Goal: Transaction & Acquisition: Purchase product/service

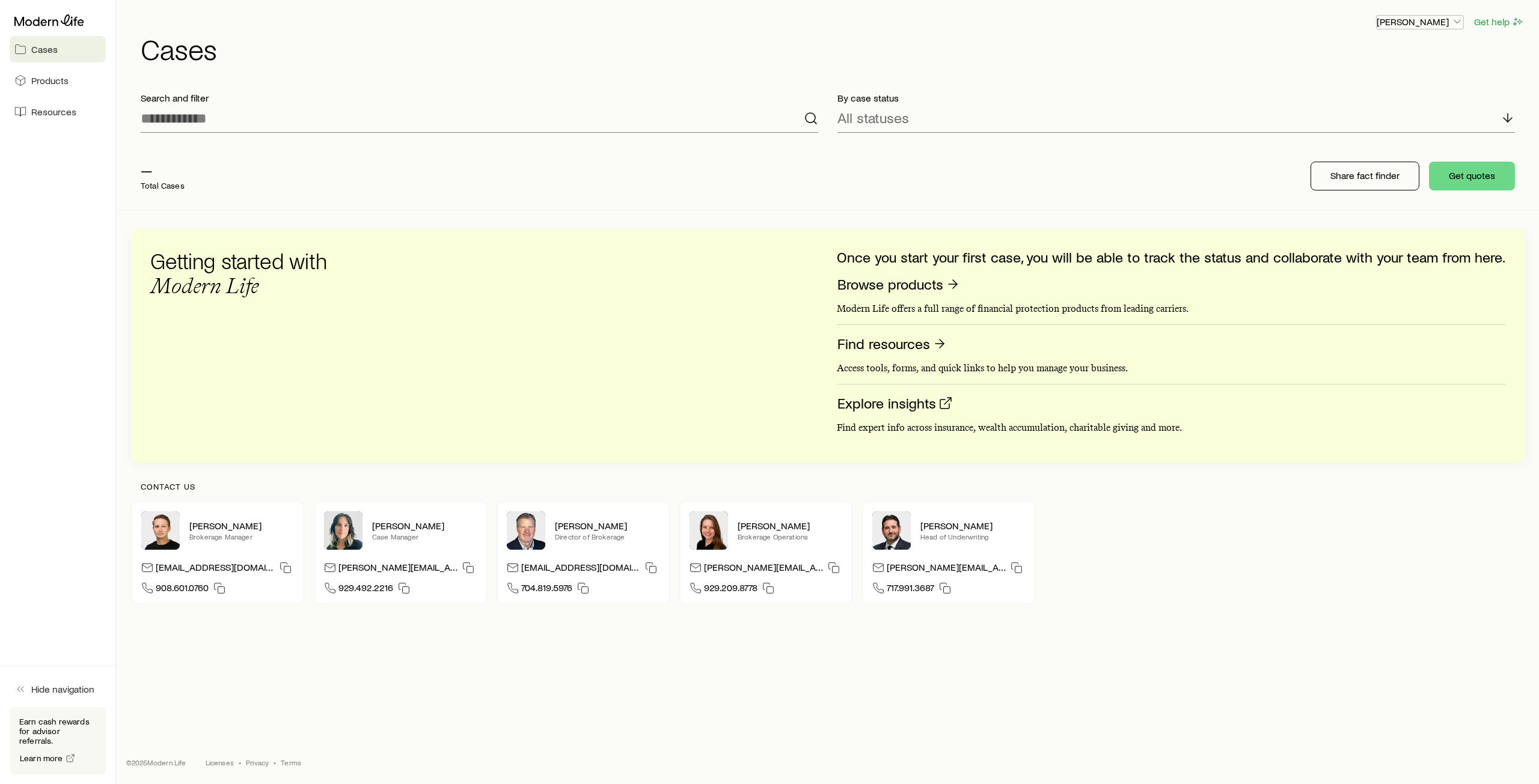
click at [1416, 21] on p "Frank Peterson" at bounding box center [1421, 21] width 87 height 12
click at [1395, 62] on link "Licenses and contracts" at bounding box center [1393, 55] width 135 height 21
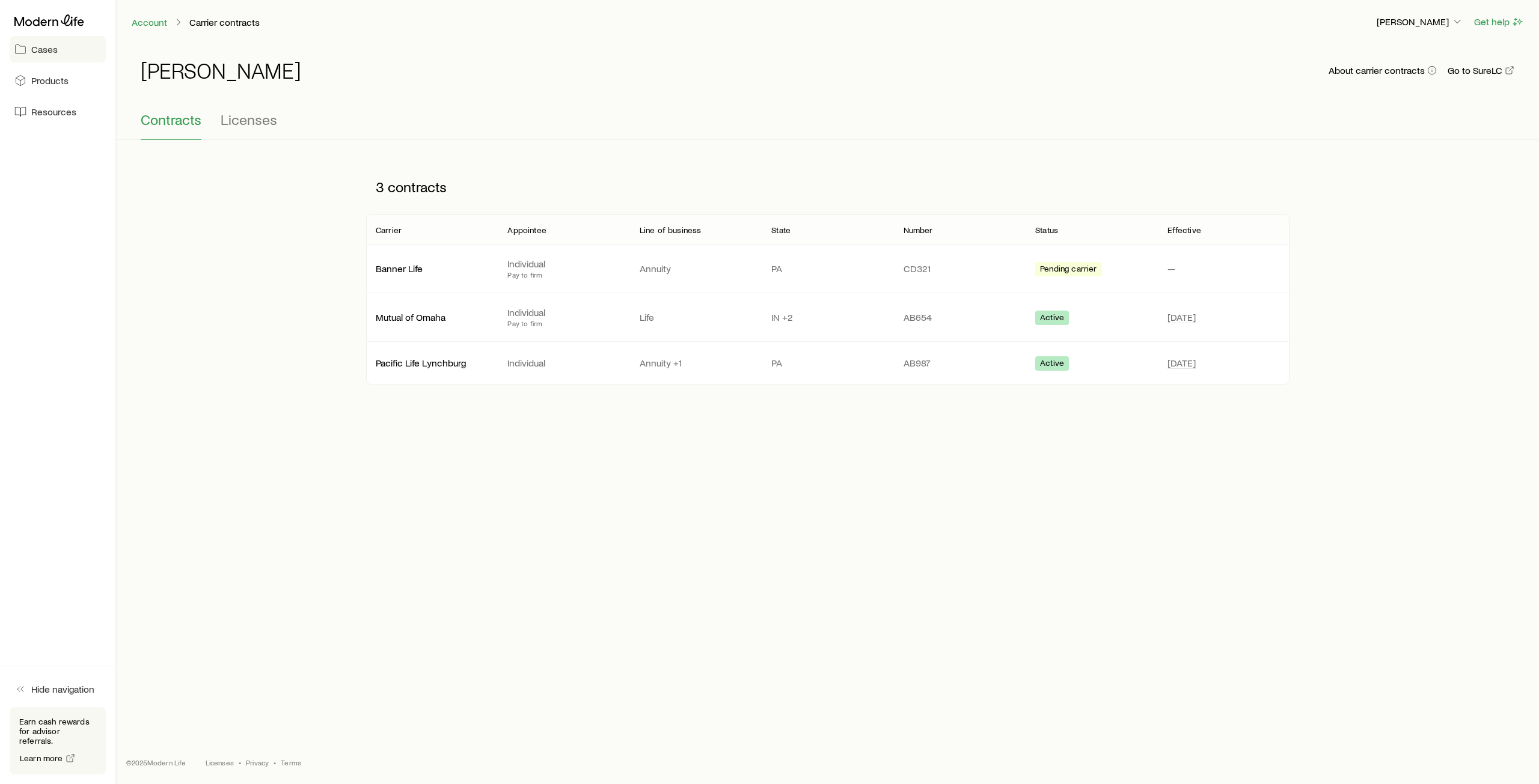
click at [40, 54] on span "Cases" at bounding box center [43, 49] width 26 height 12
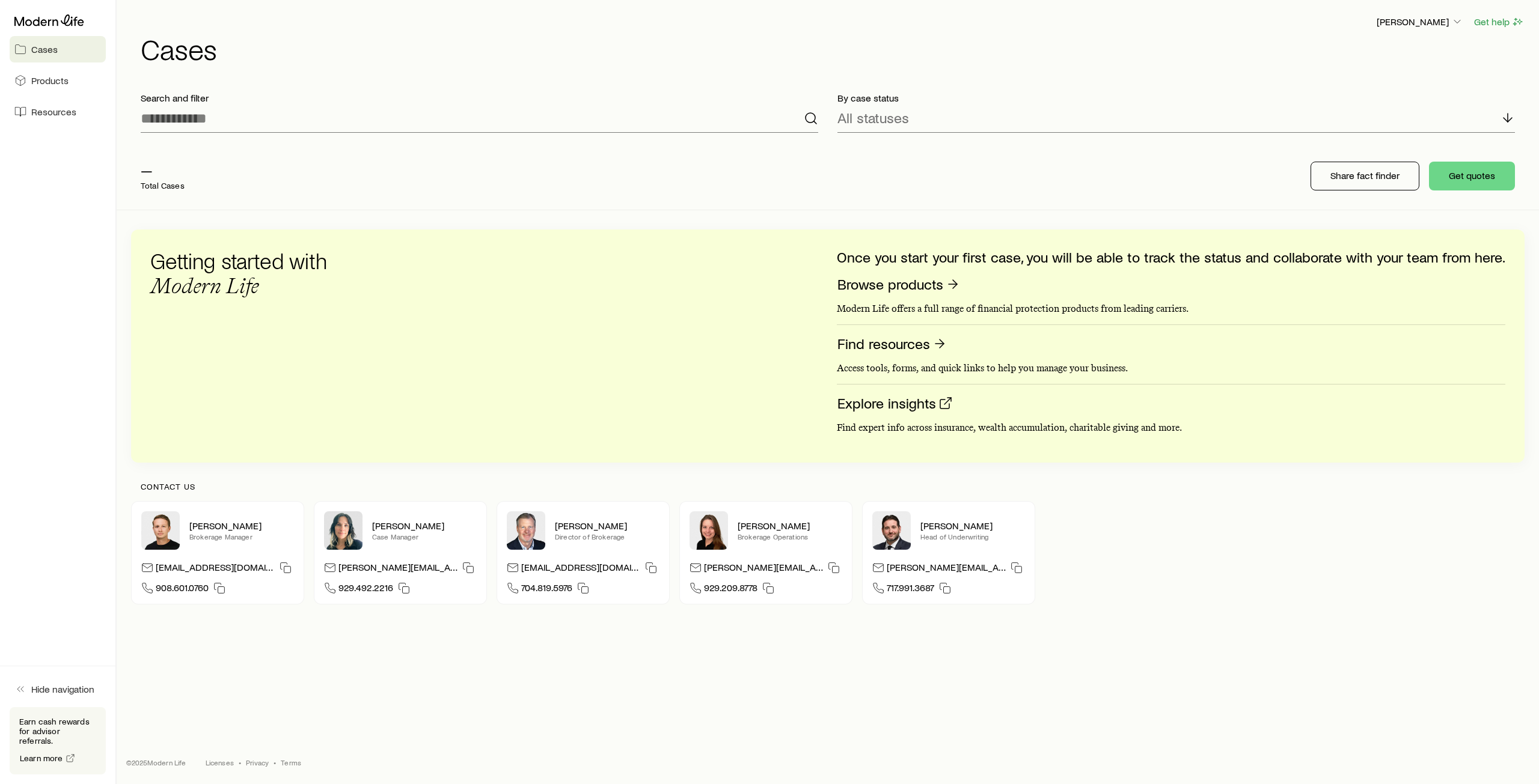
click at [40, 54] on span "Cases" at bounding box center [43, 49] width 26 height 12
click at [54, 85] on span "Products" at bounding box center [49, 80] width 38 height 12
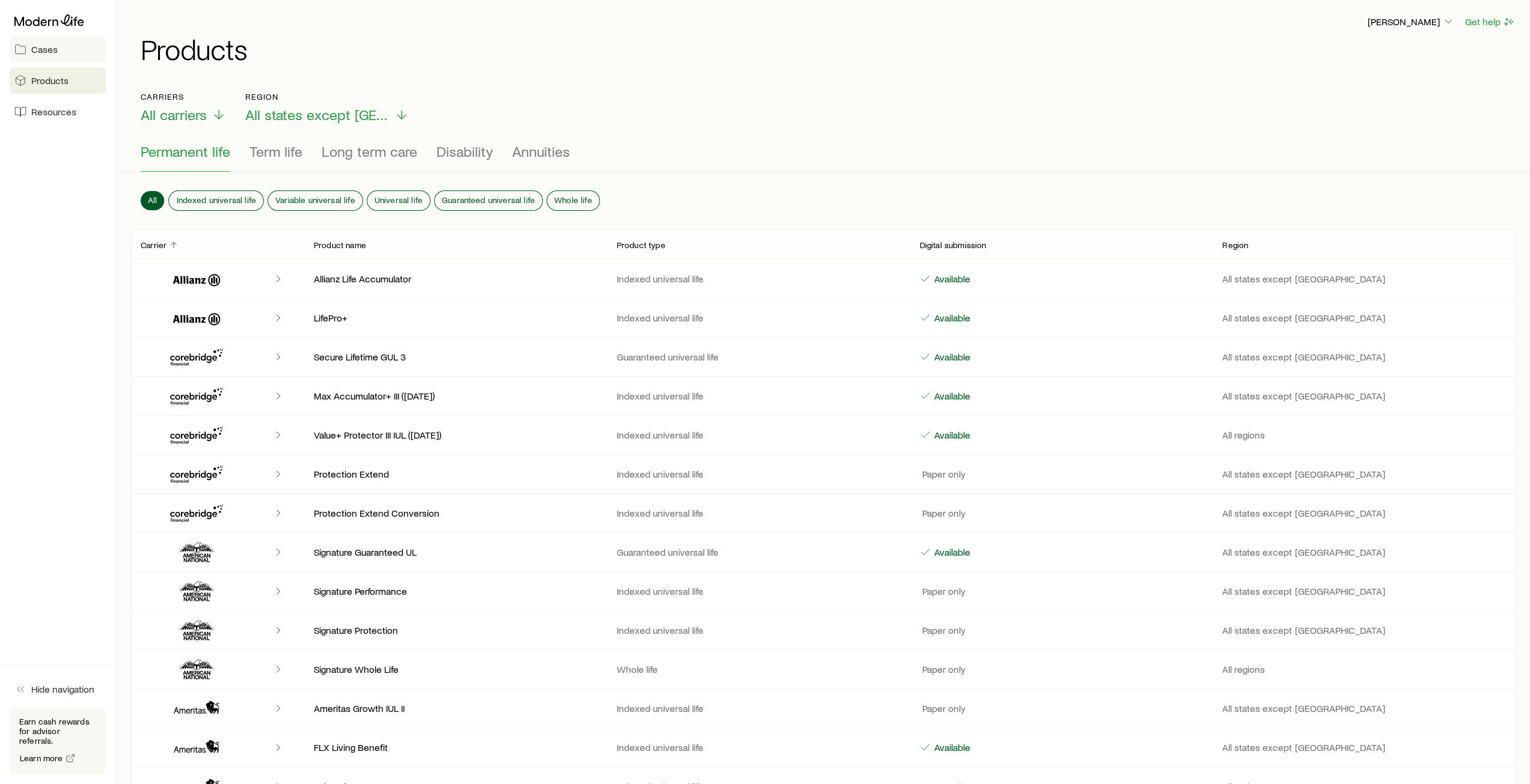
click at [49, 44] on span "Cases" at bounding box center [43, 49] width 26 height 12
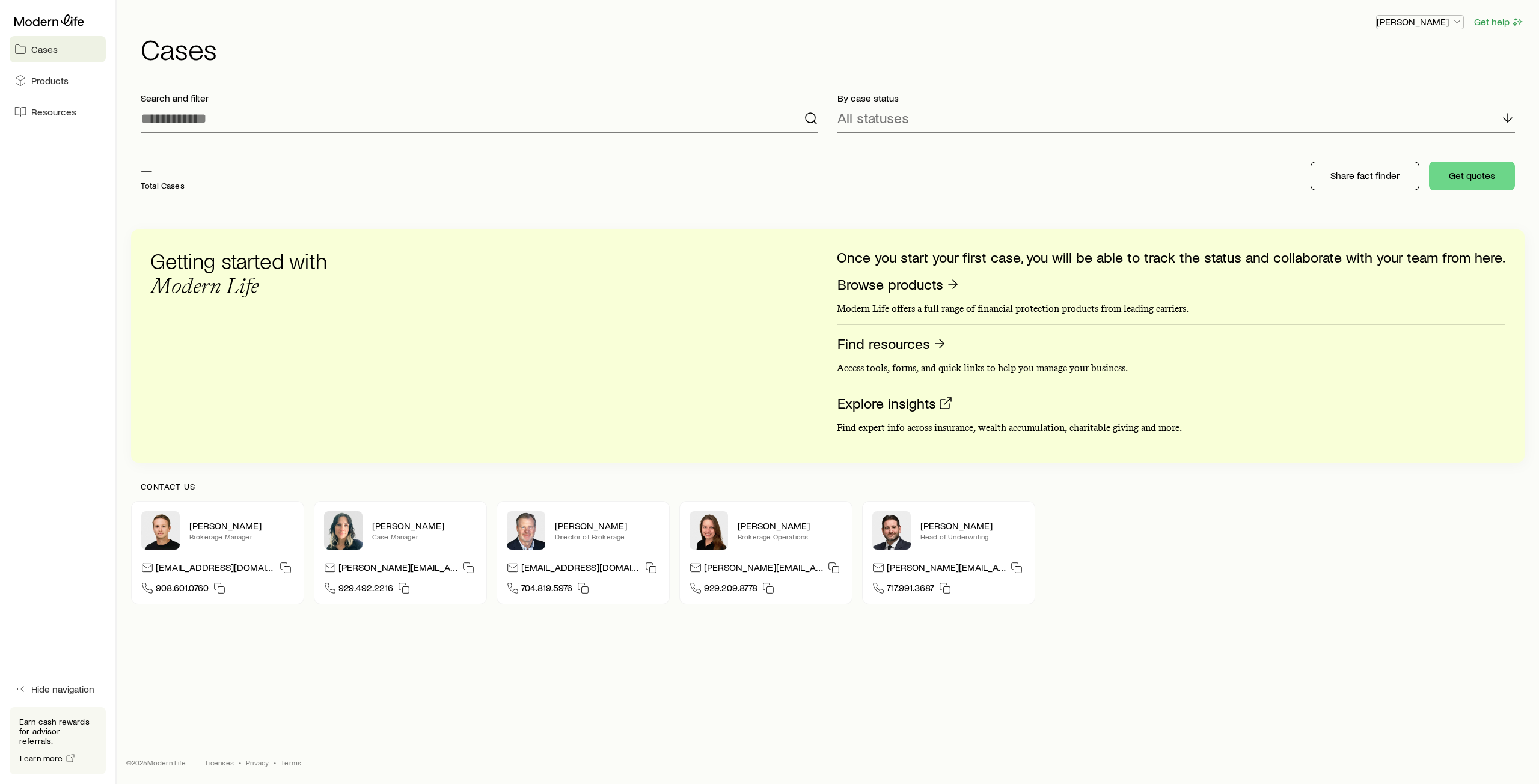
click at [1437, 21] on p "Frank Peterson" at bounding box center [1421, 21] width 87 height 12
click at [1375, 54] on span "Licenses and contracts" at bounding box center [1396, 55] width 98 height 12
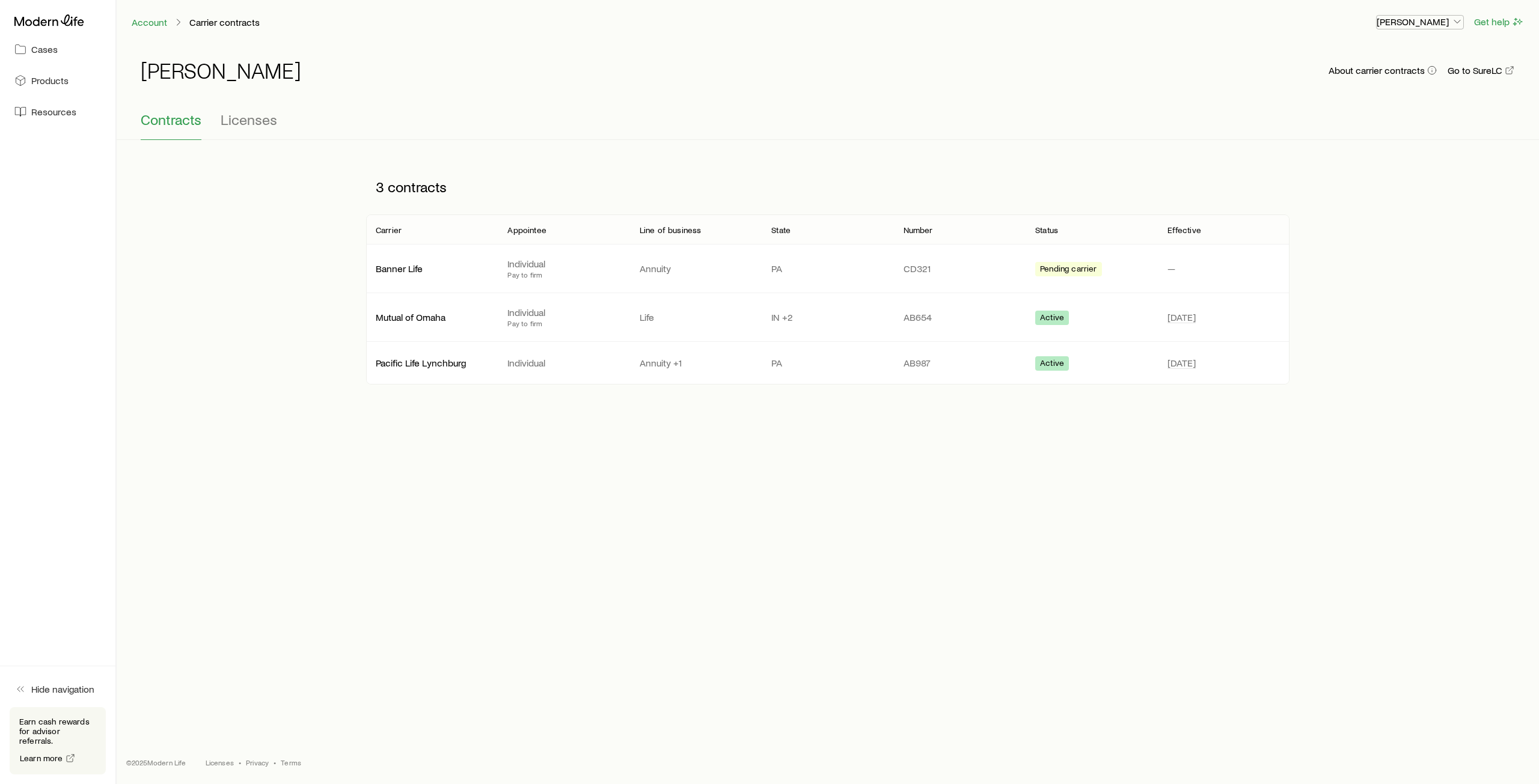
click at [1441, 27] on p "[PERSON_NAME]" at bounding box center [1421, 21] width 87 height 12
drag, startPoint x: 1179, startPoint y: 61, endPoint x: 972, endPoint y: 65, distance: 207.0
click at [1179, 61] on div "Frank Peterson About carrier contracts Go to SureLC" at bounding box center [828, 78] width 1374 height 38
click at [52, 50] on span "Cases" at bounding box center [43, 49] width 26 height 12
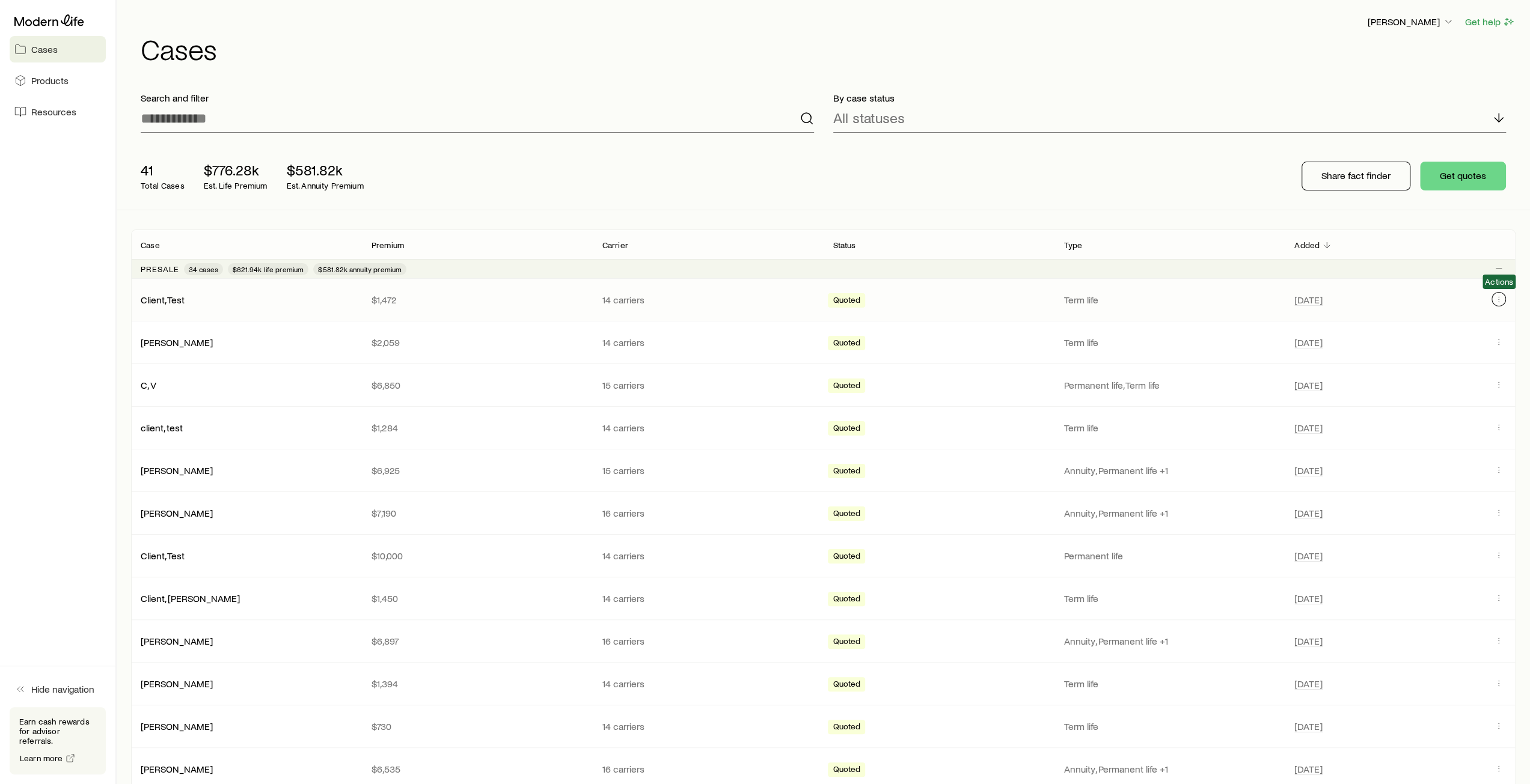
click at [1500, 298] on icon "Client cases" at bounding box center [1498, 299] width 10 height 10
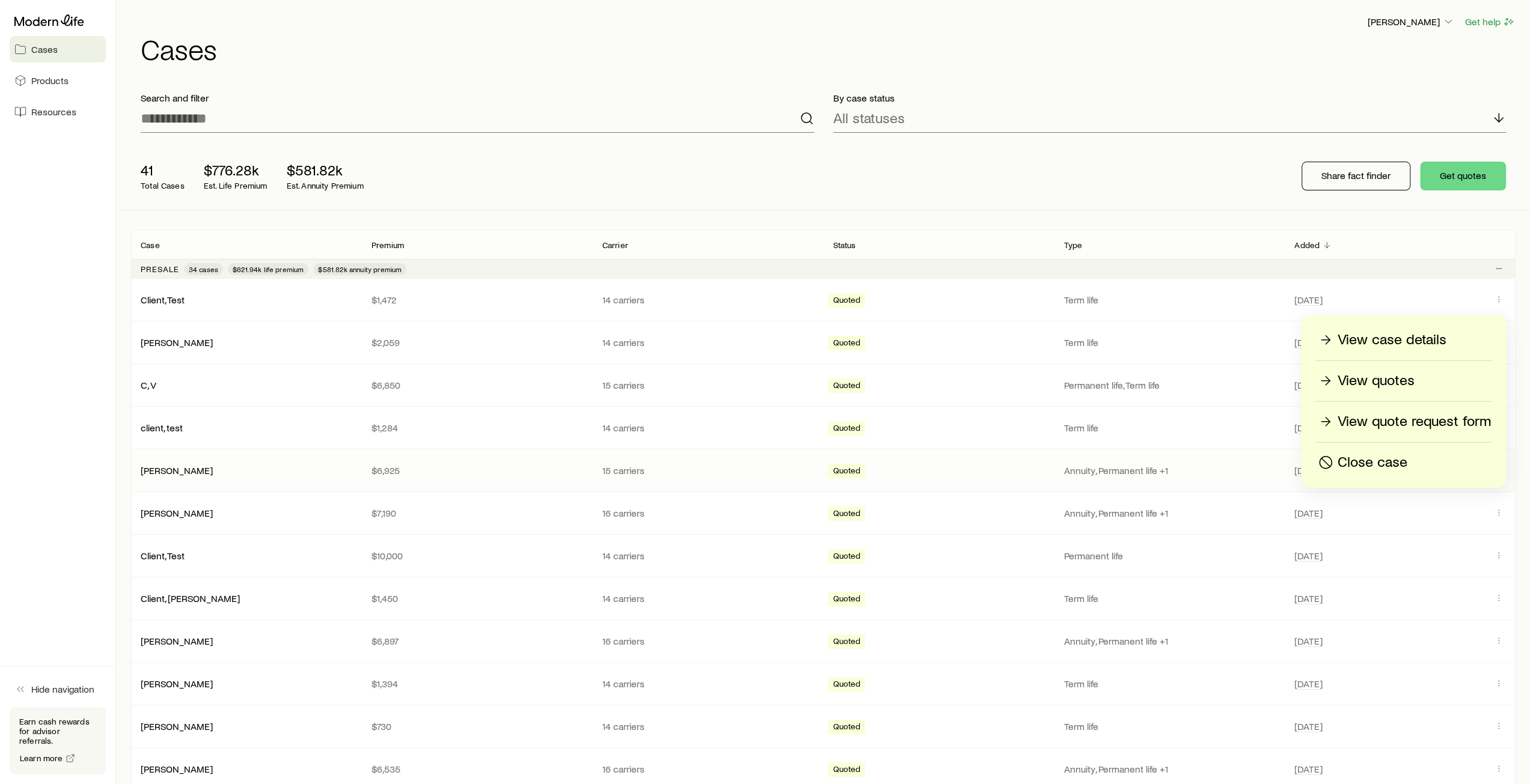
click at [1364, 461] on p "Close case" at bounding box center [1372, 463] width 69 height 19
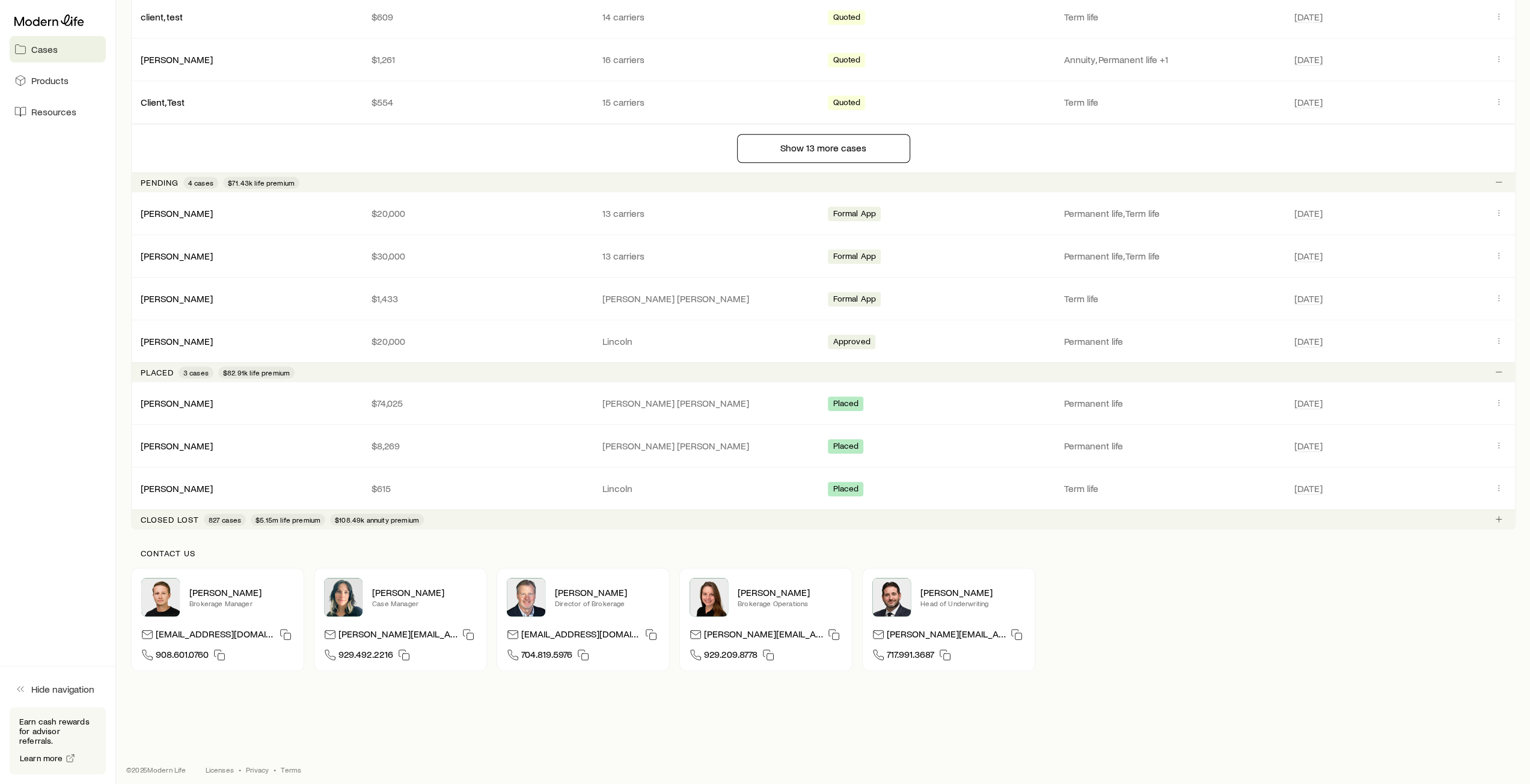
scroll to position [1009, 0]
click at [168, 206] on link "[PERSON_NAME]" at bounding box center [177, 212] width 72 height 12
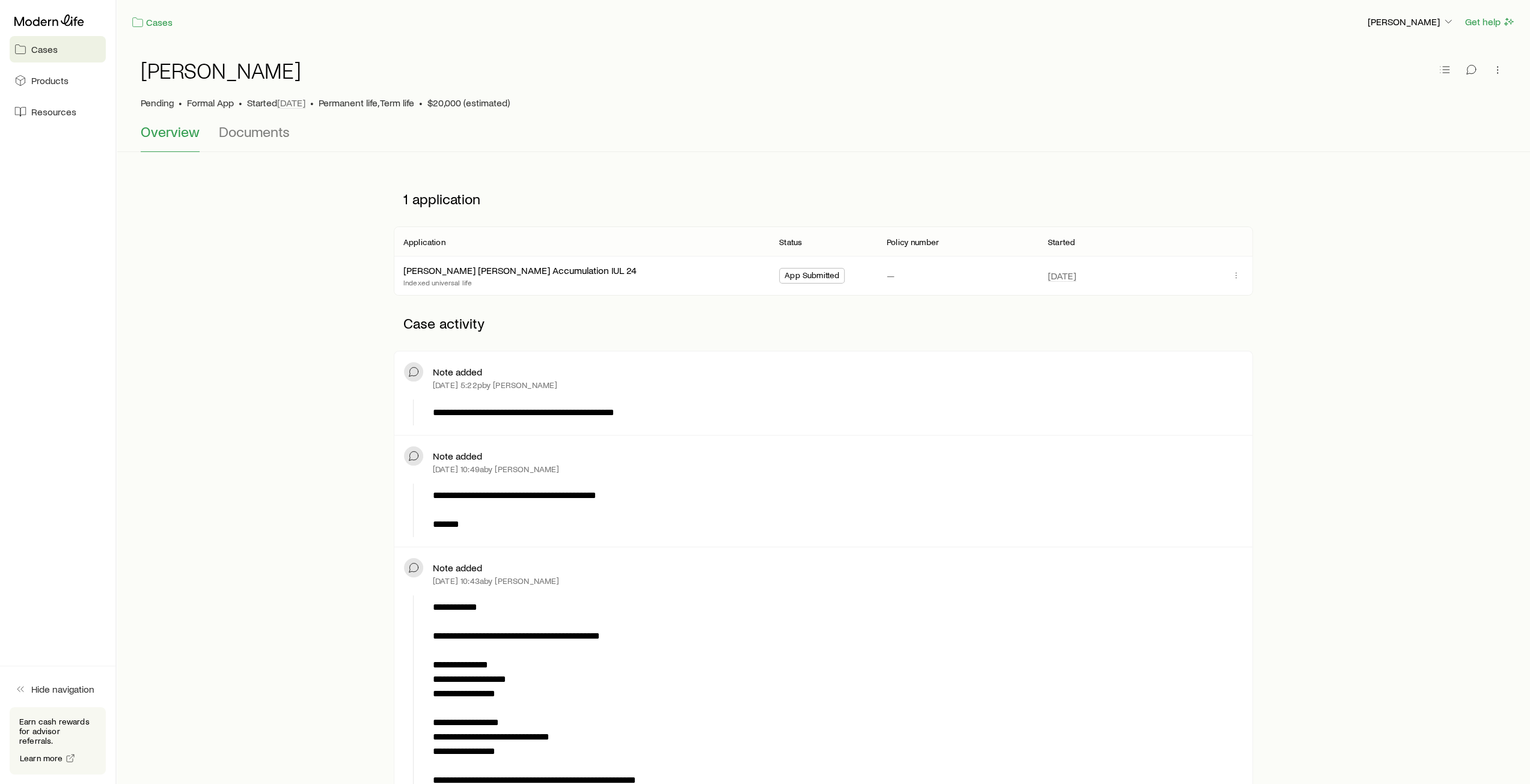
click at [30, 54] on link "Cases" at bounding box center [58, 48] width 96 height 26
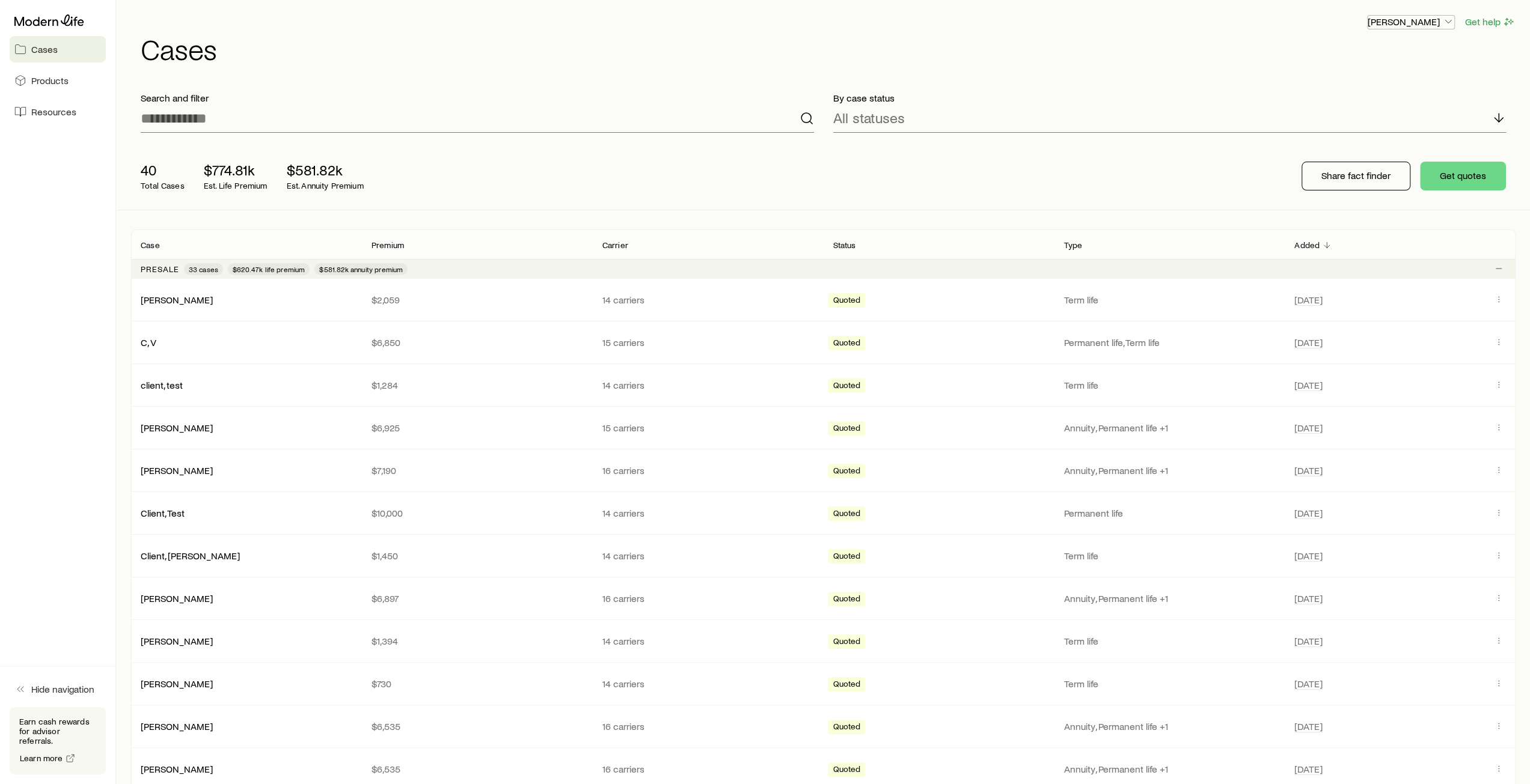
click at [1414, 22] on p "[PERSON_NAME]" at bounding box center [1411, 21] width 87 height 12
click at [1375, 85] on span "Commission schedule" at bounding box center [1384, 81] width 92 height 12
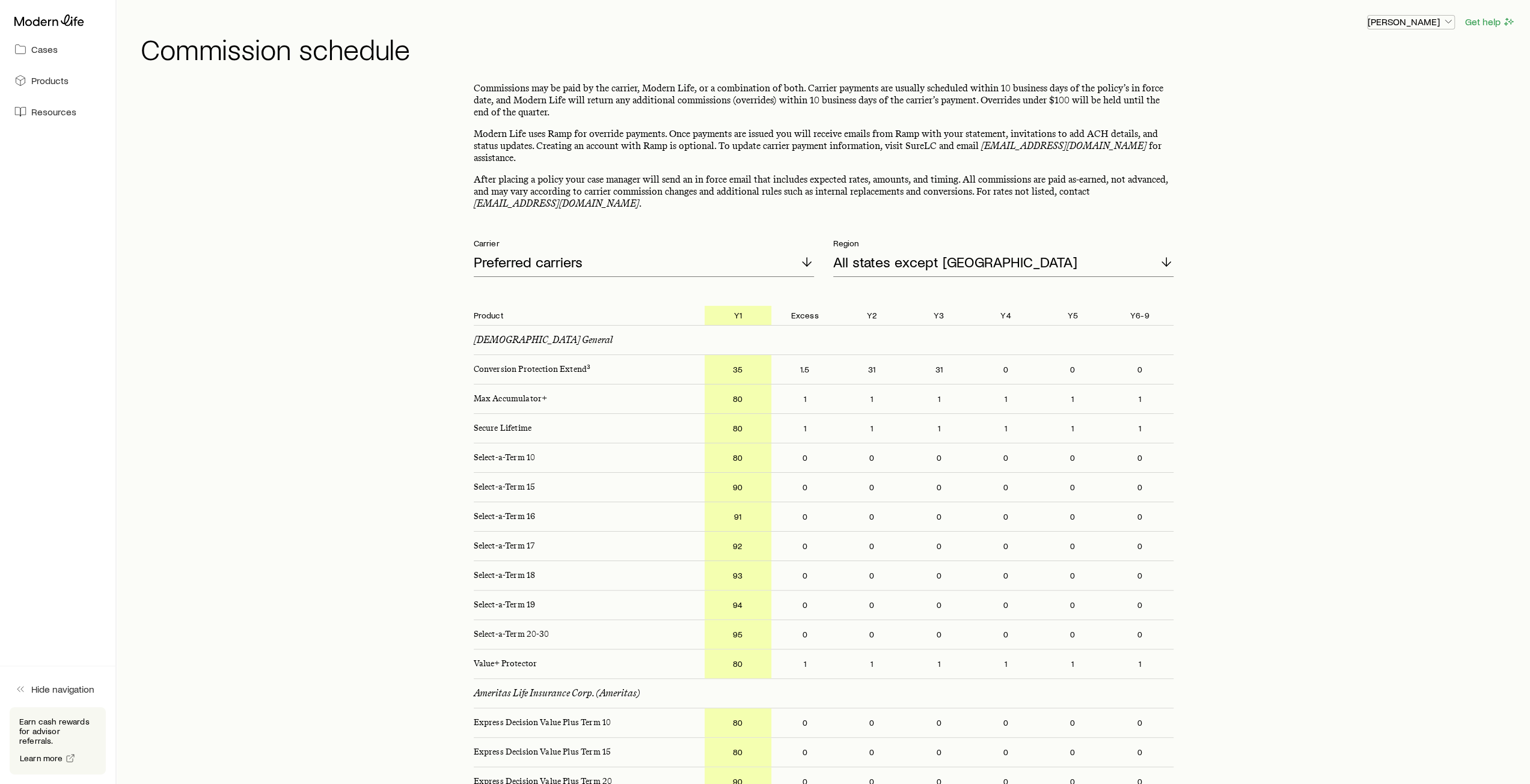
click at [1408, 25] on p "[PERSON_NAME]" at bounding box center [1411, 21] width 87 height 12
click at [1382, 113] on span "Track payments" at bounding box center [1370, 113] width 66 height 12
click at [1494, 26] on button "Get help" at bounding box center [1490, 22] width 51 height 13
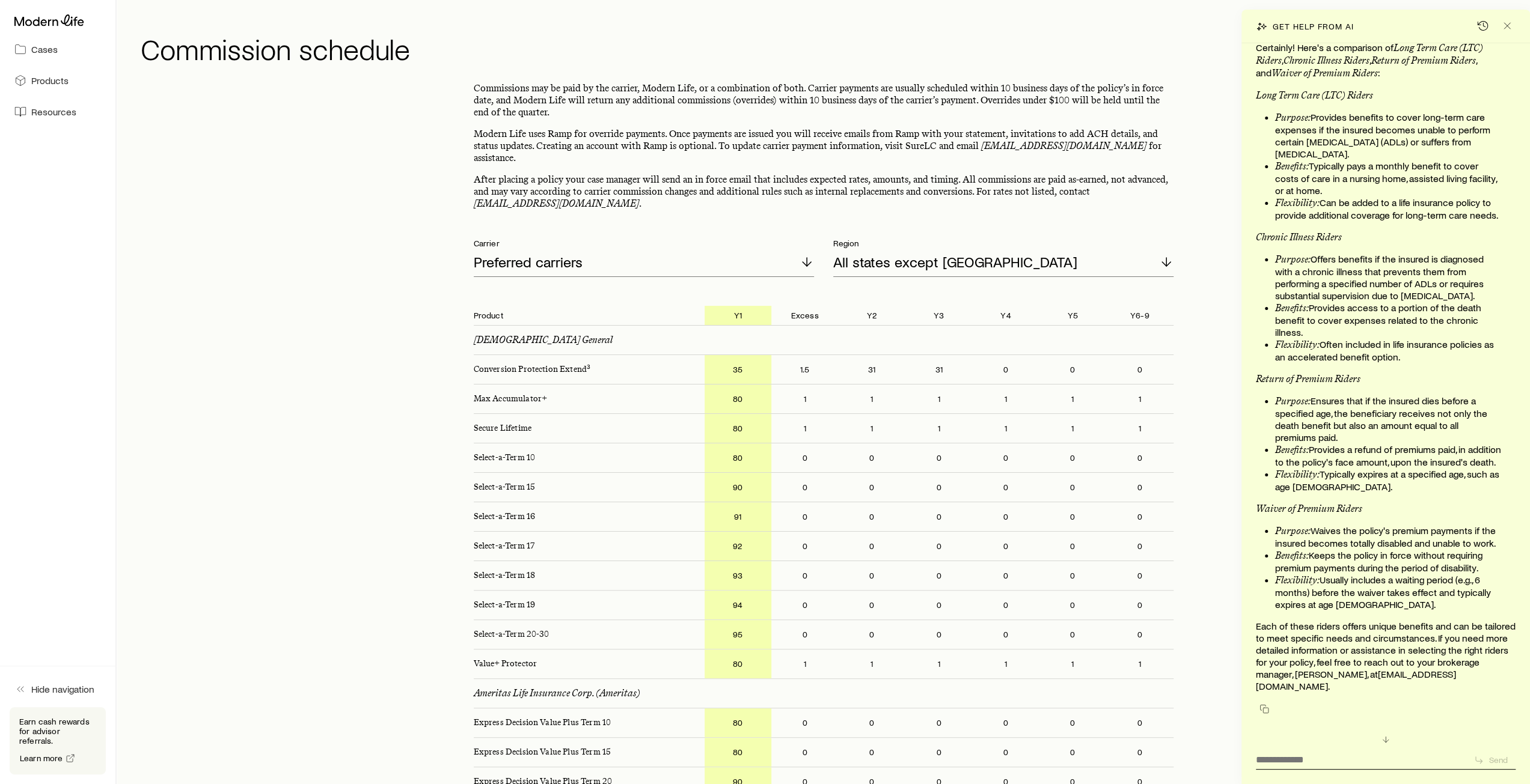
scroll to position [25914, 0]
click at [1508, 28] on icon "Close" at bounding box center [1507, 26] width 12 height 12
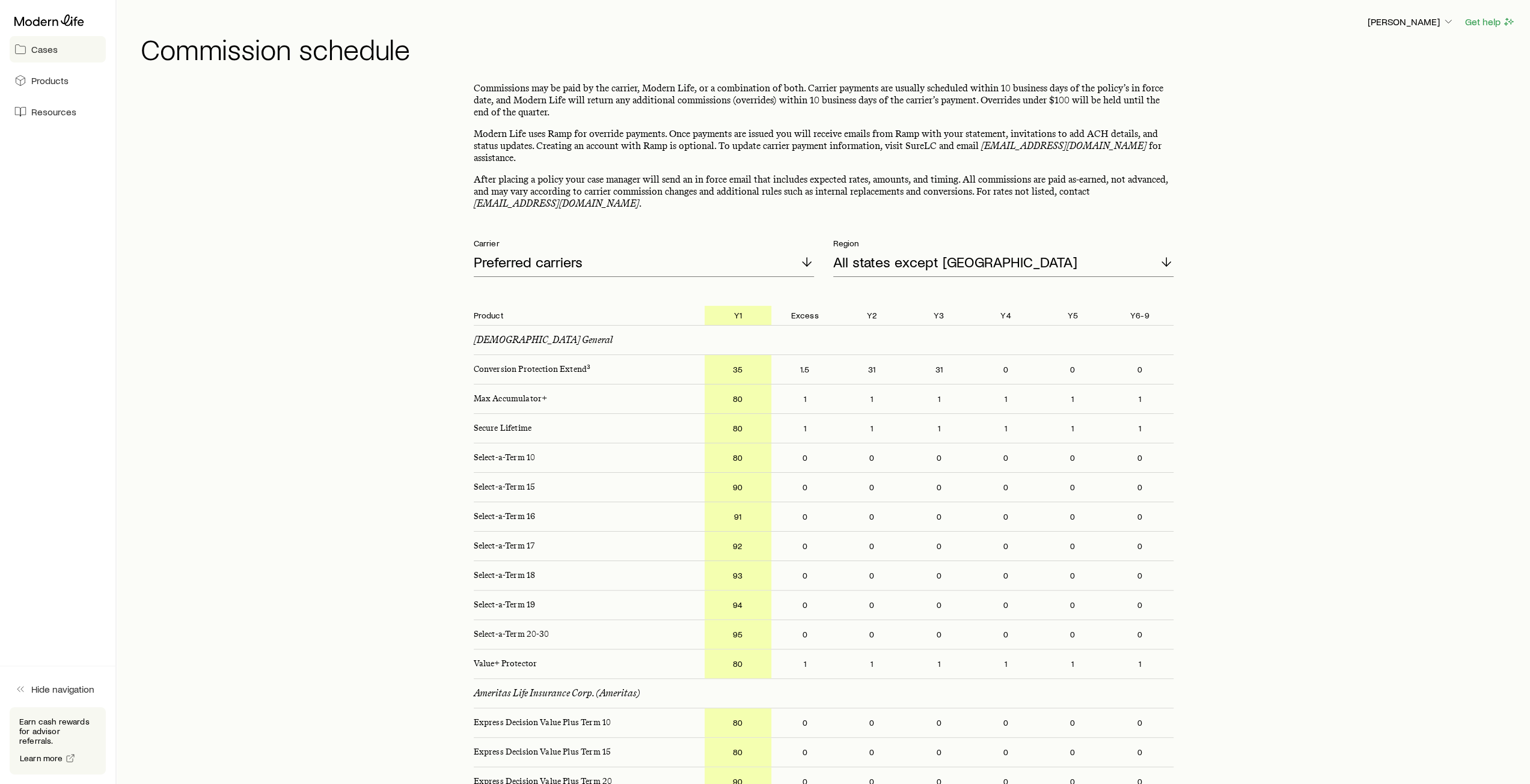
click at [42, 49] on span "Cases" at bounding box center [43, 49] width 26 height 12
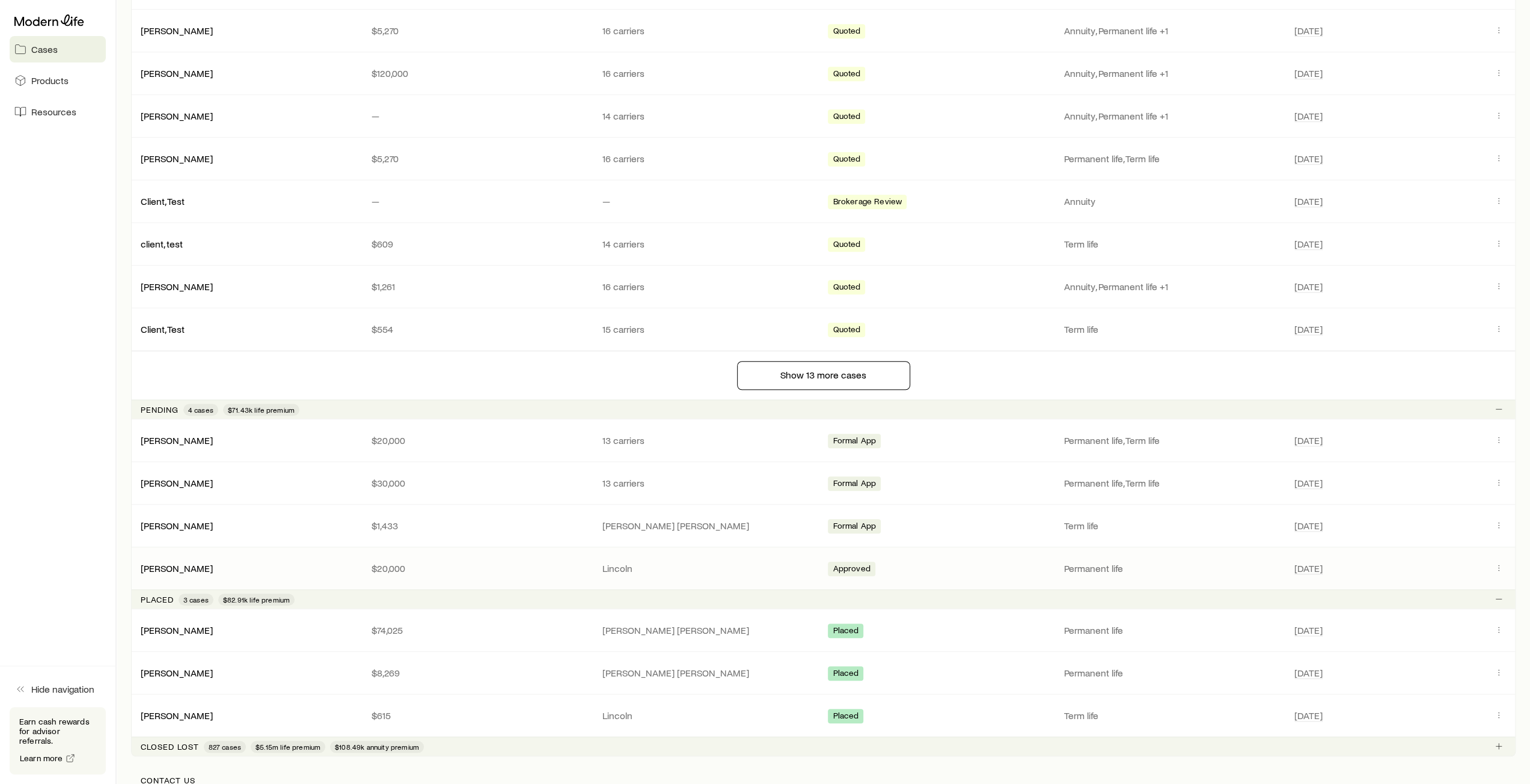
scroll to position [1009, 0]
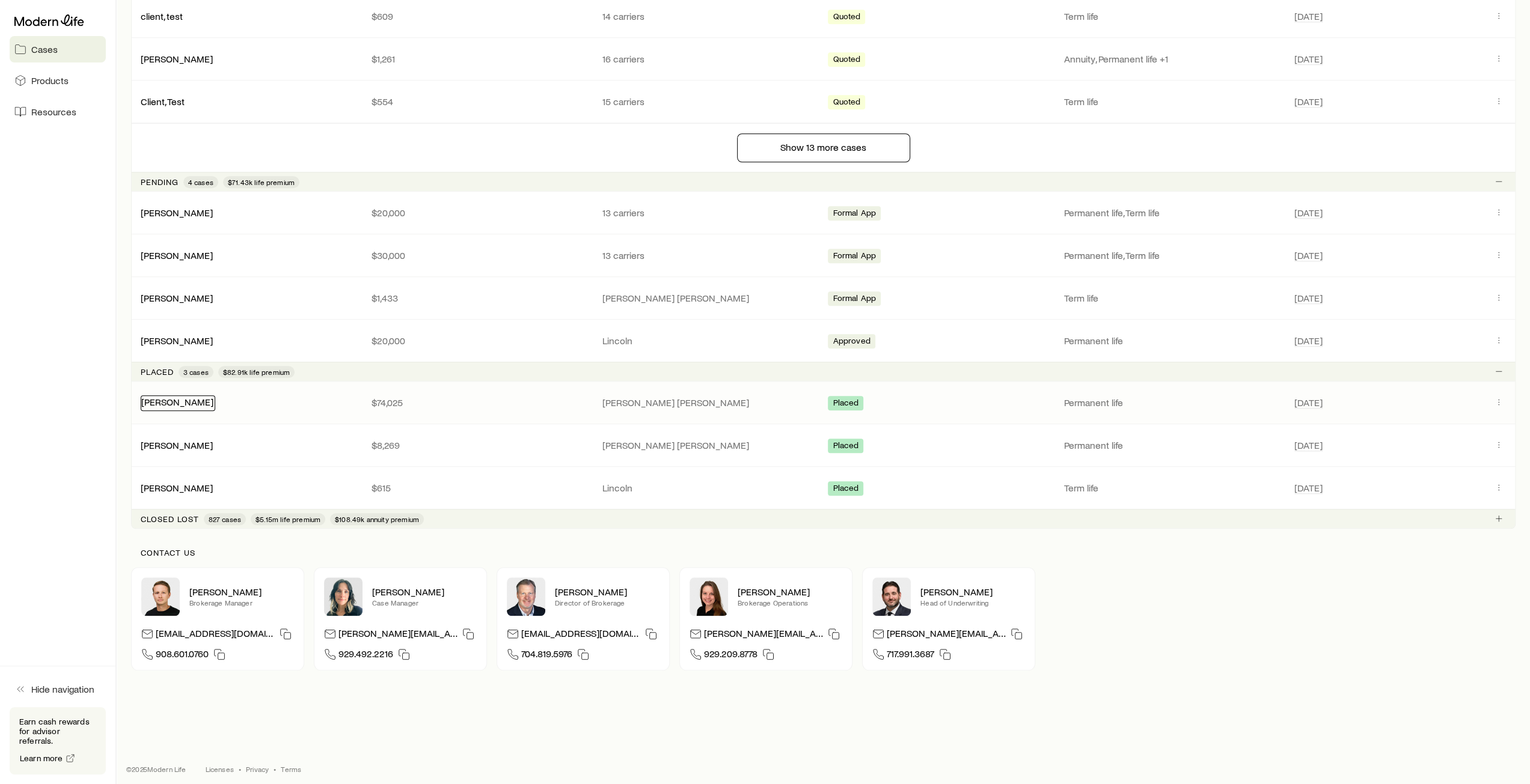
click at [201, 397] on link "[PERSON_NAME]" at bounding box center [177, 402] width 72 height 12
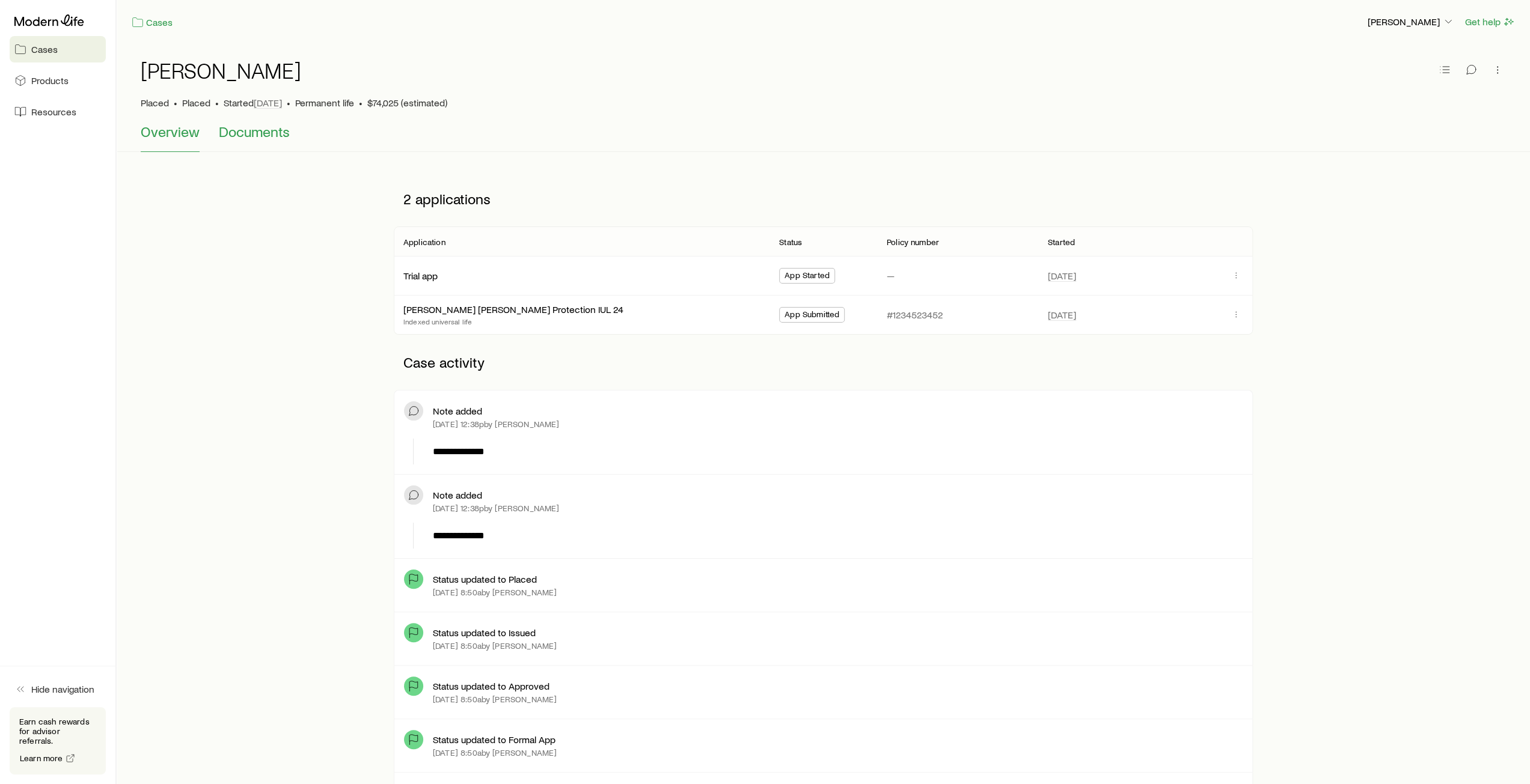
click at [255, 129] on span "Documents" at bounding box center [254, 131] width 71 height 16
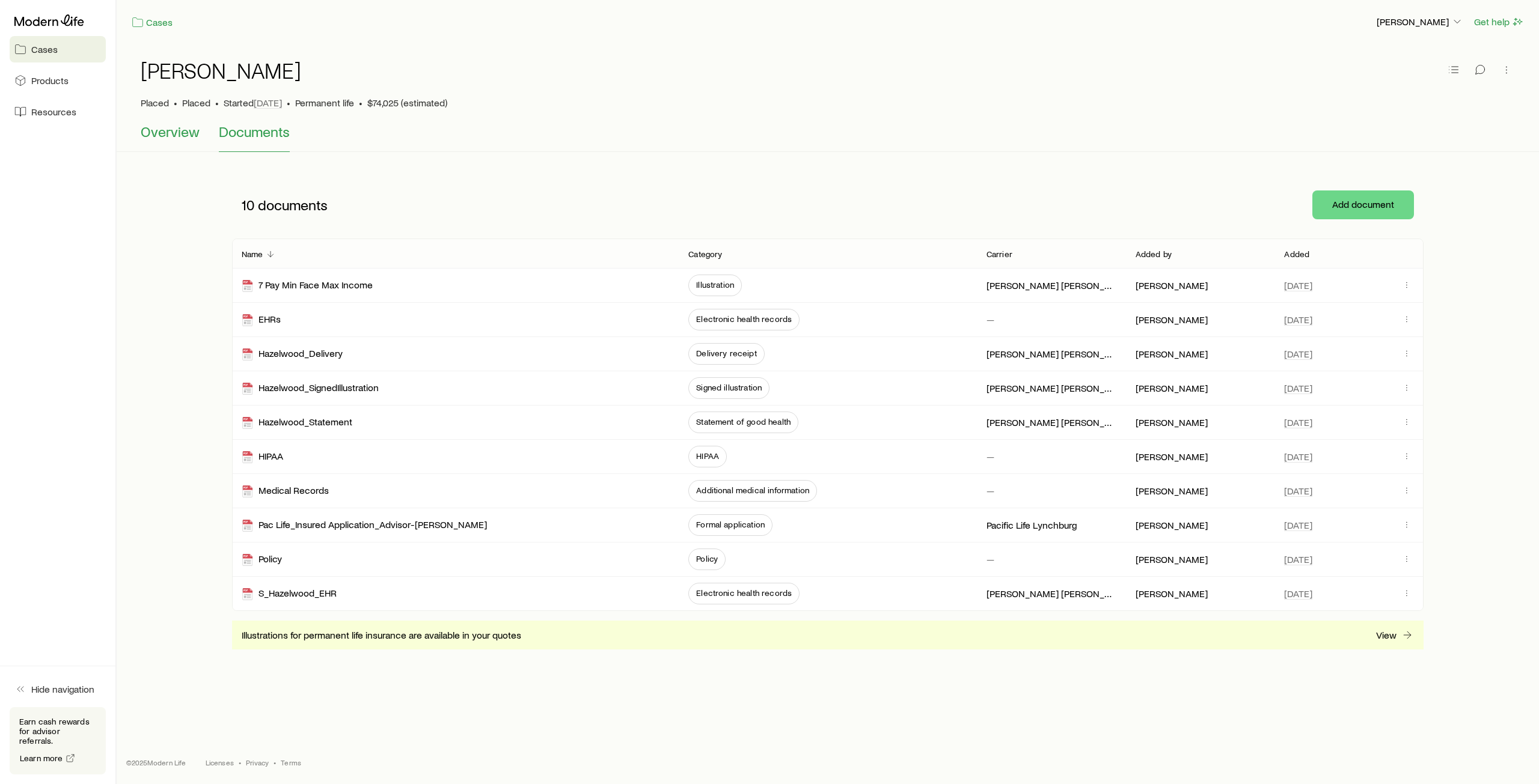
click at [164, 127] on span "Overview" at bounding box center [169, 131] width 59 height 16
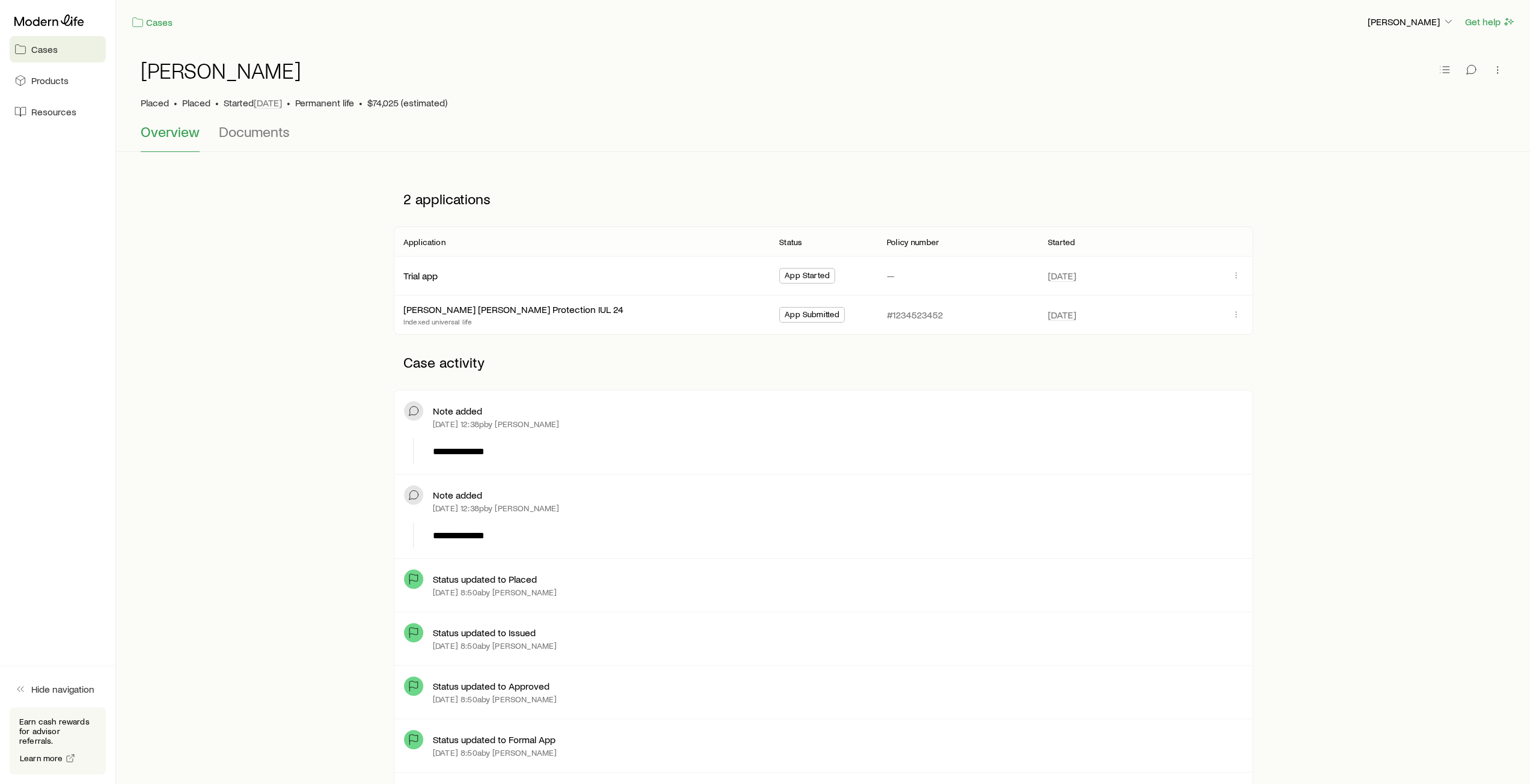
click at [42, 49] on span "Cases" at bounding box center [43, 49] width 26 height 12
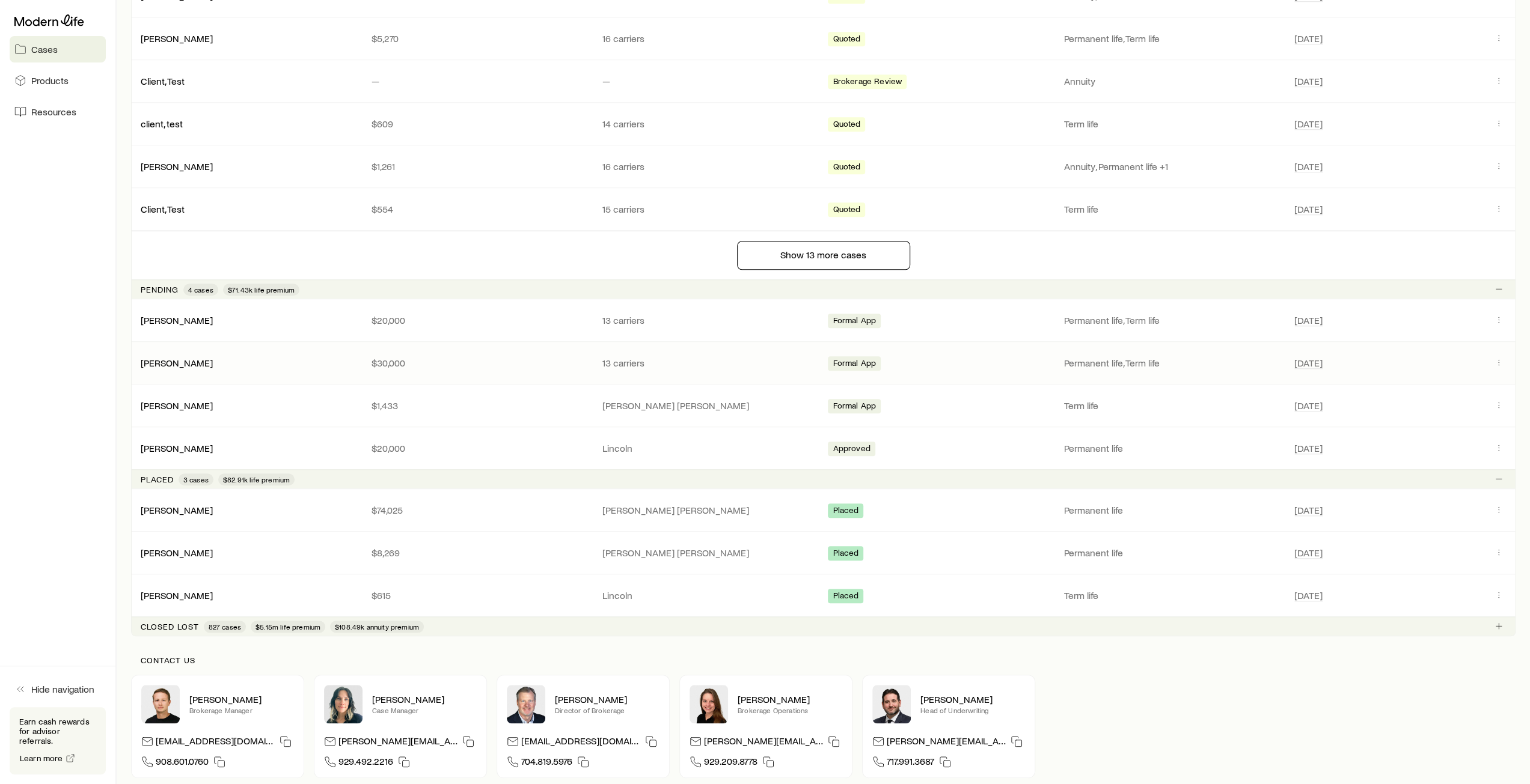
scroll to position [1009, 0]
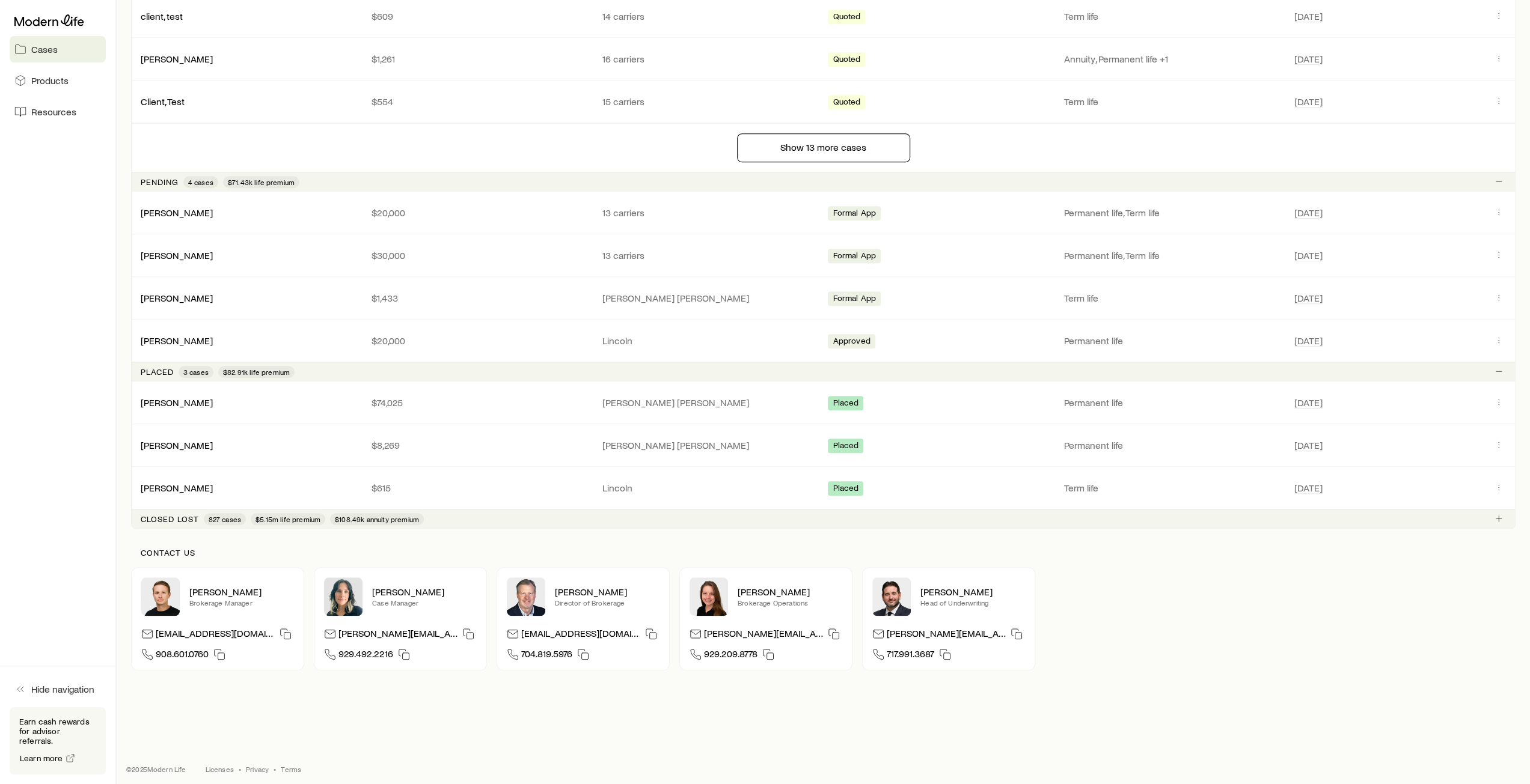
click at [177, 518] on div "Closed lost 827 cases $5.15m life premium $108.49k annuity premium" at bounding box center [282, 519] width 283 height 12
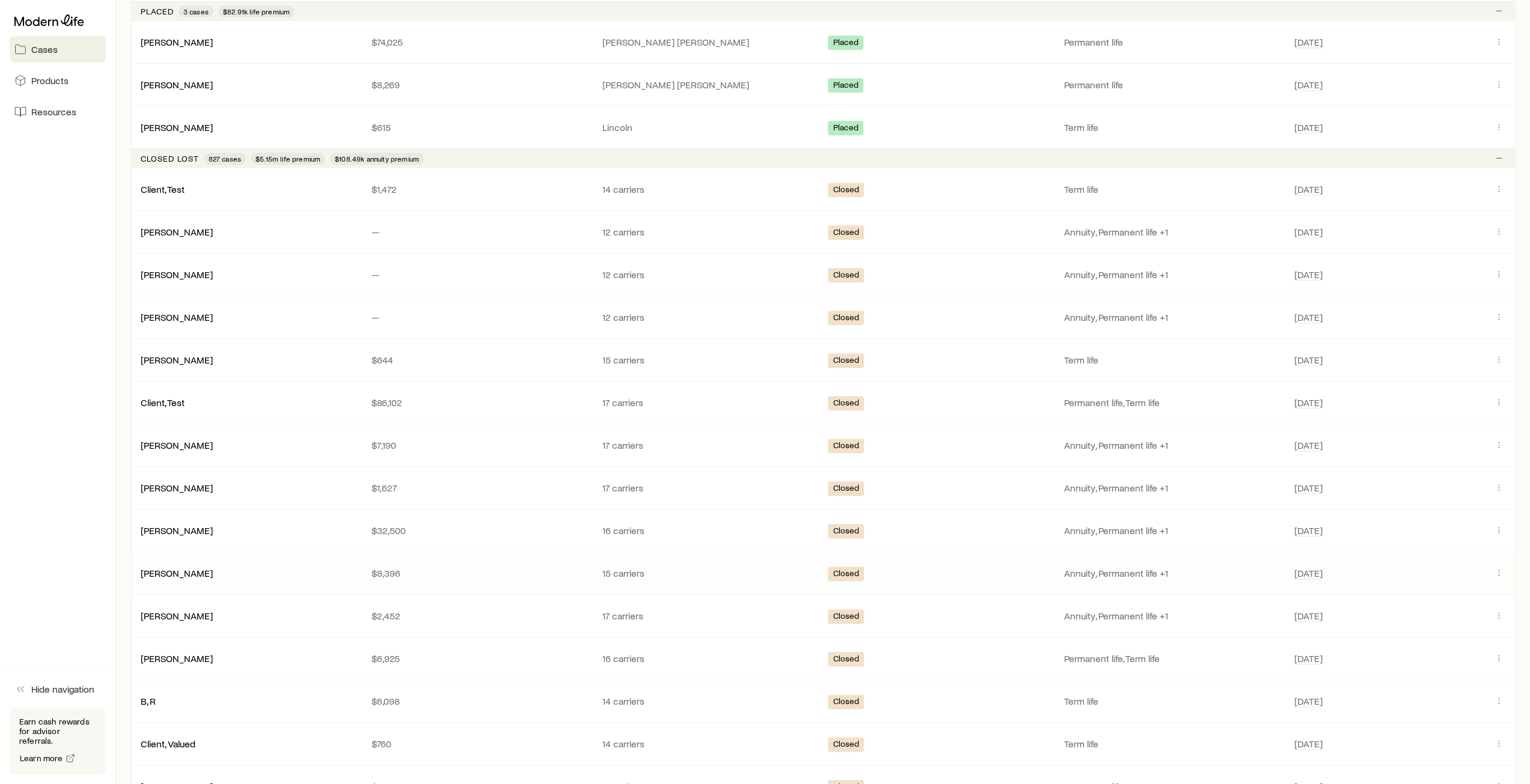
scroll to position [1429, 0]
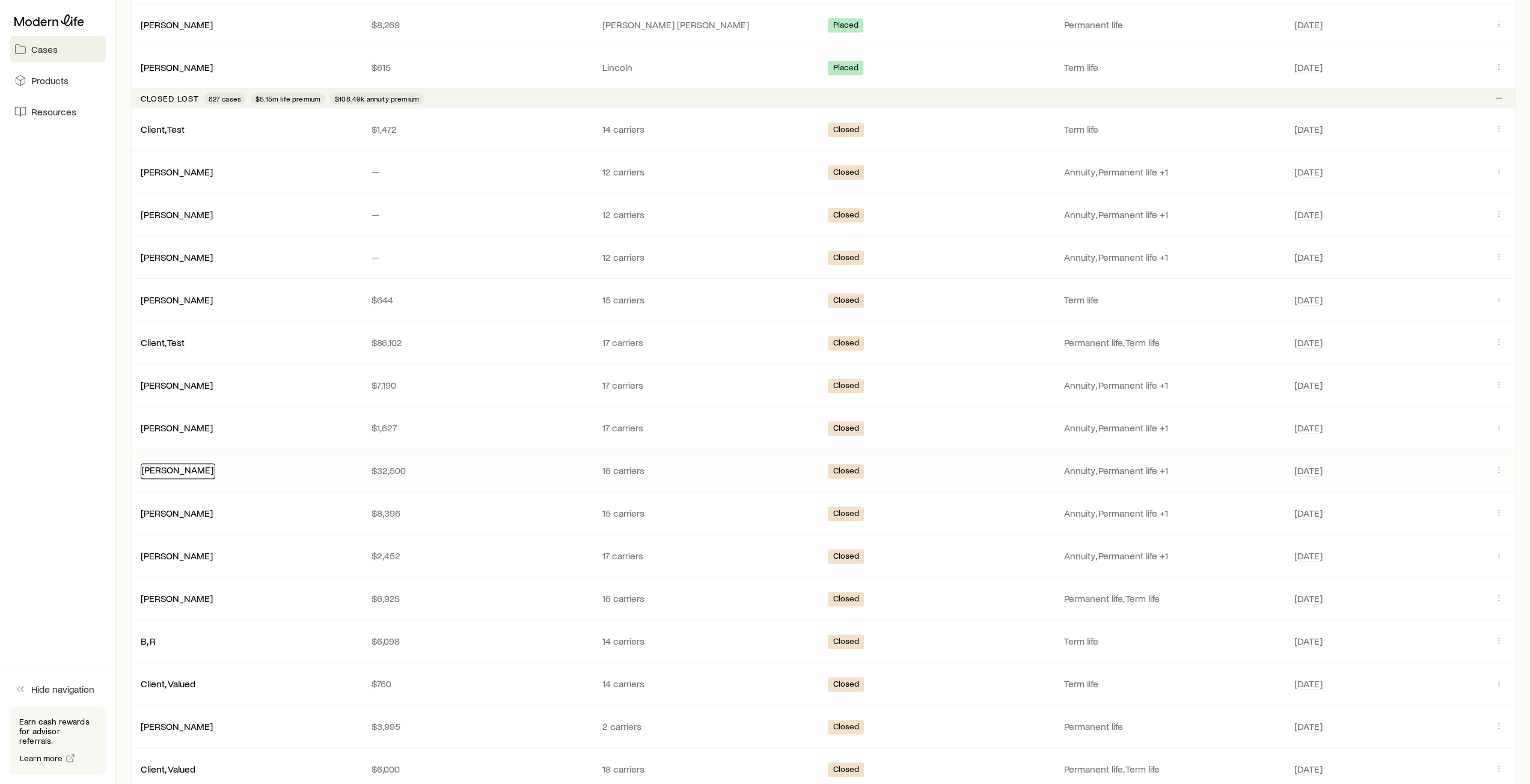
click at [165, 467] on link "[PERSON_NAME]" at bounding box center [177, 469] width 72 height 12
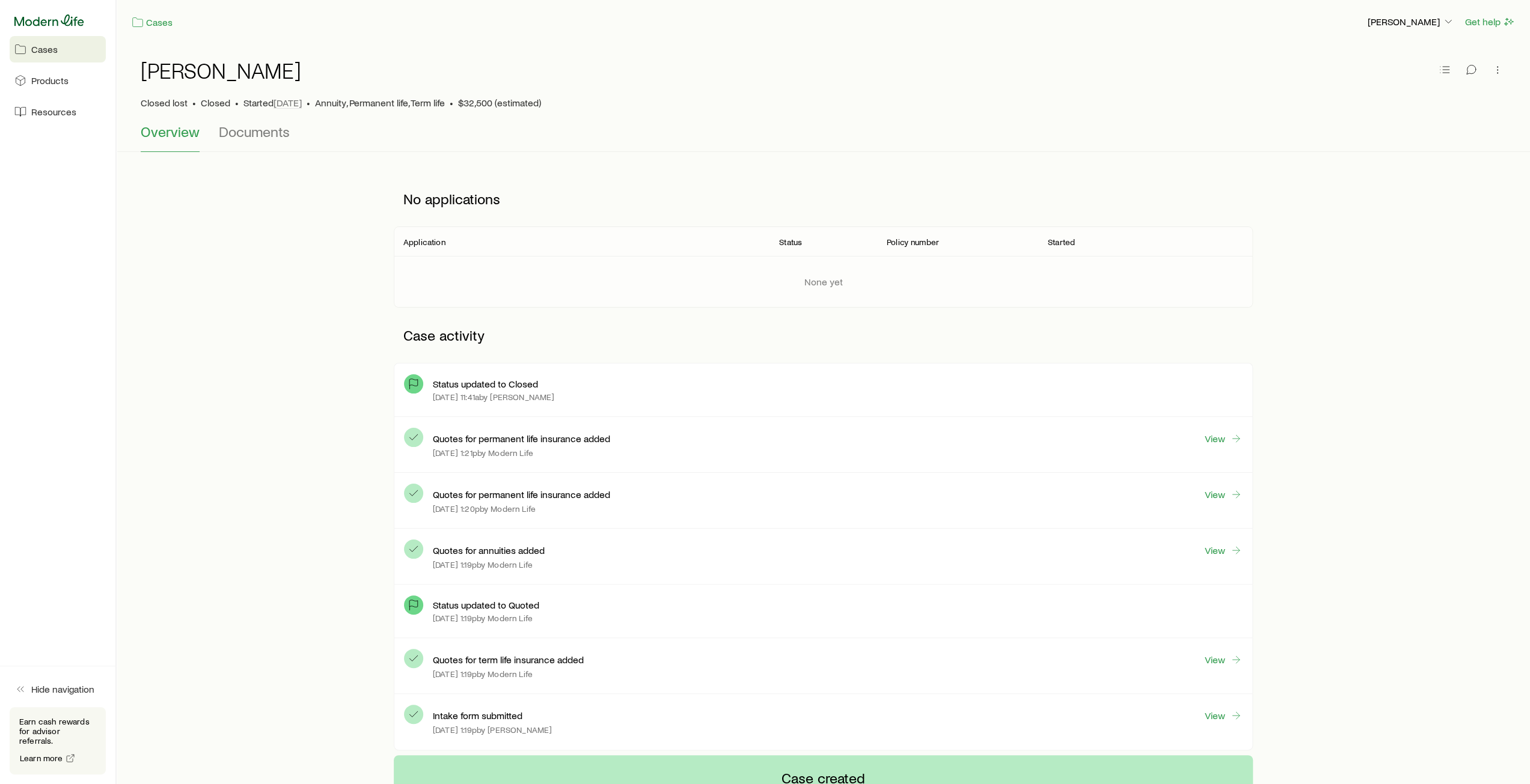
click at [38, 23] on icon at bounding box center [49, 20] width 69 height 12
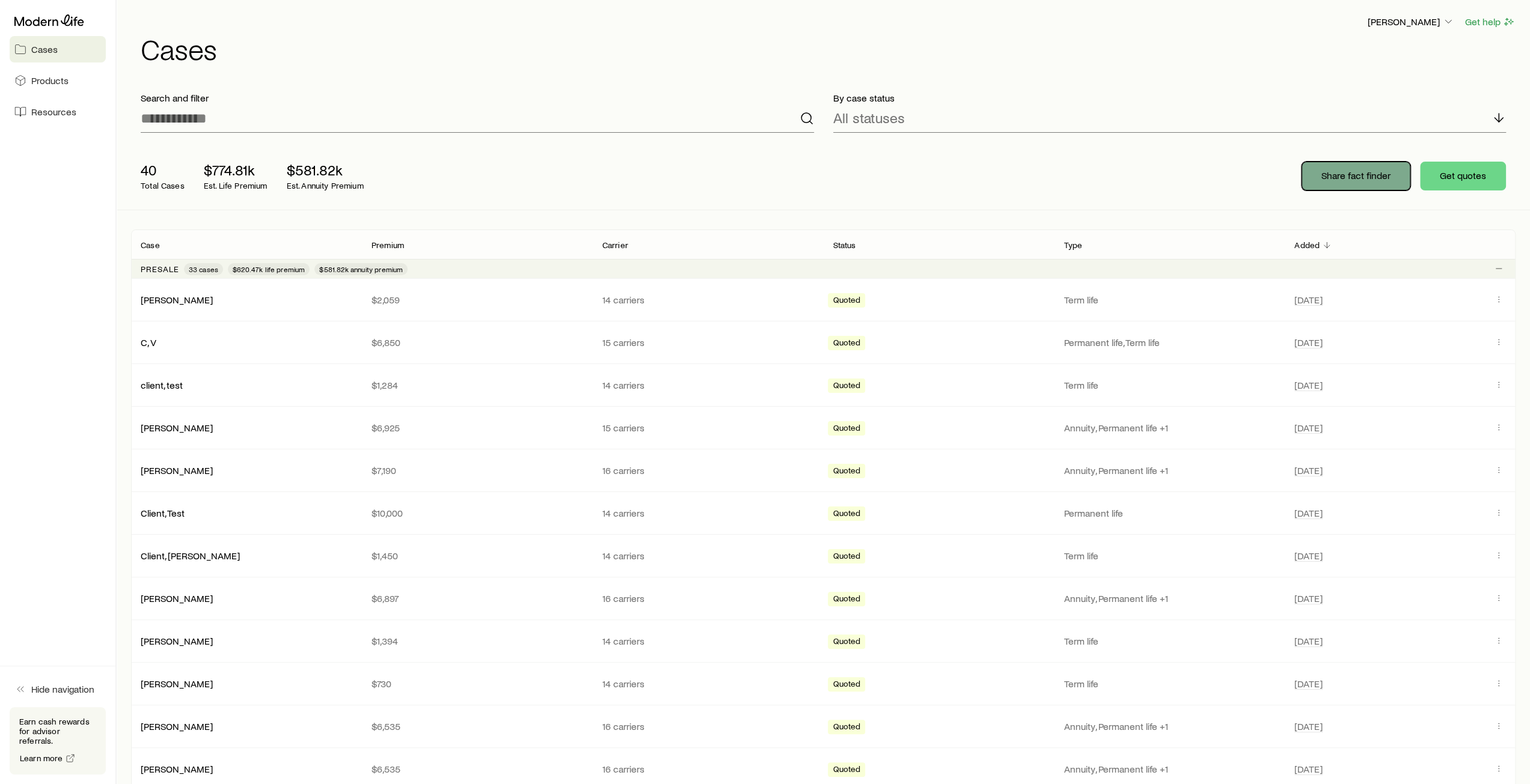
click at [1364, 177] on p "Share fact finder" at bounding box center [1356, 175] width 69 height 12
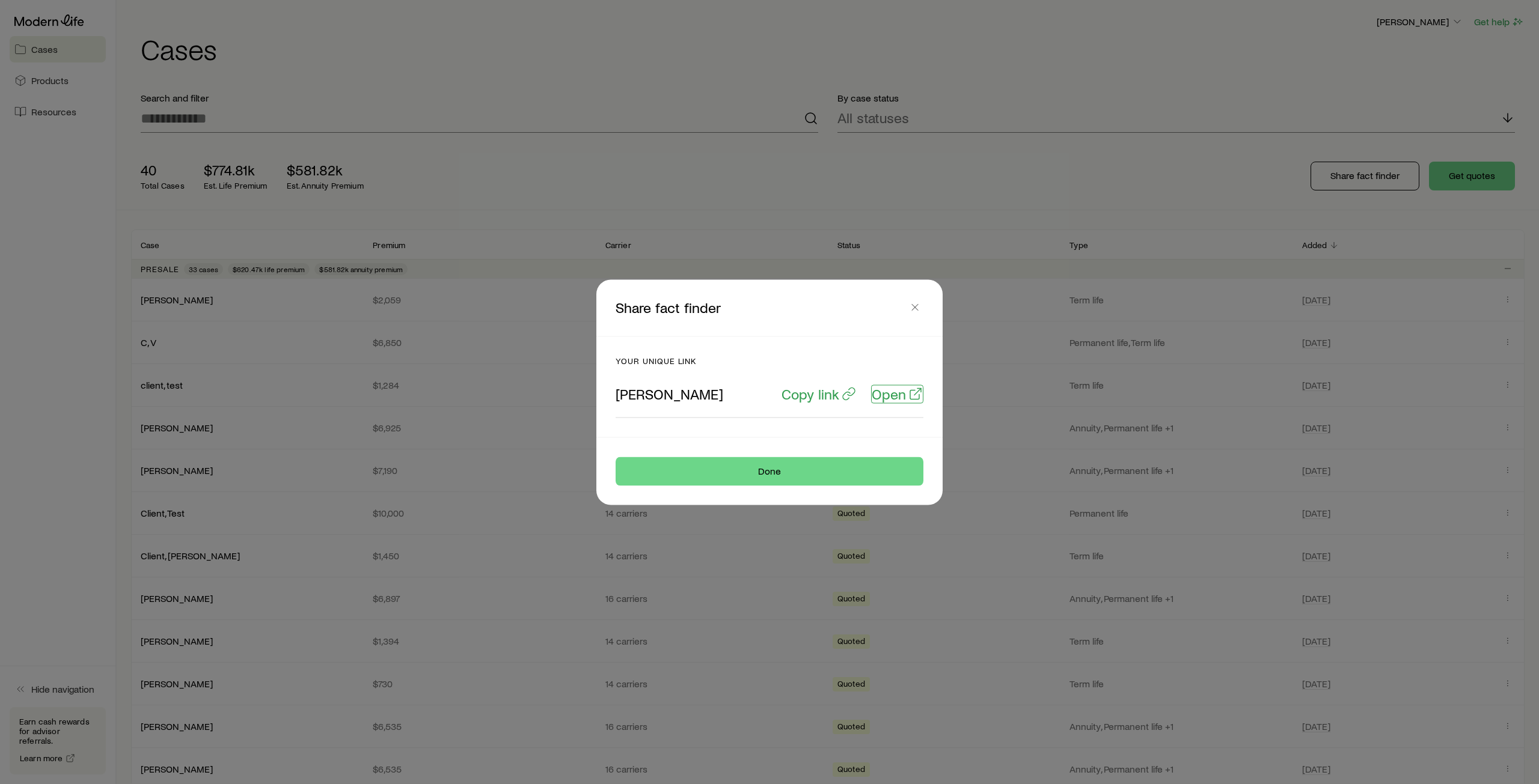
click at [882, 393] on p "Open" at bounding box center [889, 392] width 35 height 16
click at [920, 307] on icon "button" at bounding box center [915, 307] width 12 height 12
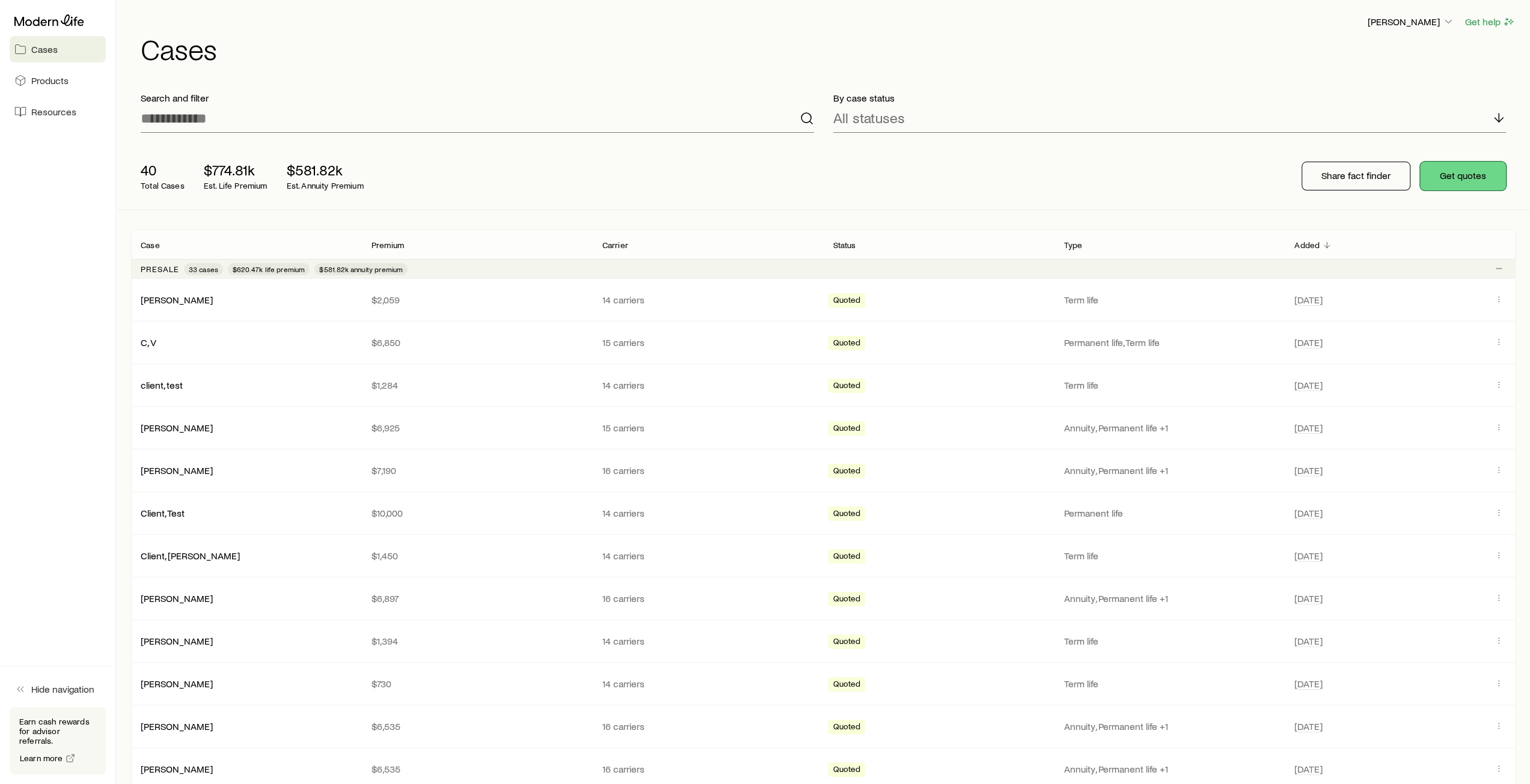
click at [1459, 177] on button "Get quotes" at bounding box center [1463, 176] width 86 height 29
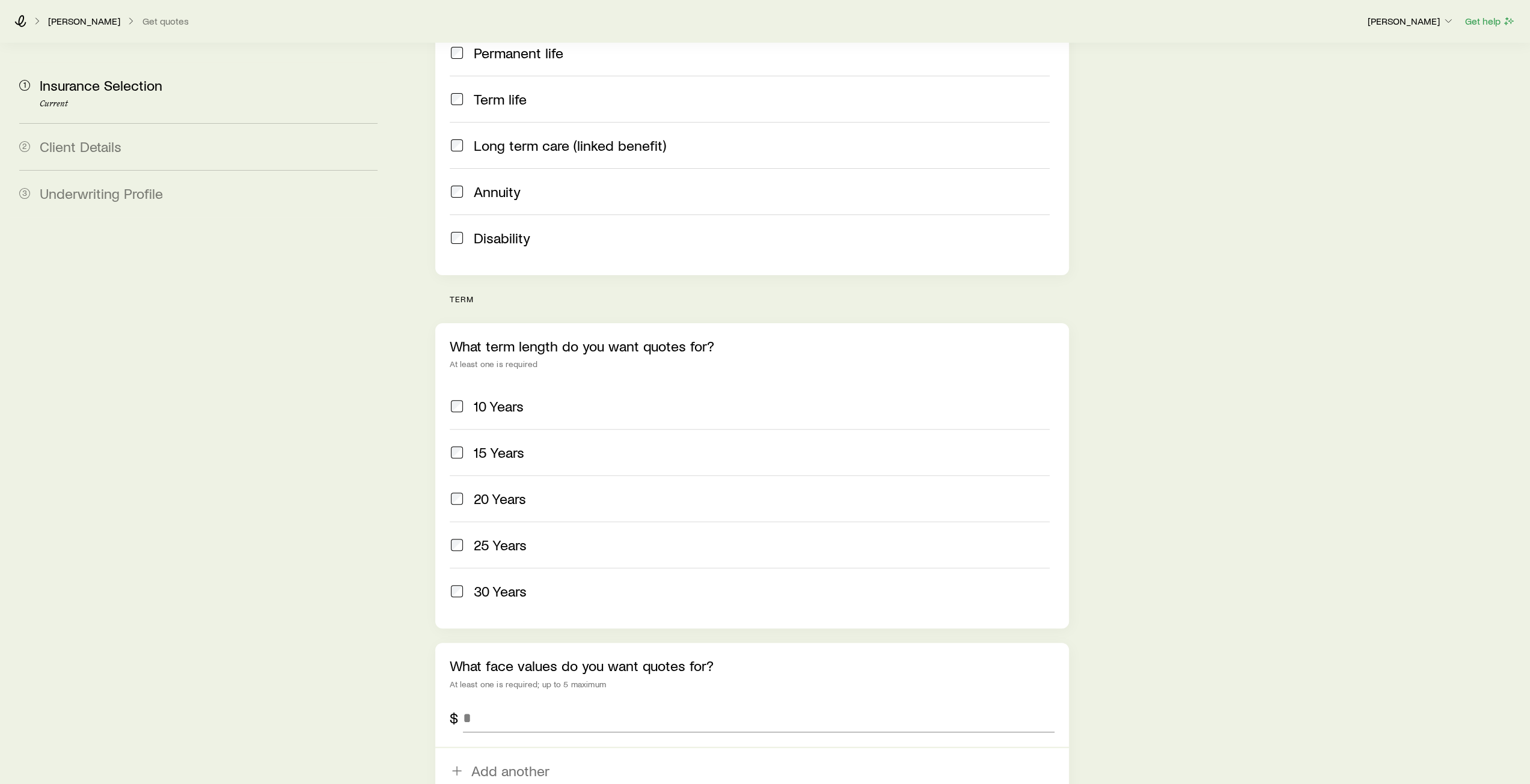
scroll to position [300, 0]
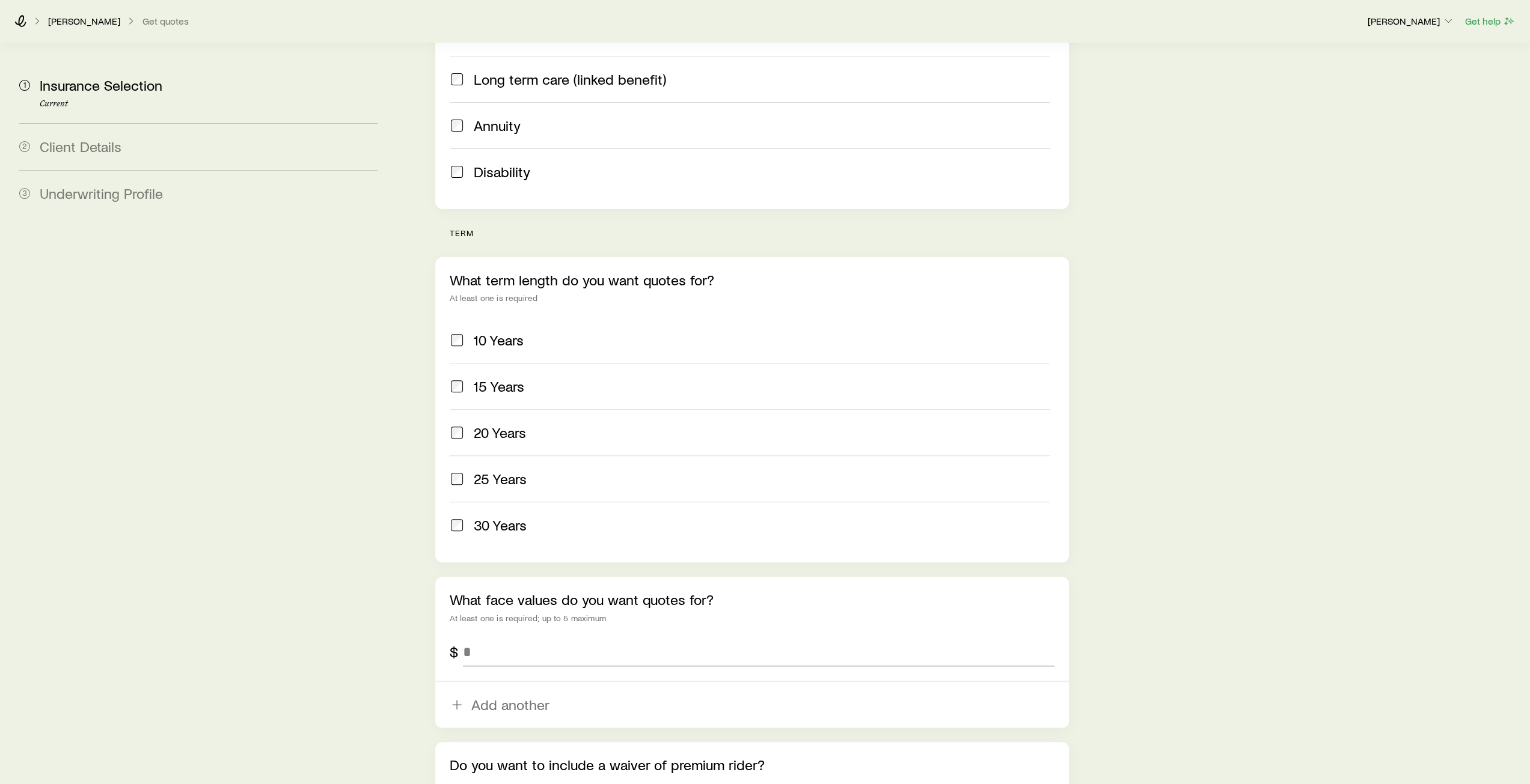
click at [464, 517] on span at bounding box center [456, 524] width 14 height 16
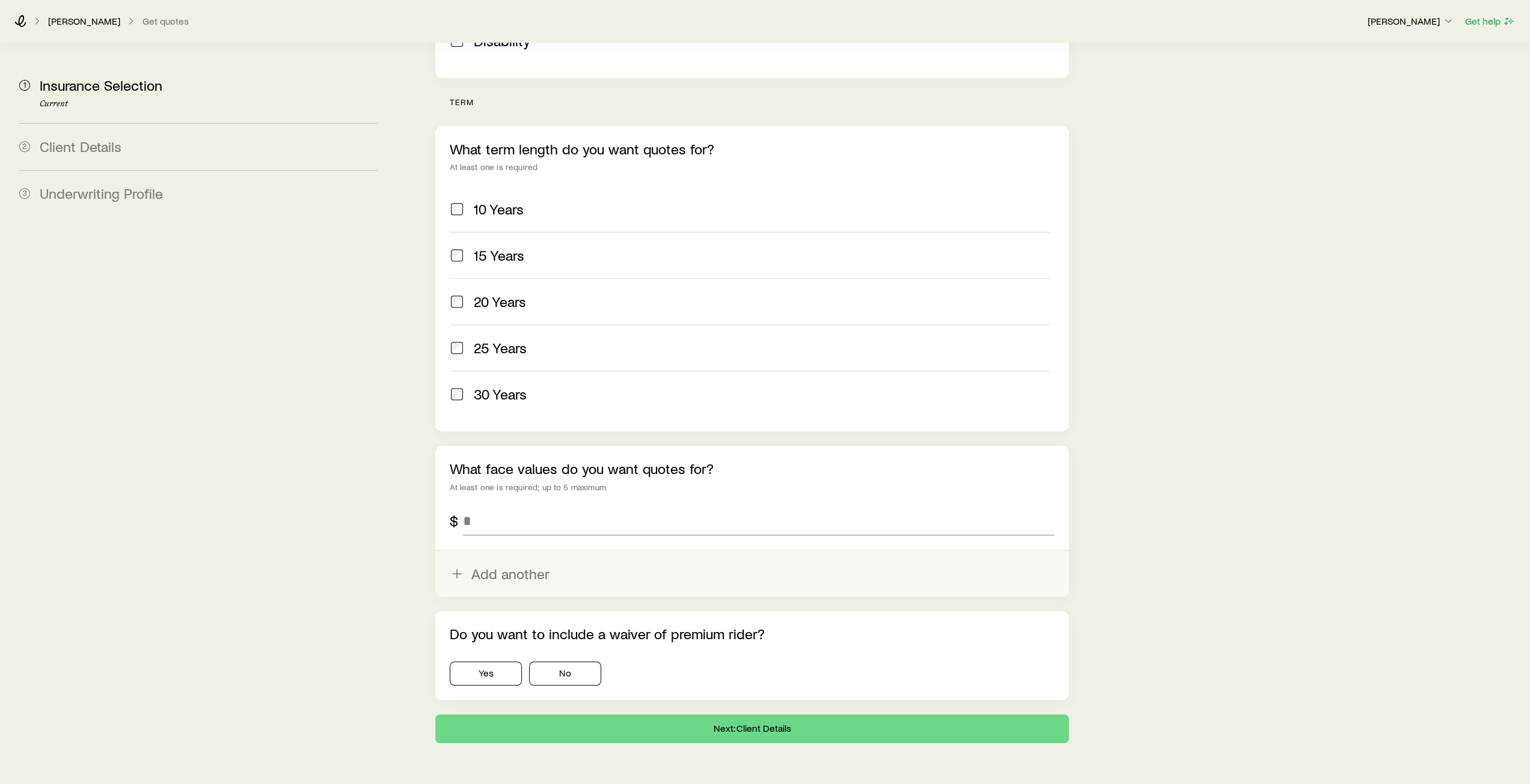
scroll to position [437, 0]
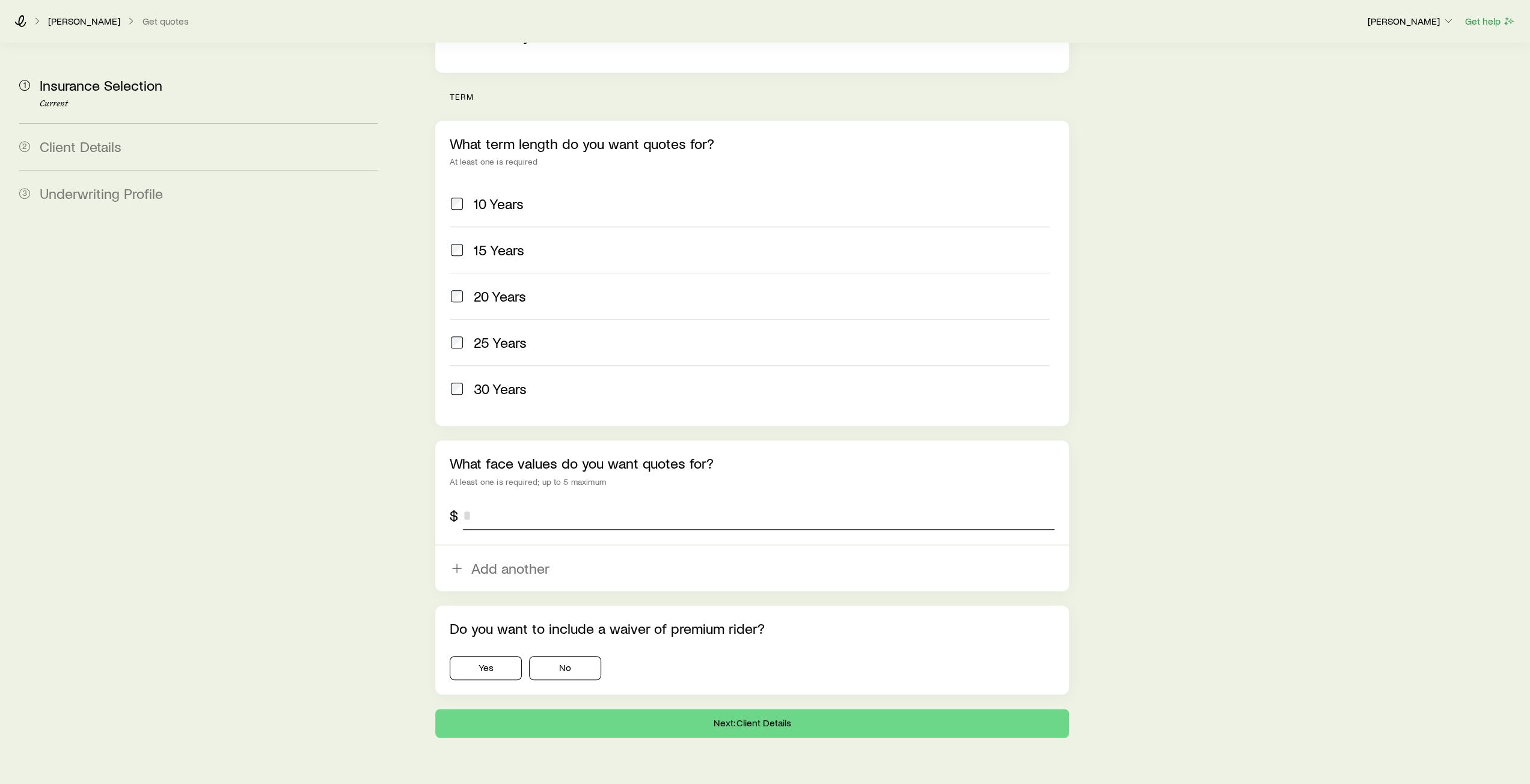
click at [528, 501] on input "tel" at bounding box center [758, 516] width 591 height 29
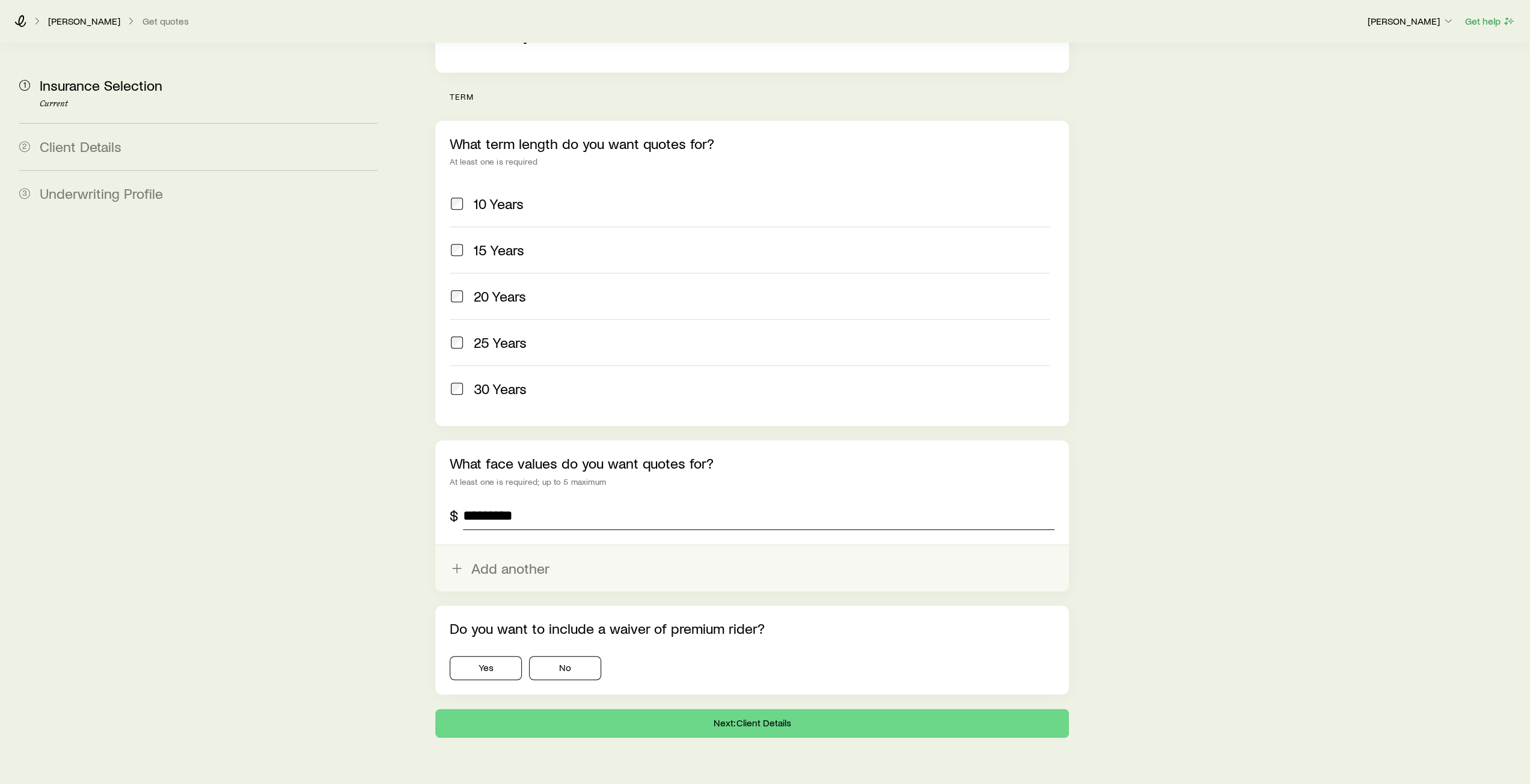
type input "*********"
click at [454, 562] on icon "button" at bounding box center [456, 569] width 14 height 14
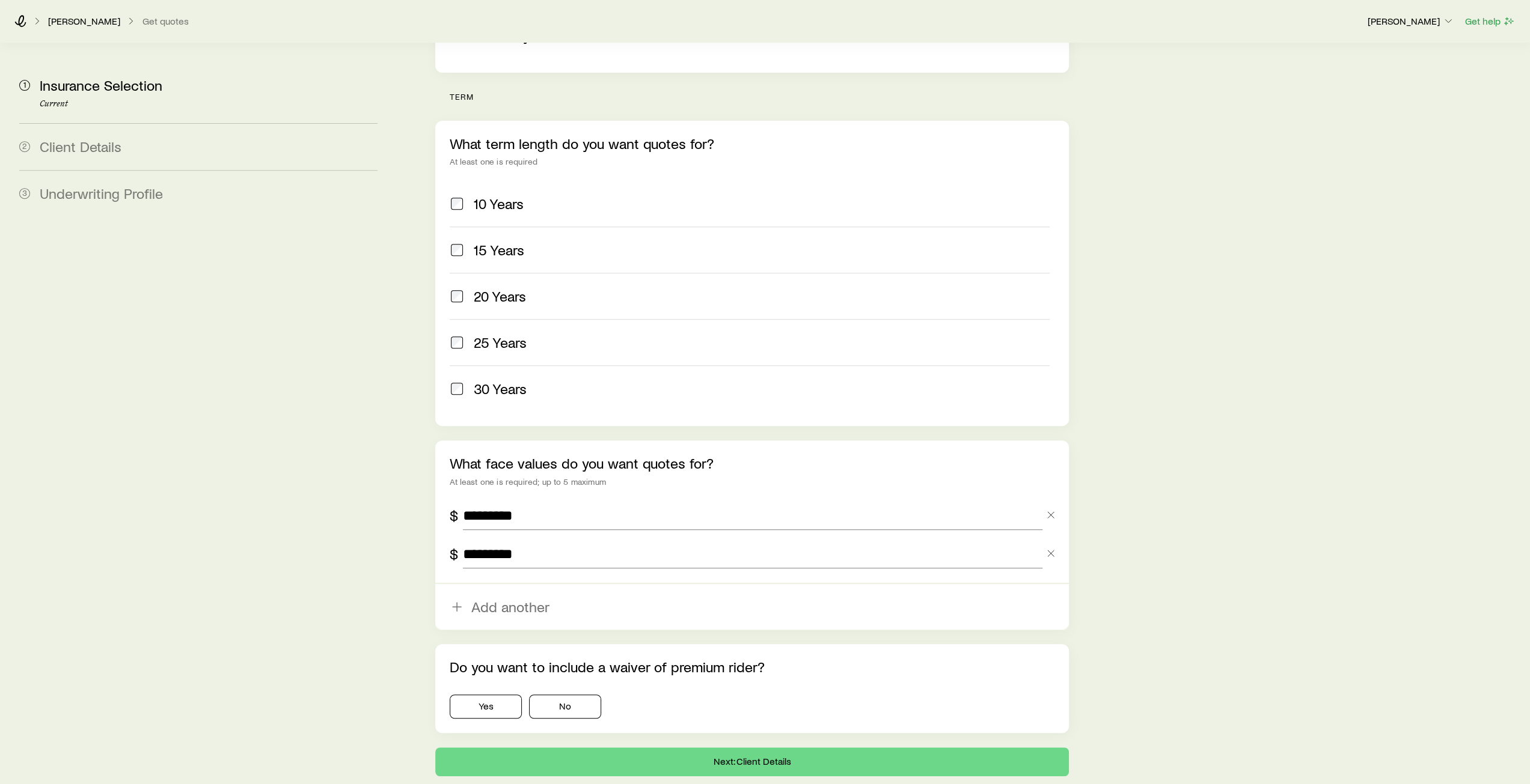
scroll to position [475, 0]
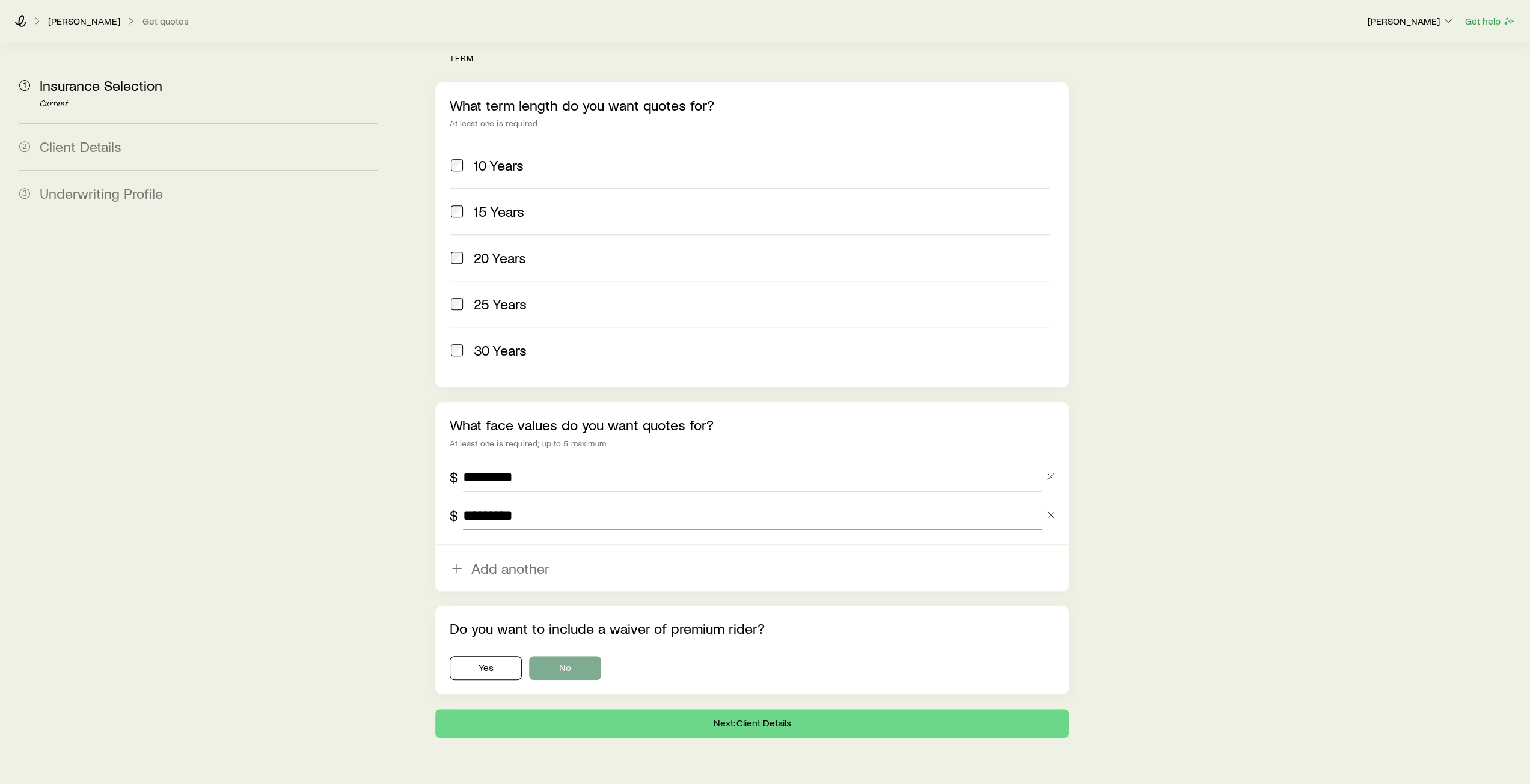
type input "*********"
click at [570, 656] on button "No" at bounding box center [565, 668] width 72 height 24
click at [773, 709] on button "Next: Client Details" at bounding box center [752, 723] width 633 height 29
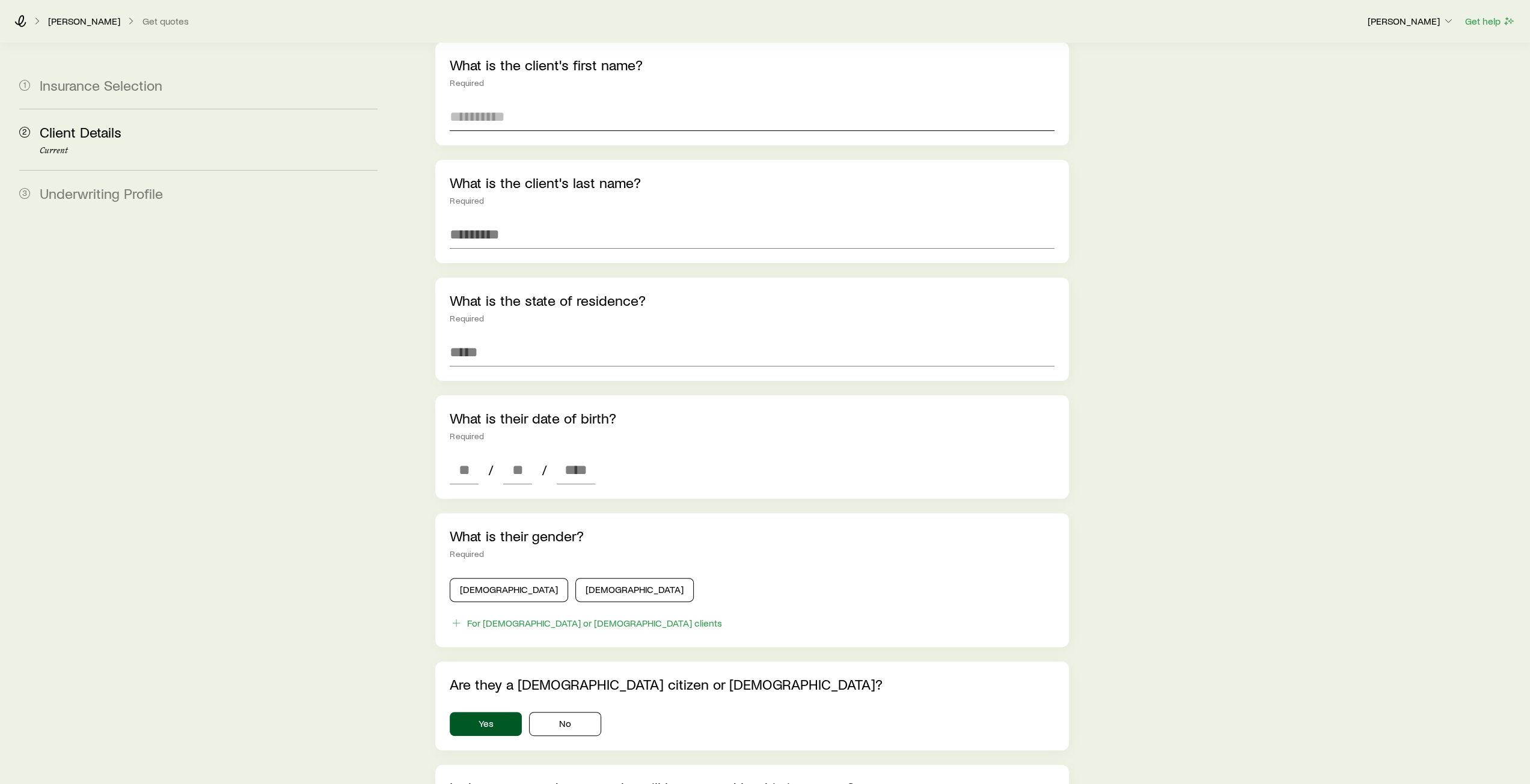
scroll to position [60, 0]
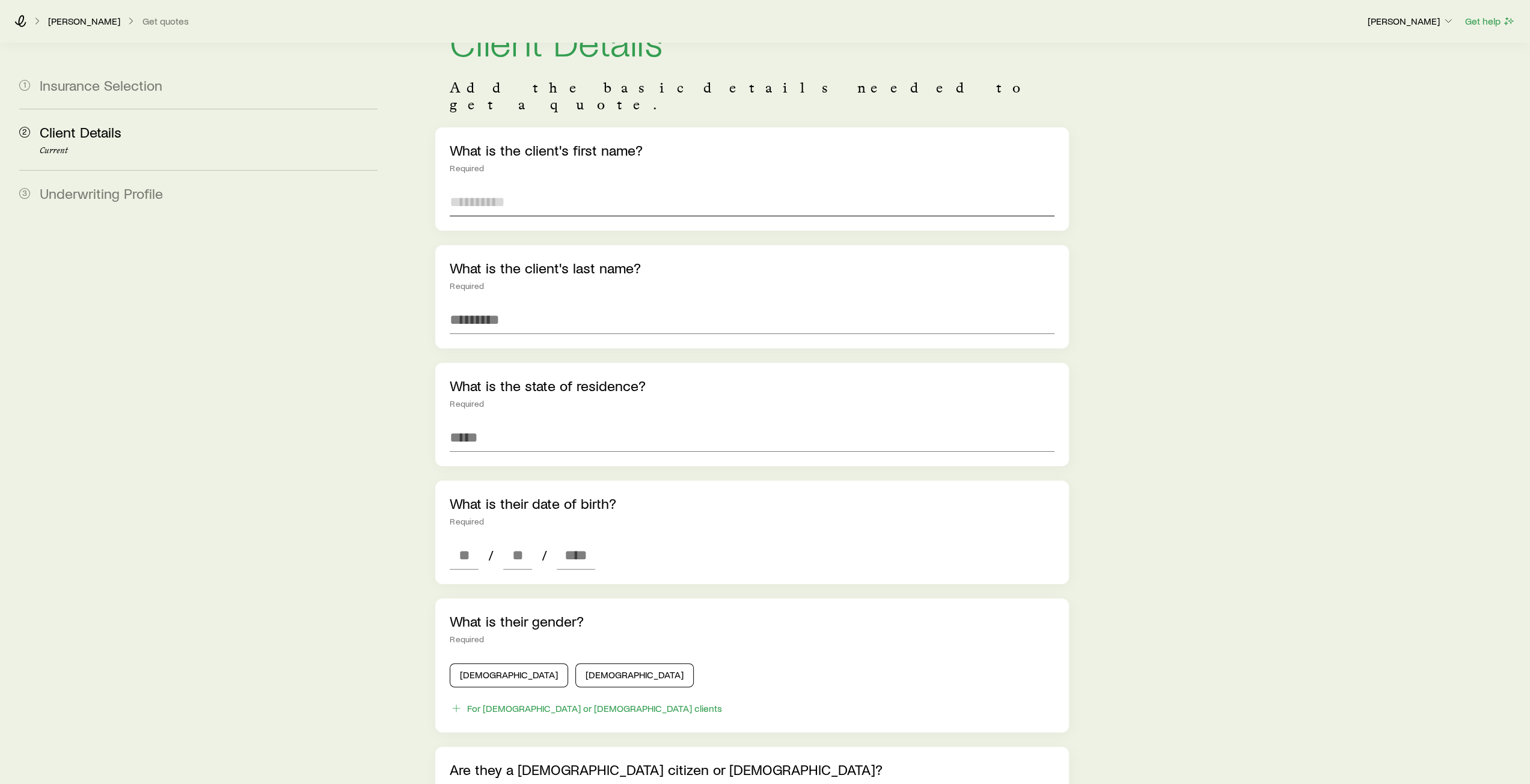
click at [545, 188] on input "text" at bounding box center [752, 202] width 604 height 29
type input "***"
click at [544, 305] on input "text" at bounding box center [752, 319] width 604 height 29
type input "*****"
click at [525, 423] on input at bounding box center [752, 438] width 604 height 29
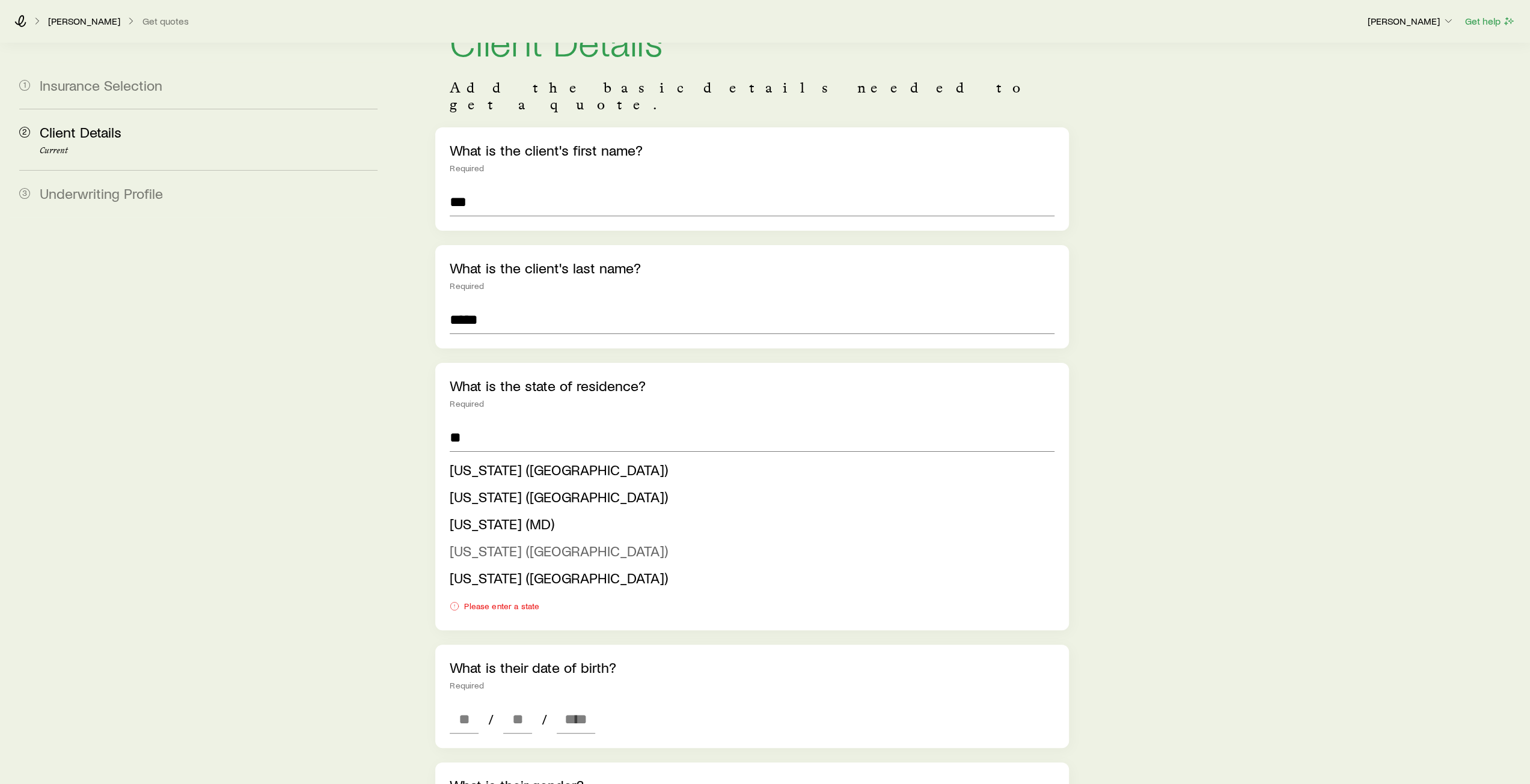
click at [535, 543] on span "[US_STATE] ([GEOGRAPHIC_DATA])" at bounding box center [558, 551] width 218 height 17
type input "**********"
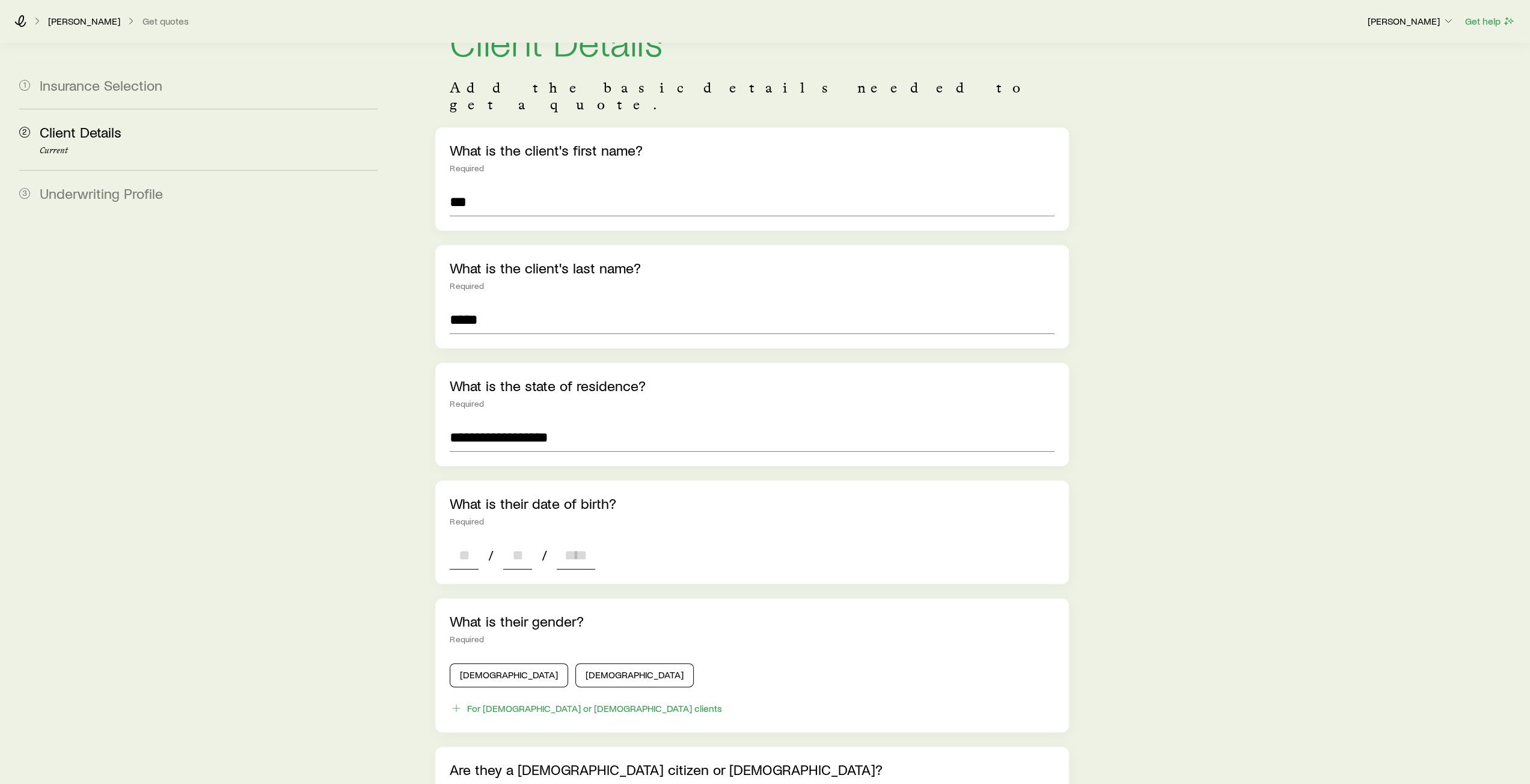
click at [476, 541] on input at bounding box center [464, 555] width 29 height 29
type input "**"
type input "****"
type input "*"
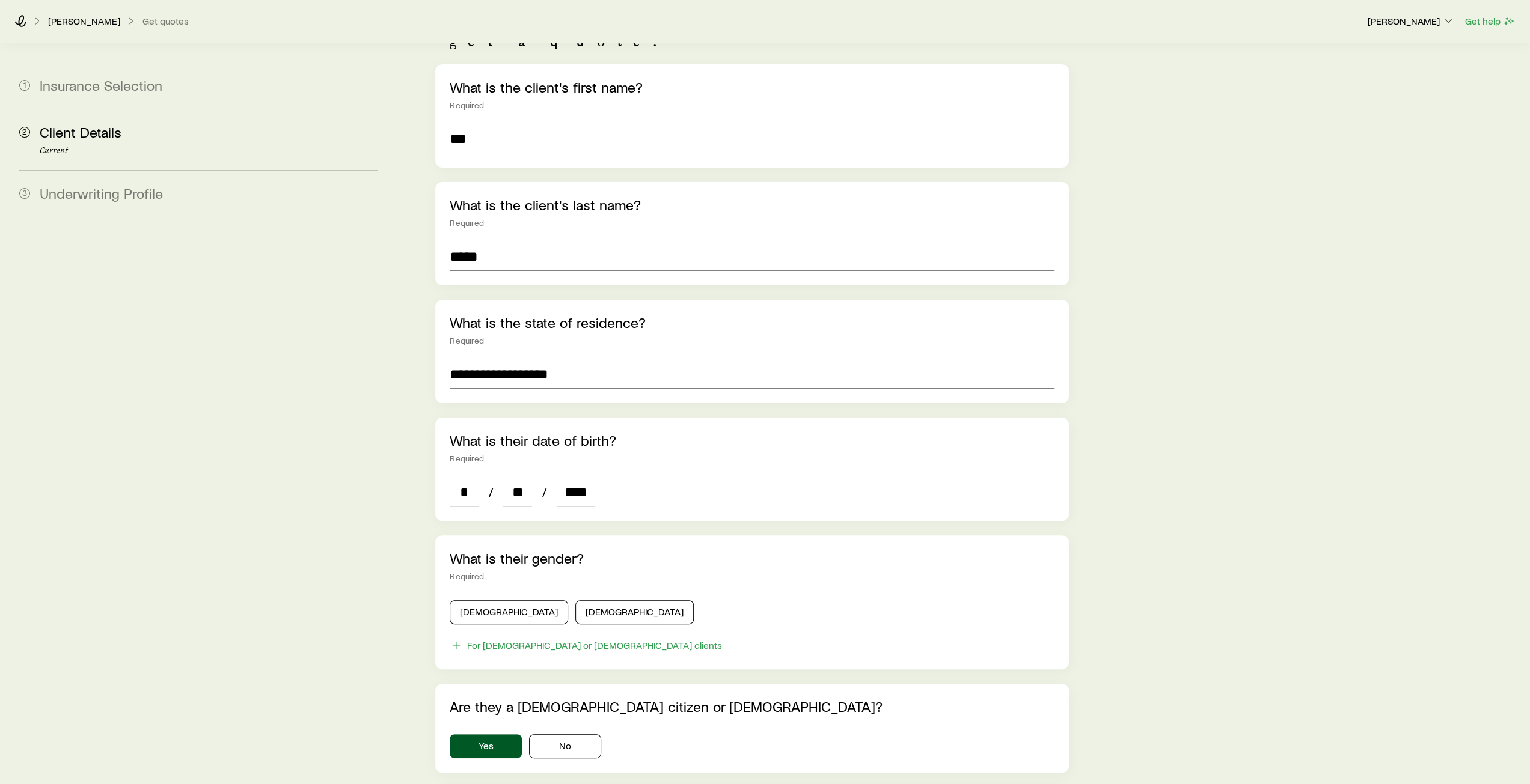
scroll to position [180, 0]
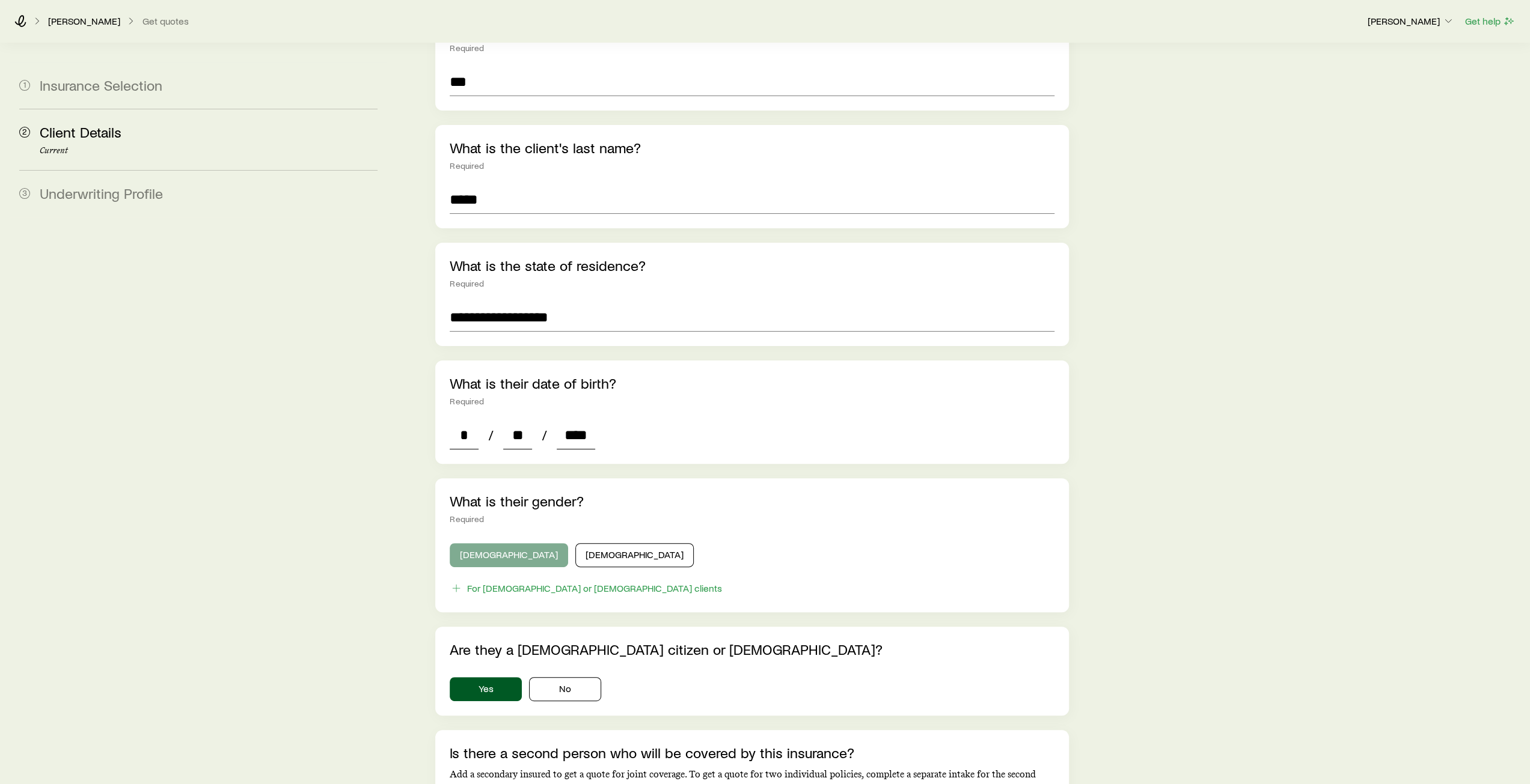
type input "****"
click at [483, 544] on button "[DEMOGRAPHIC_DATA]" at bounding box center [508, 555] width 118 height 24
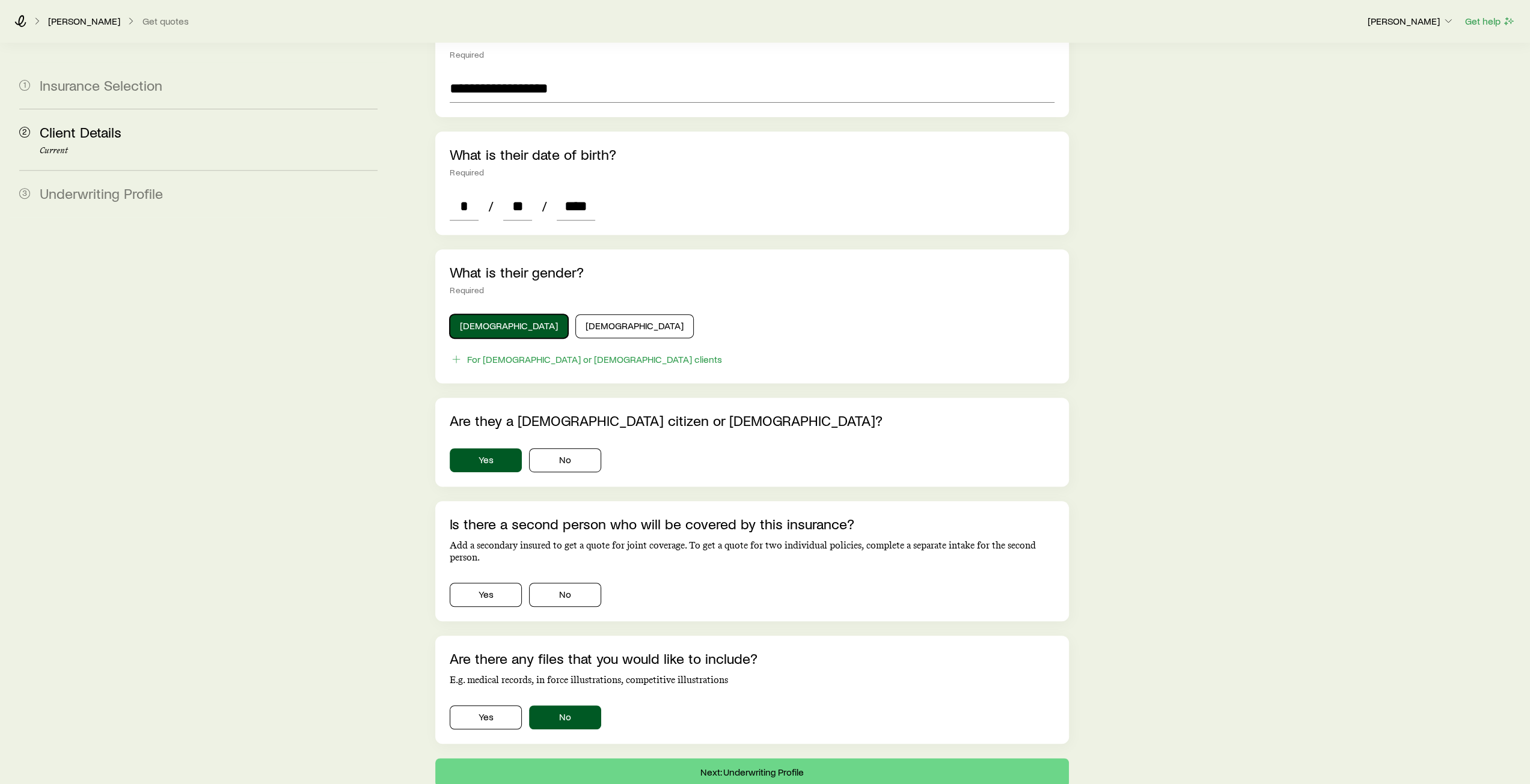
scroll to position [476, 0]
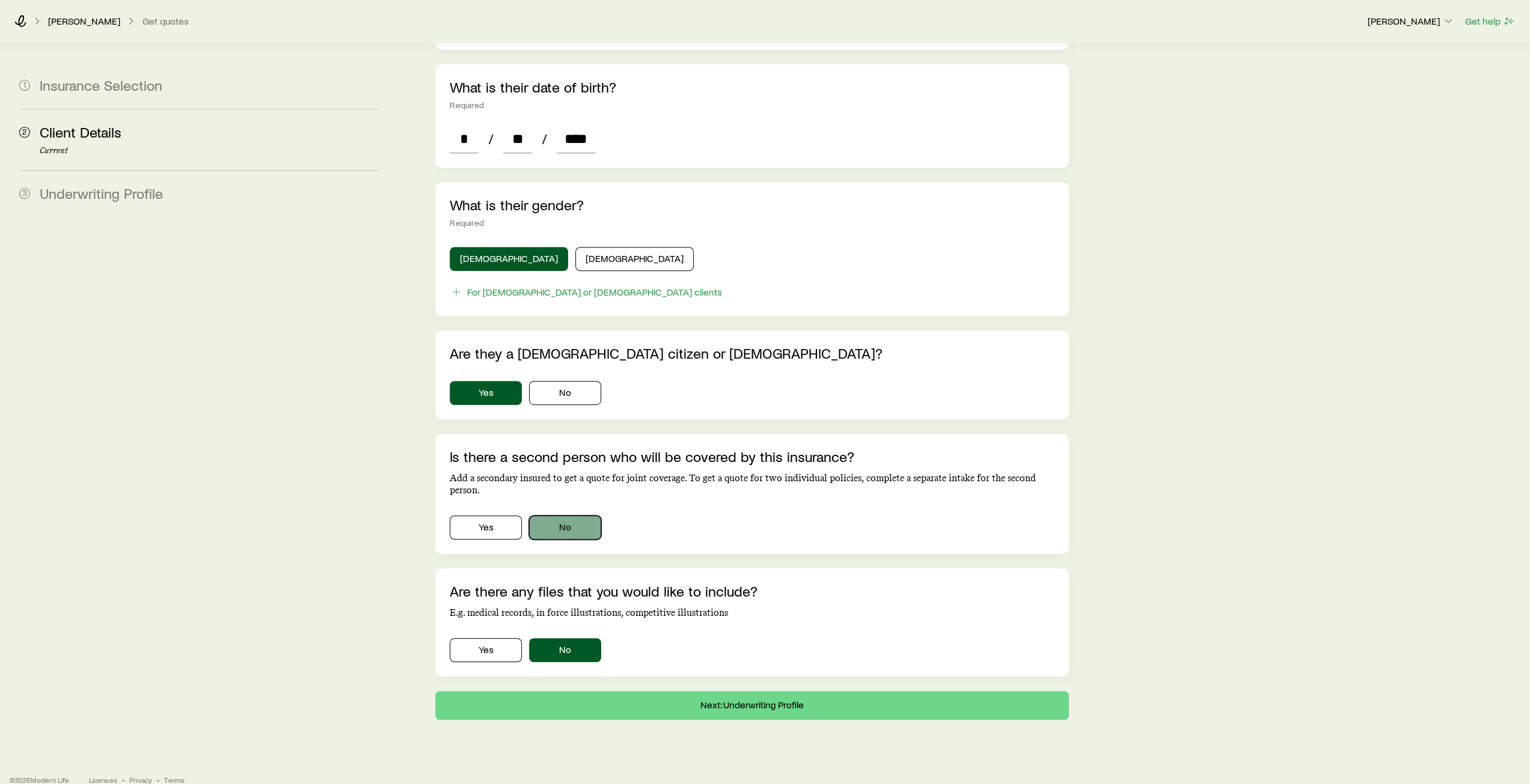
click at [570, 516] on button "No" at bounding box center [565, 527] width 72 height 24
click at [757, 691] on button "Next: Underwriting Profile" at bounding box center [752, 705] width 633 height 29
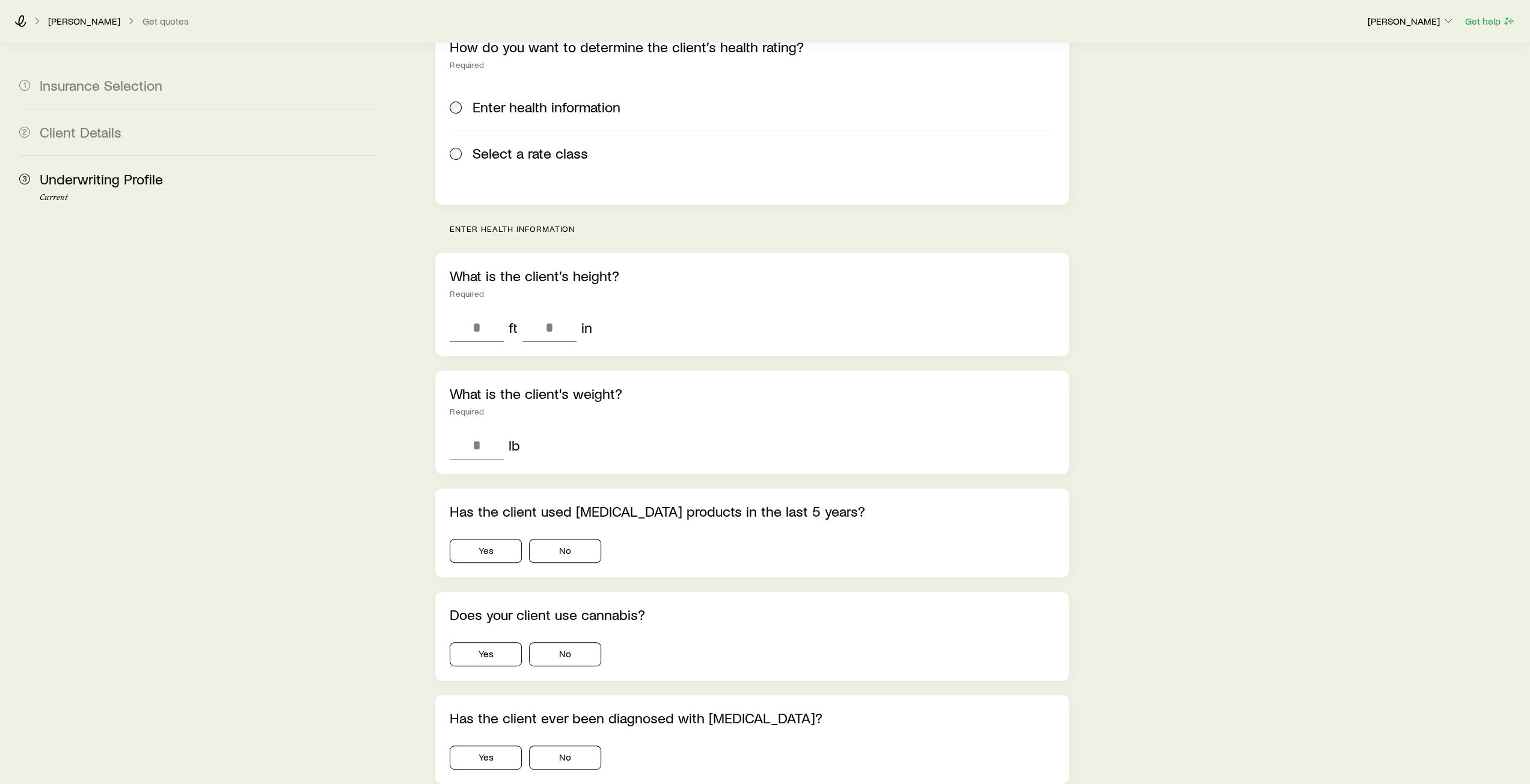
scroll to position [139, 0]
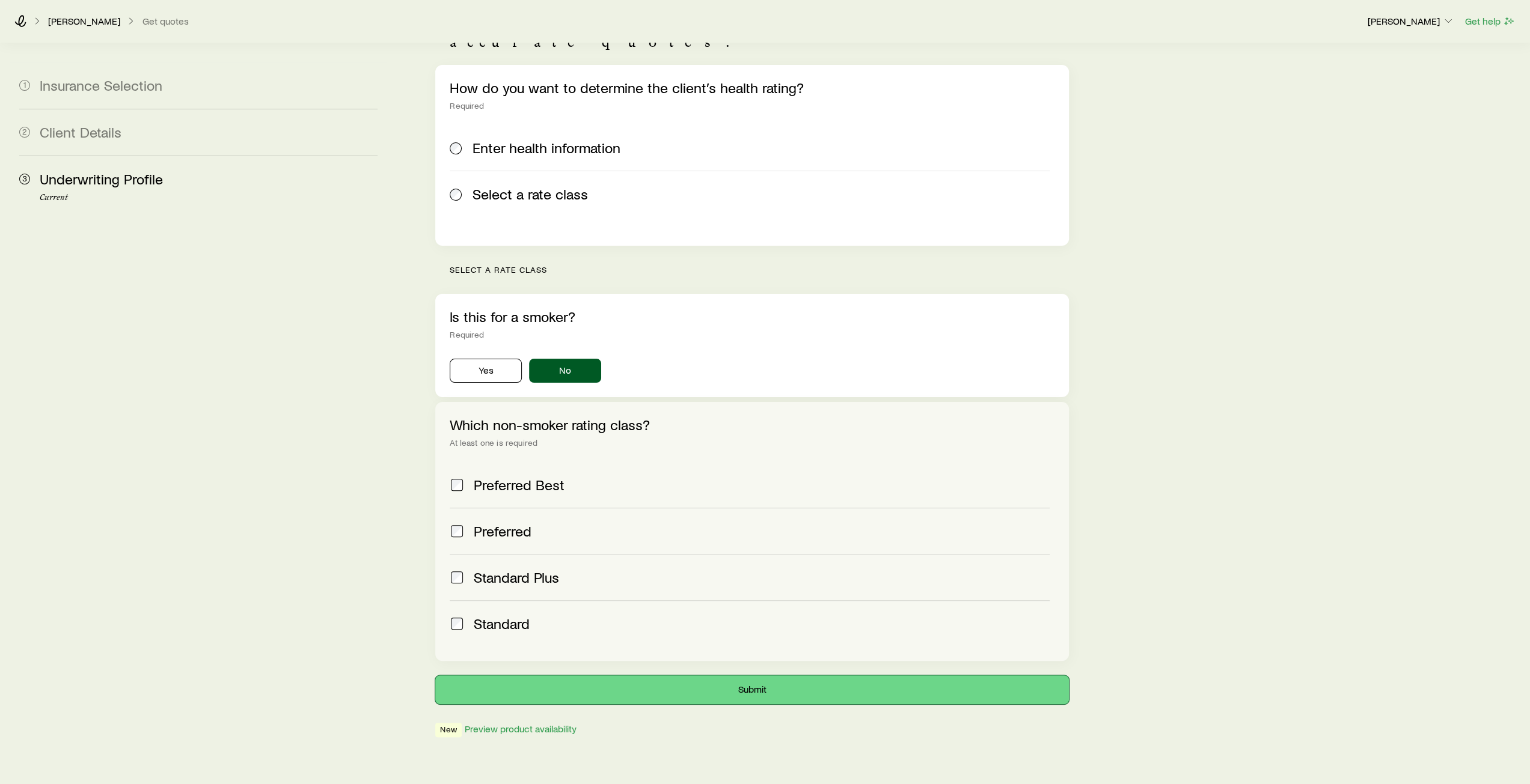
click at [766, 675] on button "Submit" at bounding box center [752, 690] width 633 height 29
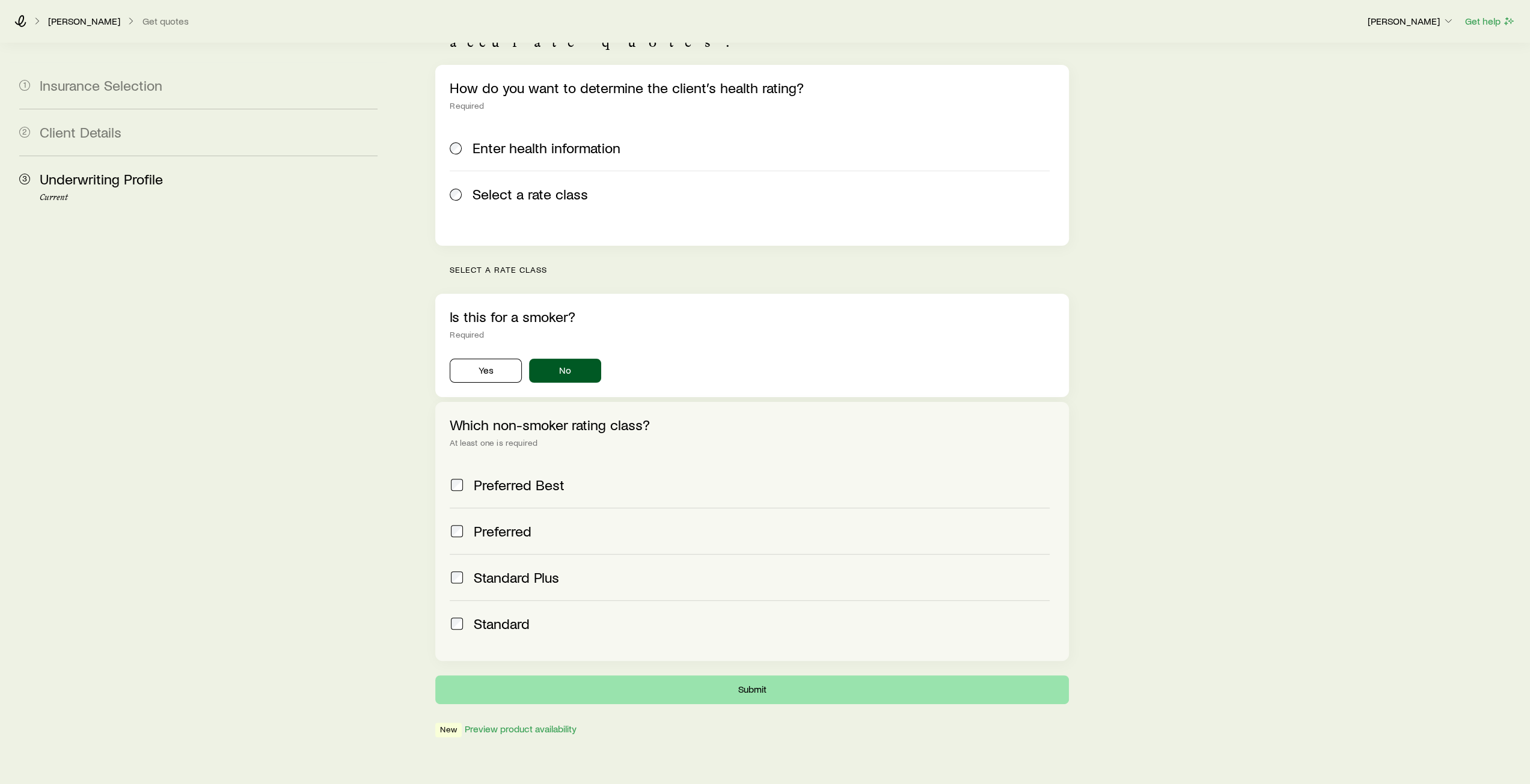
scroll to position [0, 0]
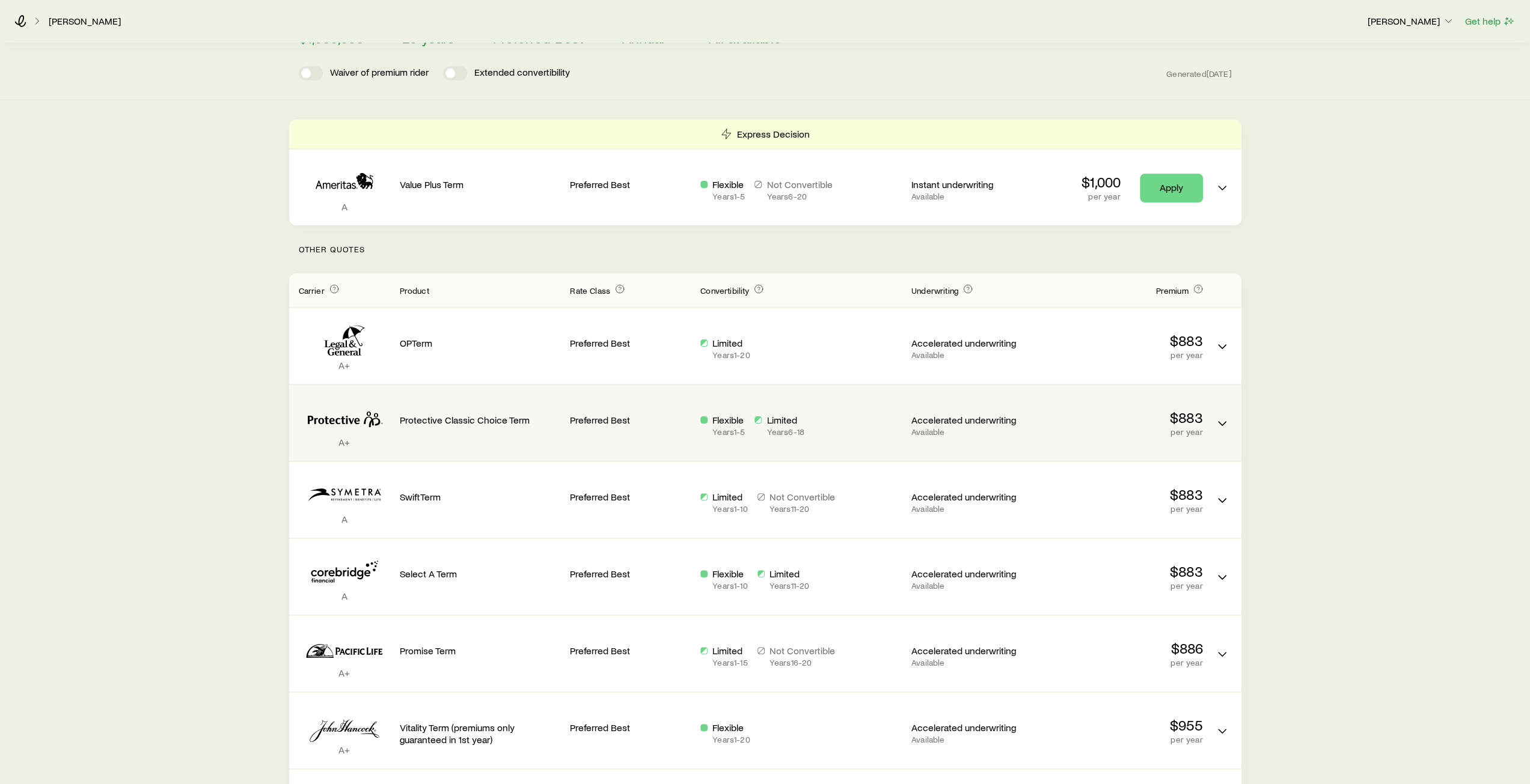
scroll to position [180, 0]
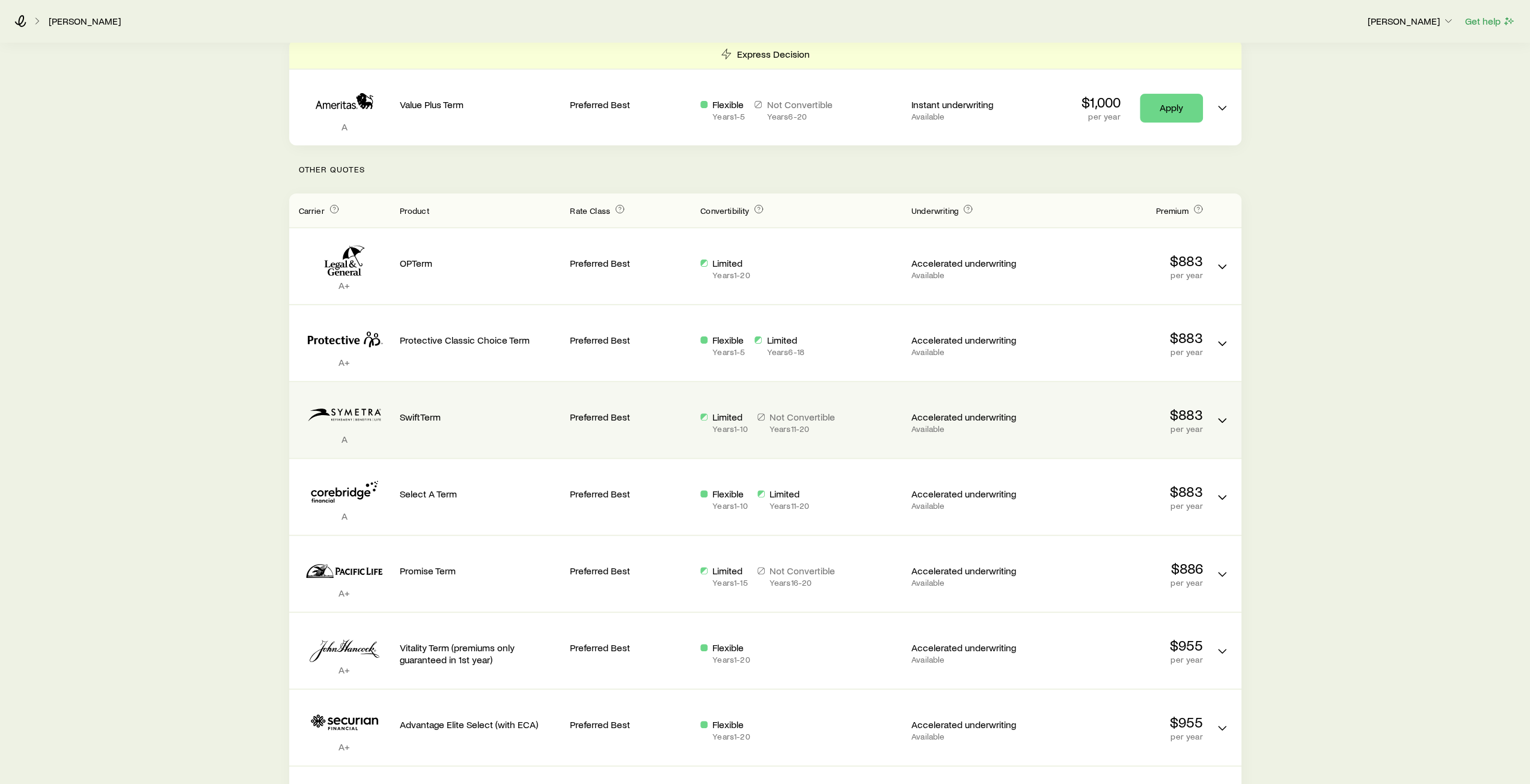
click at [439, 392] on div "SwiftTerm" at bounding box center [479, 407] width 161 height 31
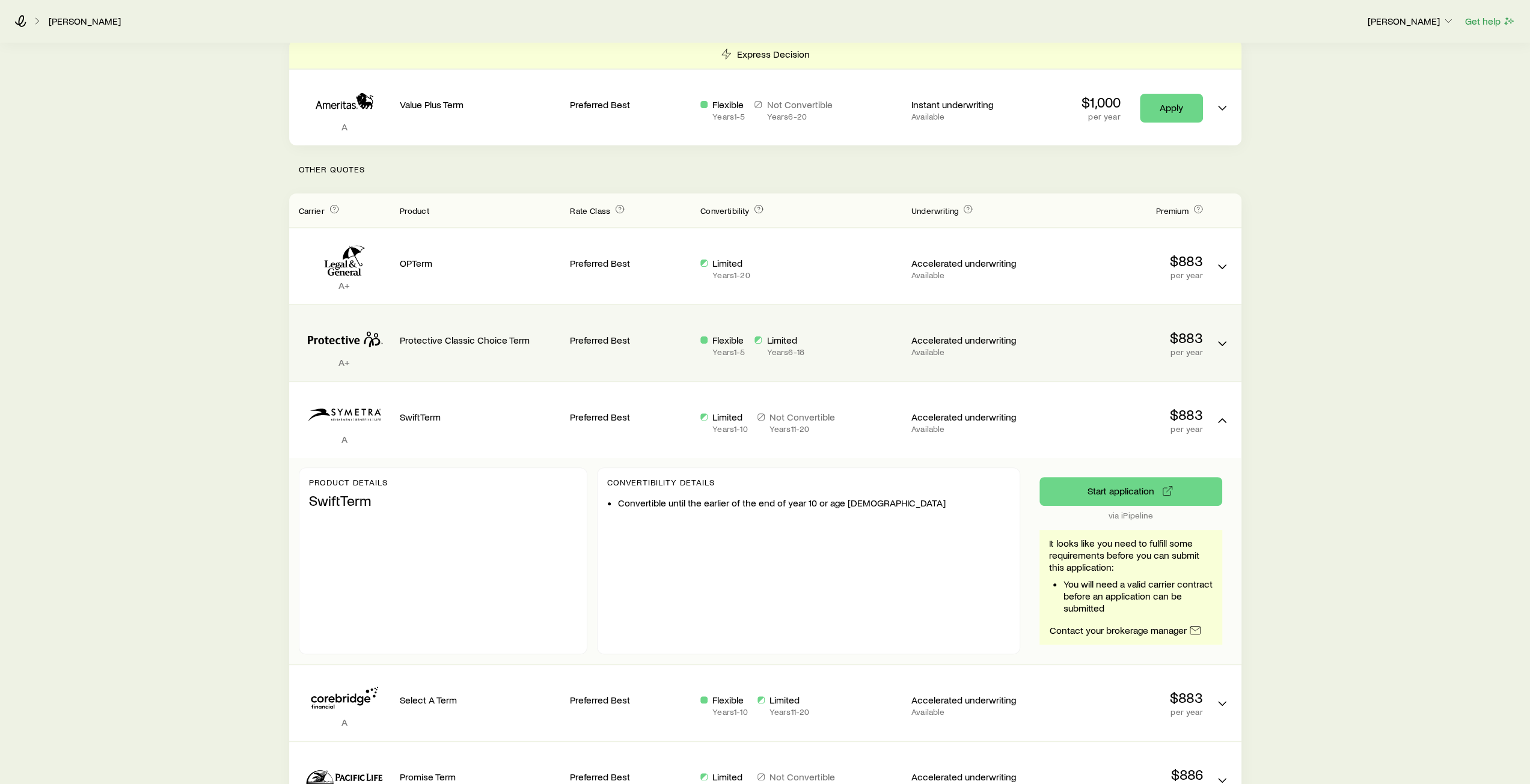
click at [425, 341] on p "Protective Classic Choice Term" at bounding box center [479, 340] width 161 height 12
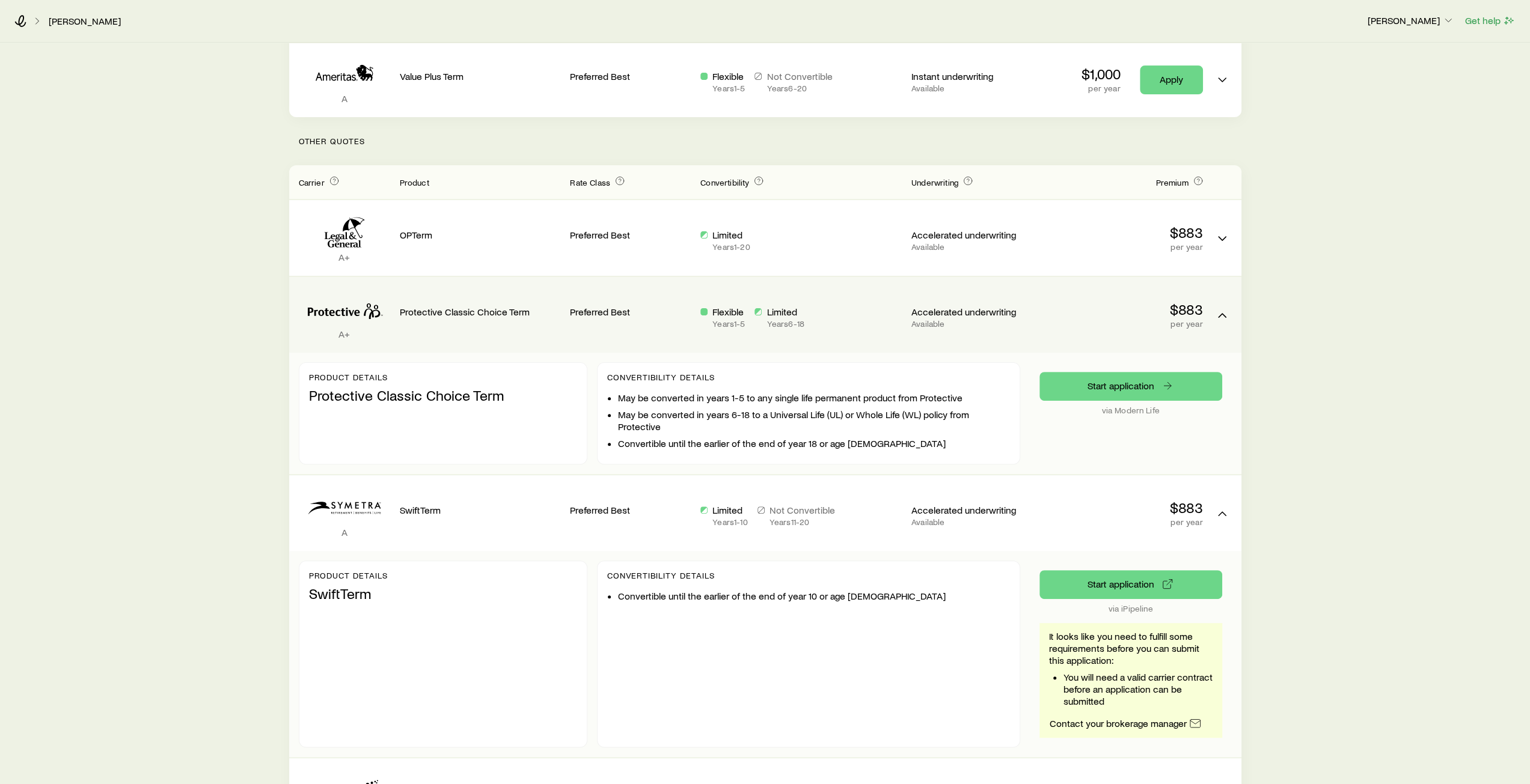
scroll to position [0, 0]
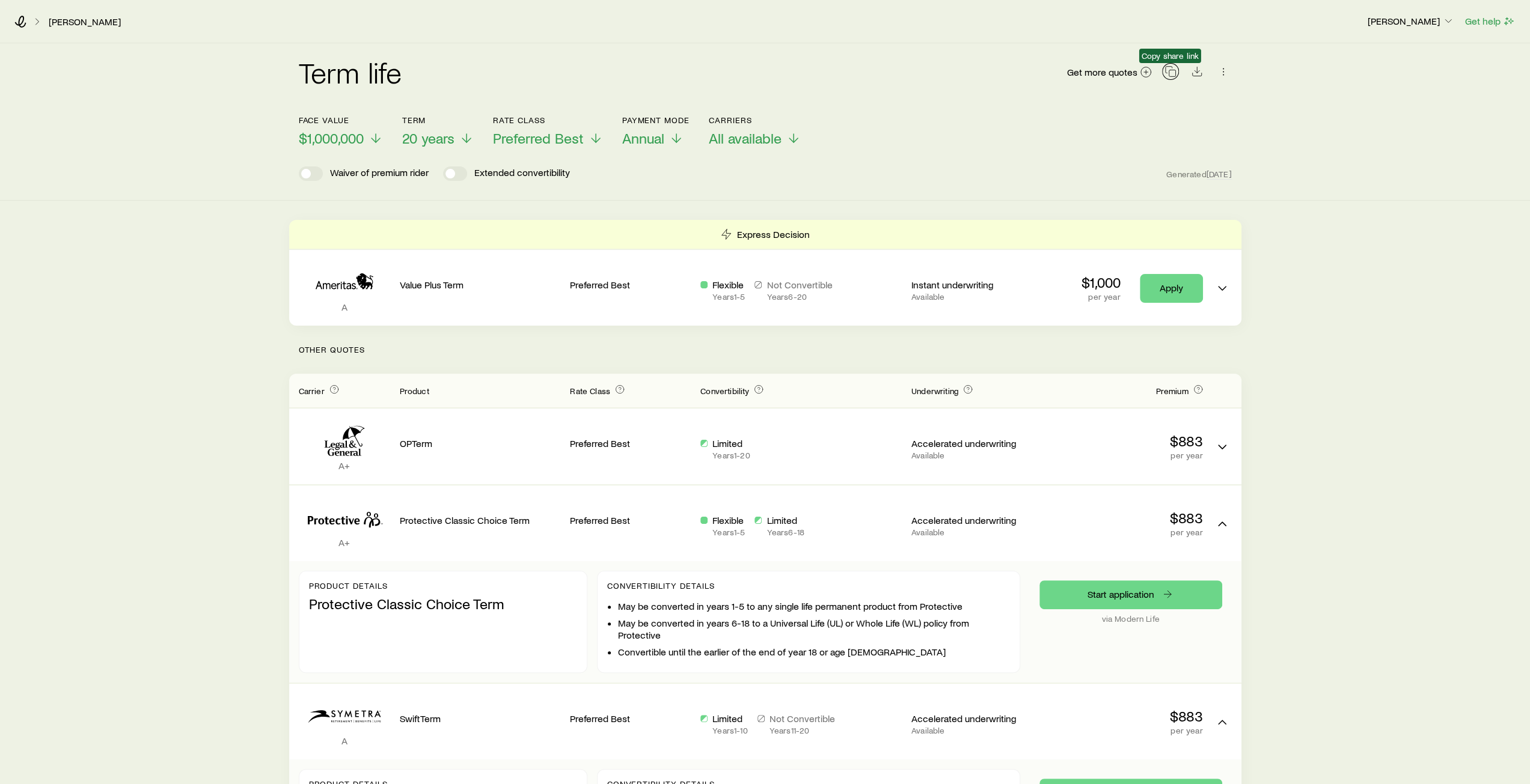
click at [1172, 68] on icon "button" at bounding box center [1170, 71] width 12 height 12
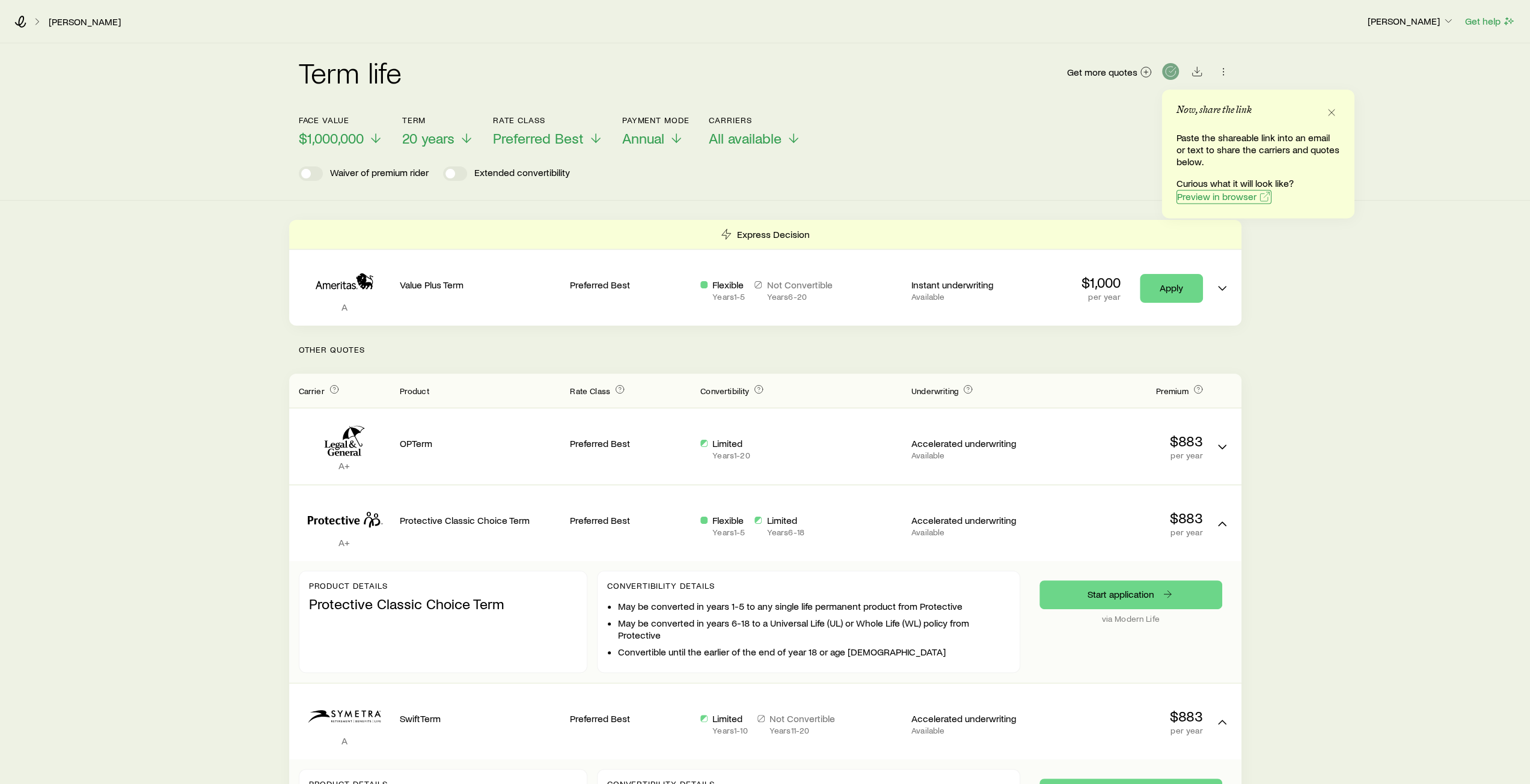
click at [1226, 197] on span "Preview in browser" at bounding box center [1216, 196] width 79 height 10
click at [752, 139] on span "All available" at bounding box center [746, 138] width 73 height 16
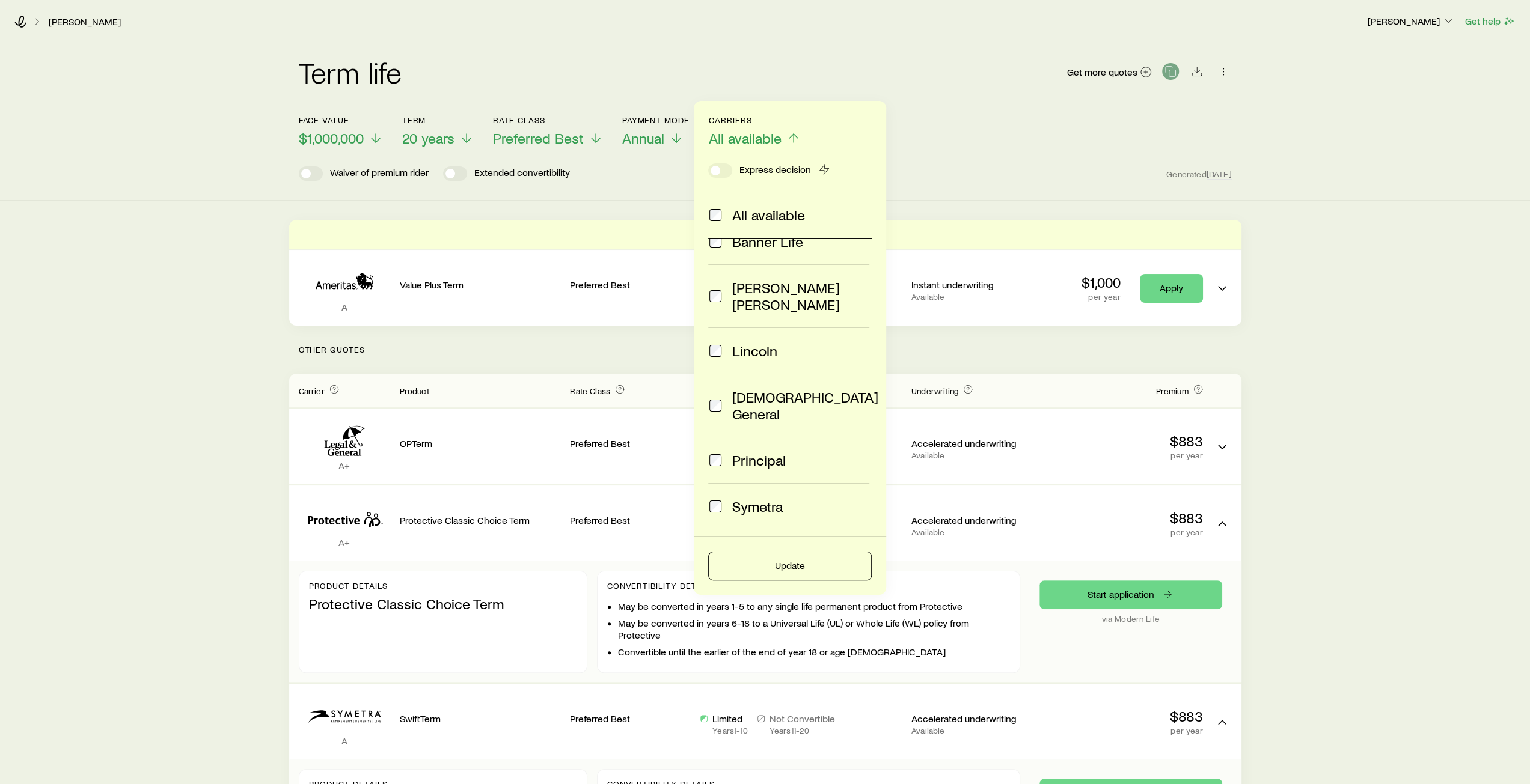
scroll to position [180, 0]
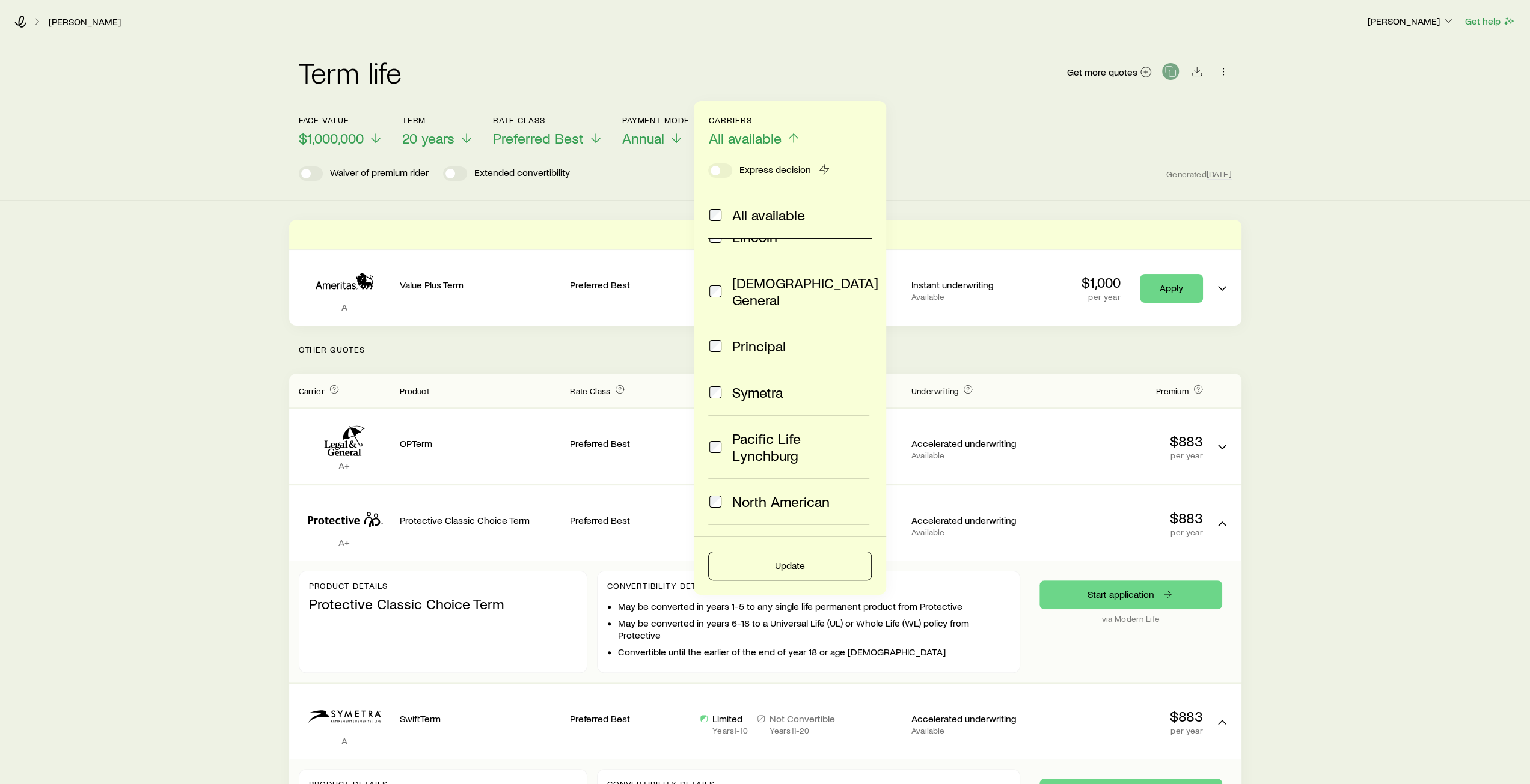
click at [722, 384] on span at bounding box center [715, 392] width 14 height 16
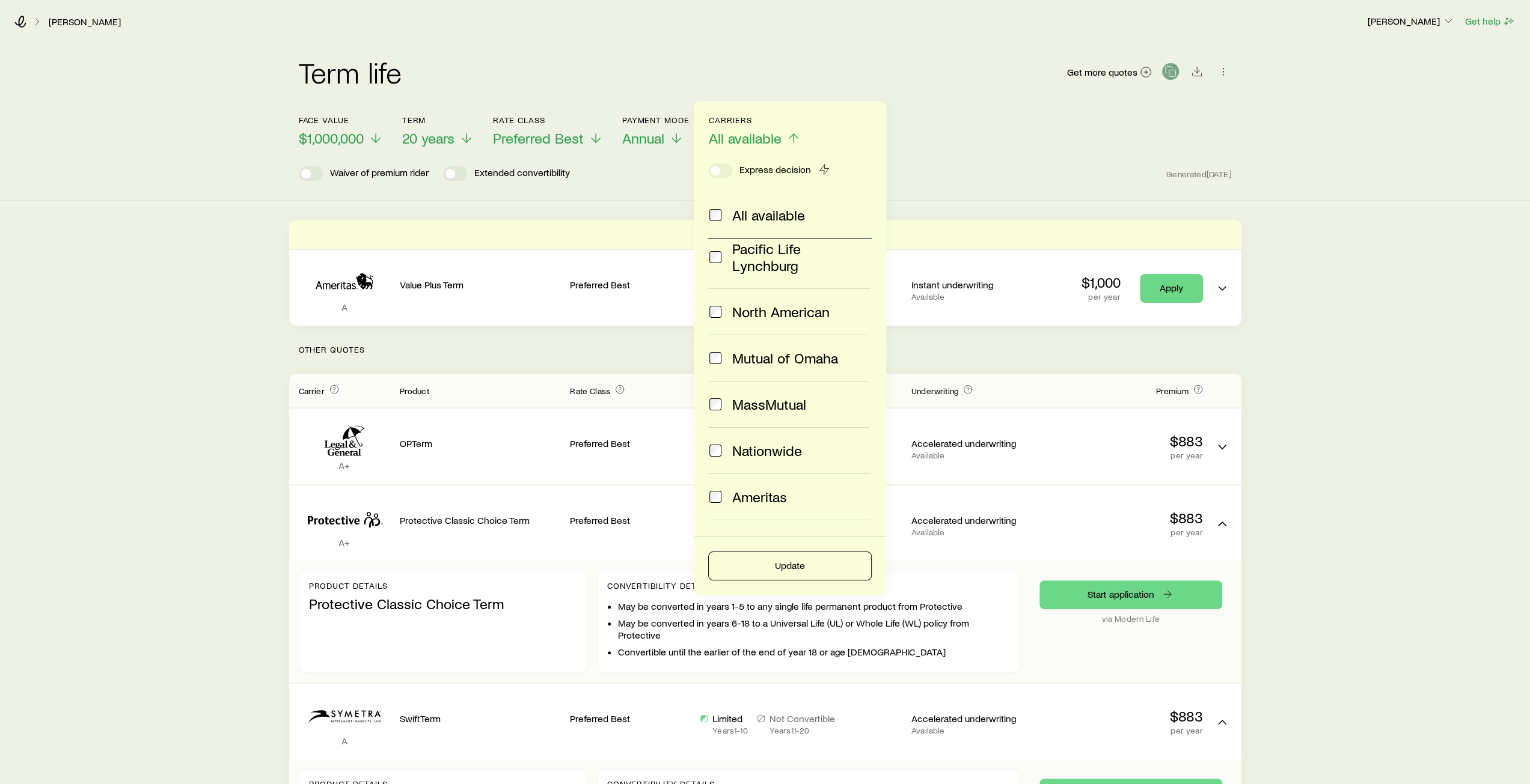
scroll to position [377, 0]
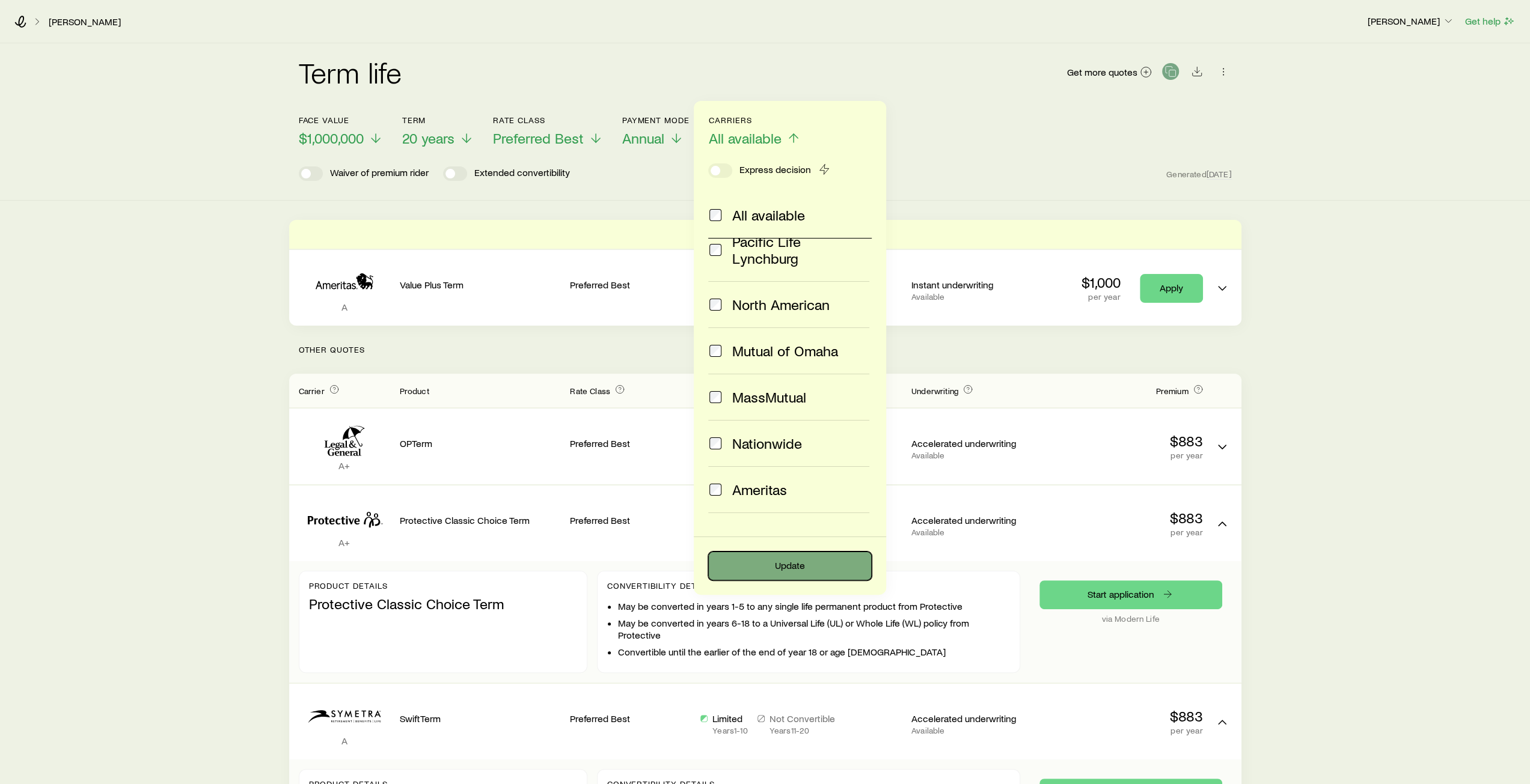
click at [784, 563] on button "Update" at bounding box center [790, 567] width 164 height 29
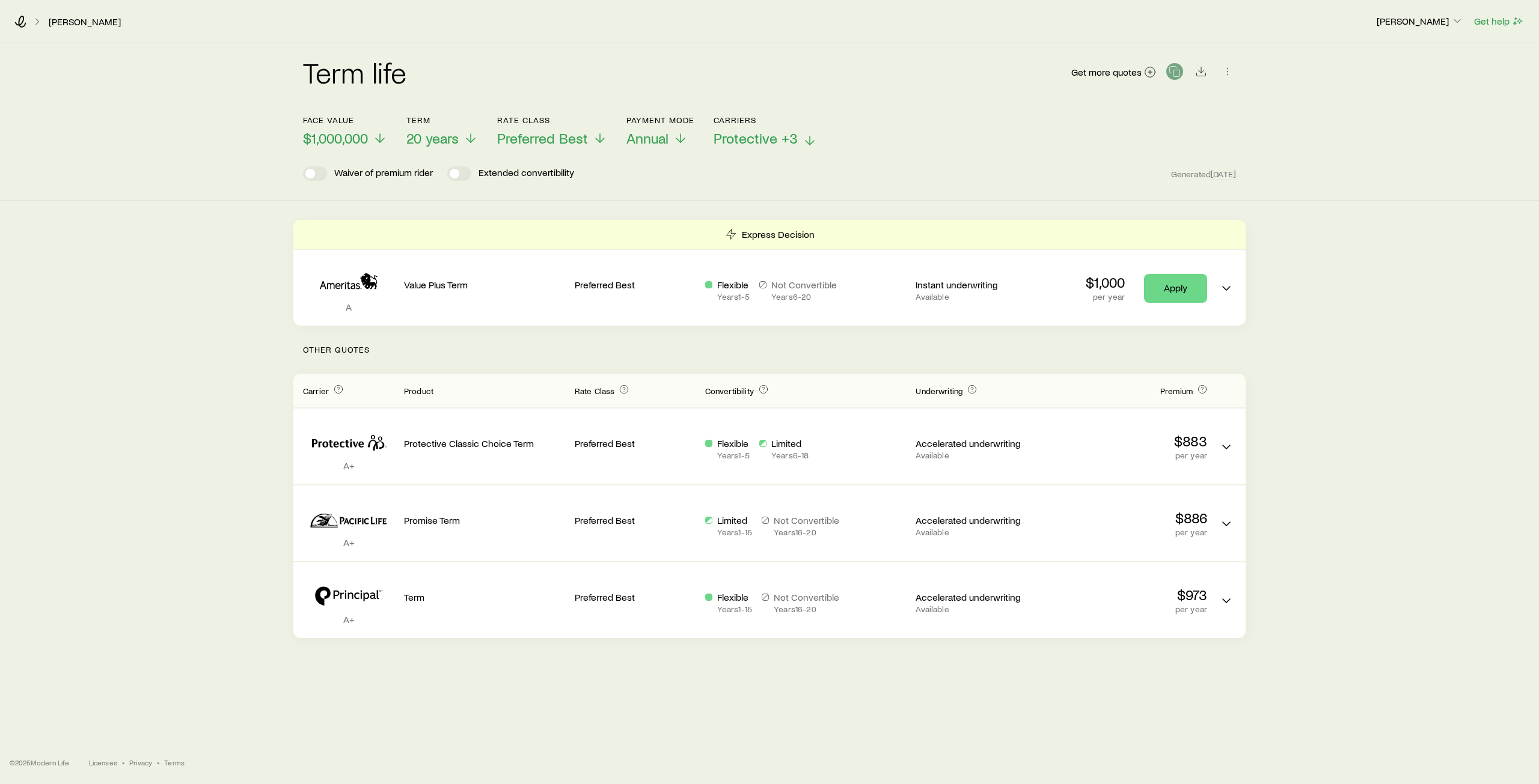
click at [791, 139] on span "Protective +3" at bounding box center [756, 138] width 84 height 16
click at [944, 116] on div "Face value $1,000,000 Term 20 years Rate Class Preferred Best Payment Mode Annu…" at bounding box center [770, 124] width 934 height 46
click at [652, 139] on span "Annual" at bounding box center [648, 138] width 42 height 16
click at [588, 139] on span "Preferred Best" at bounding box center [543, 138] width 90 height 16
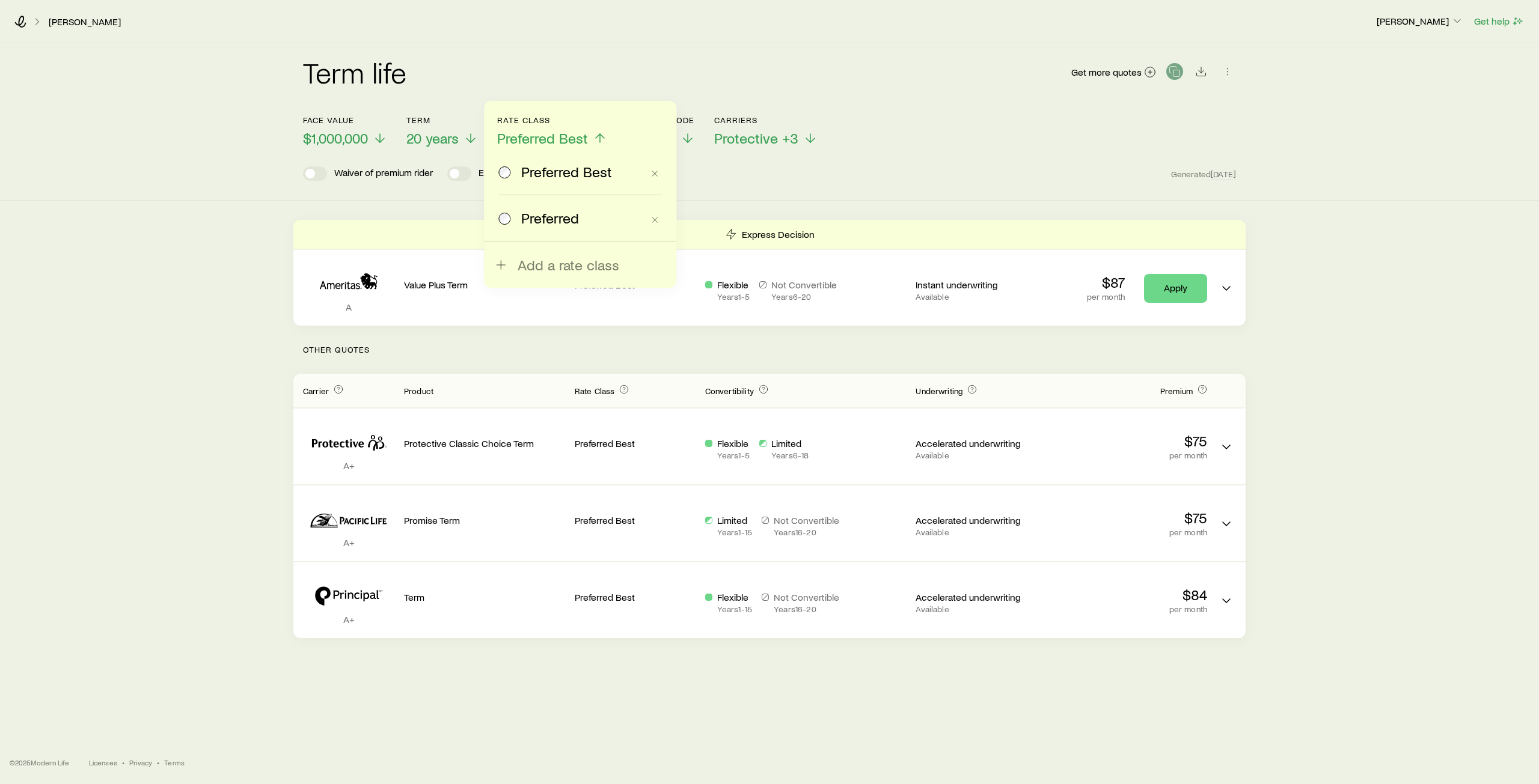
click at [509, 223] on span at bounding box center [505, 217] width 13 height 16
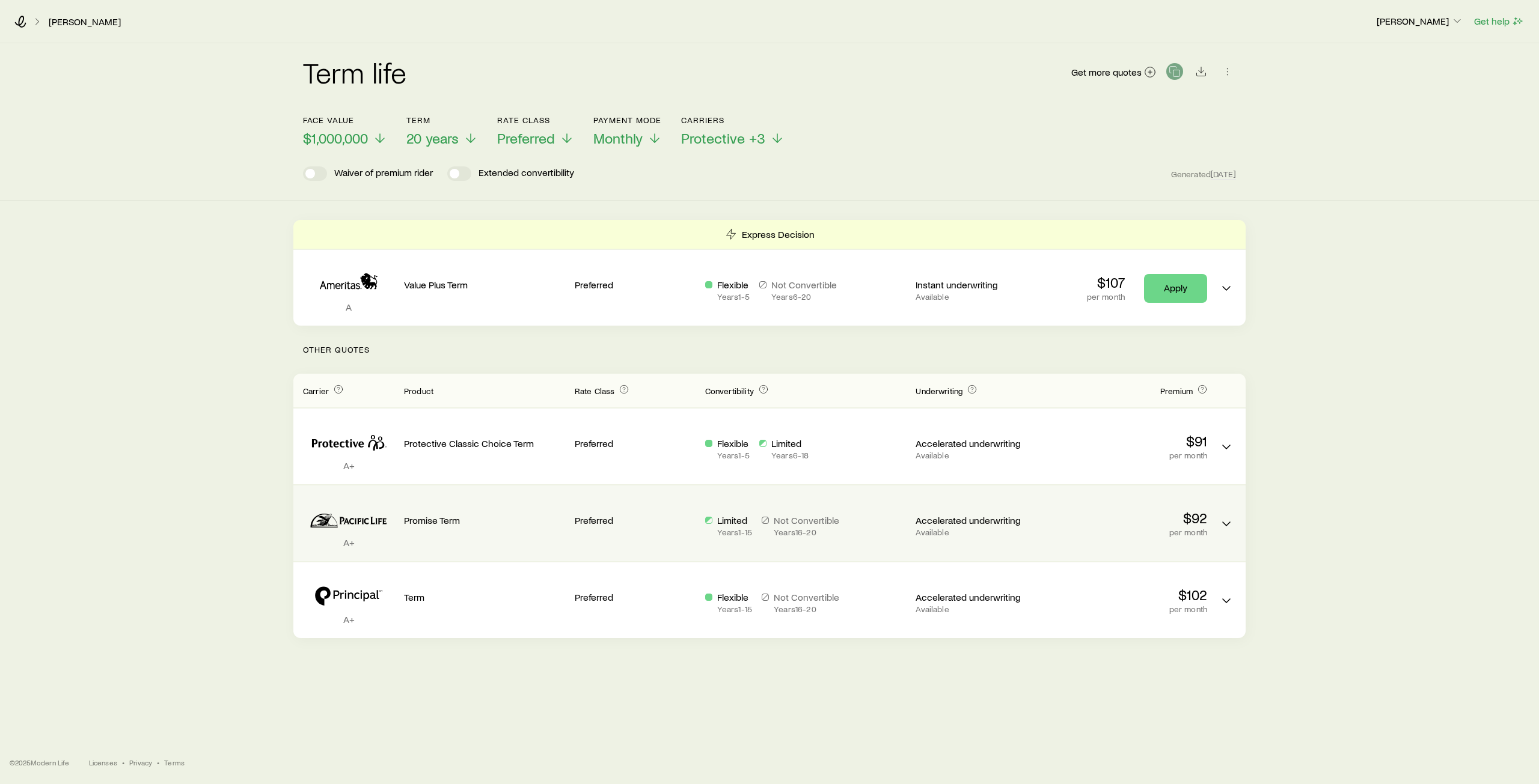
click at [799, 523] on p "Not Convertible" at bounding box center [807, 520] width 65 height 12
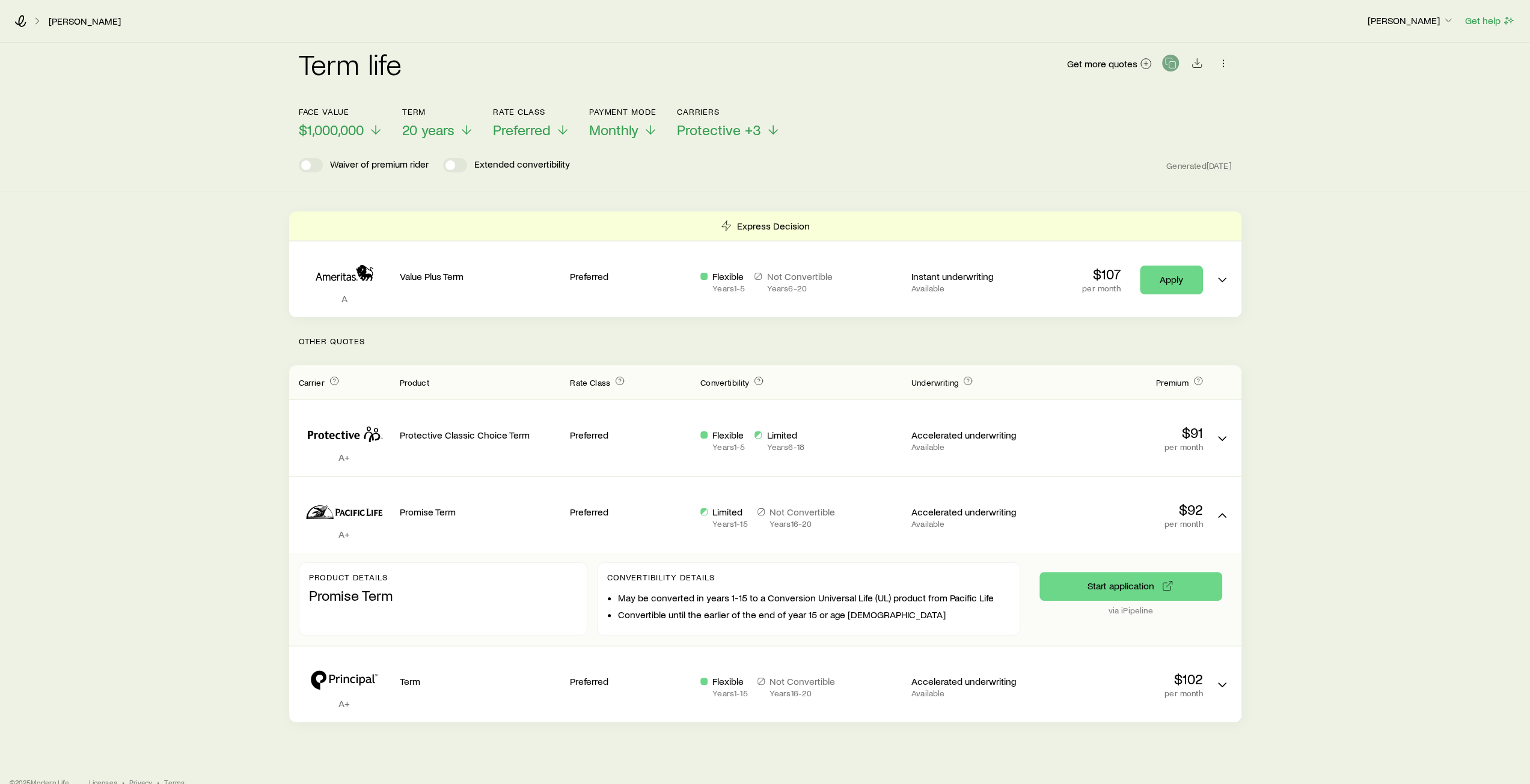
scroll to position [0, 0]
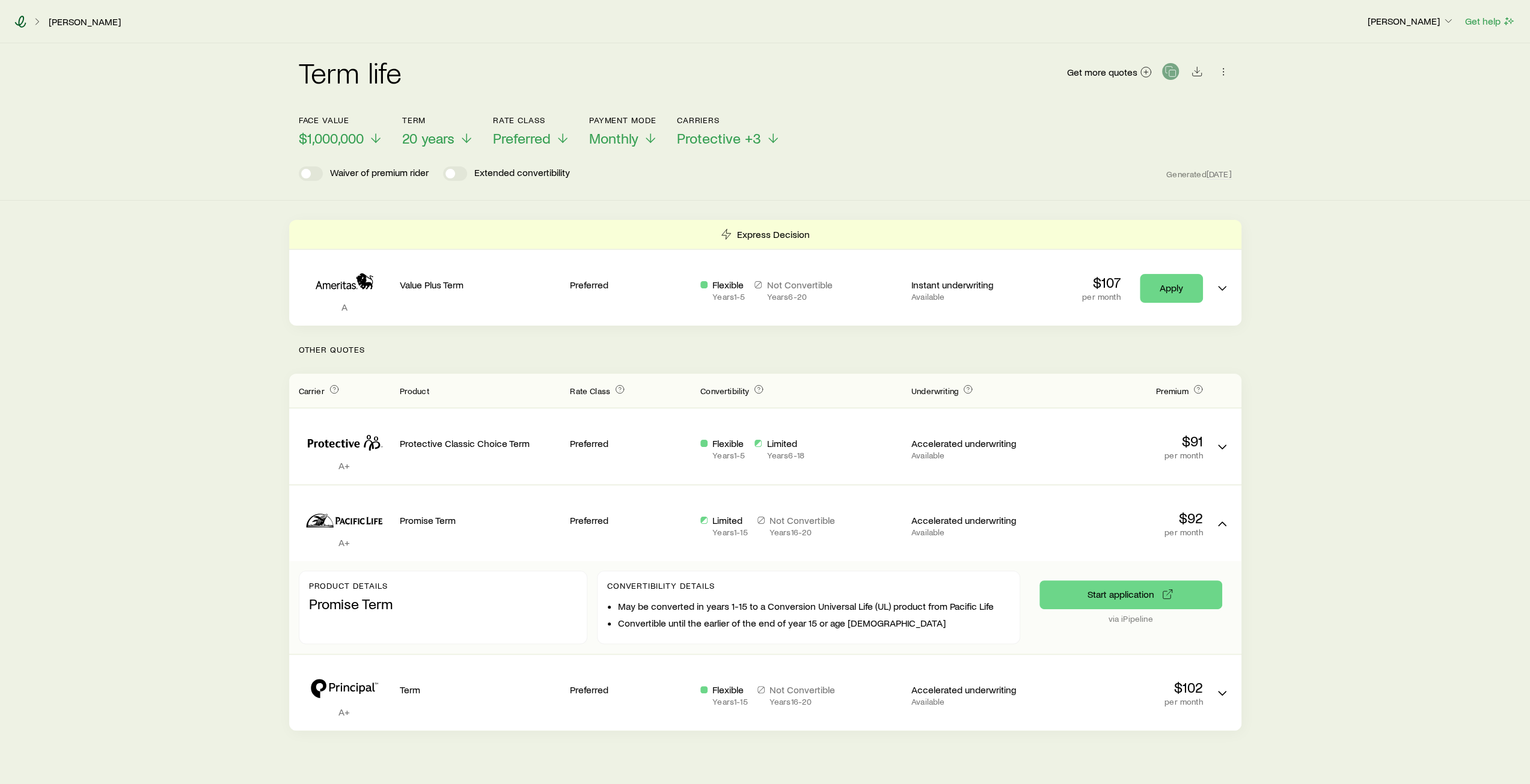
click at [25, 22] on icon at bounding box center [21, 21] width 12 height 12
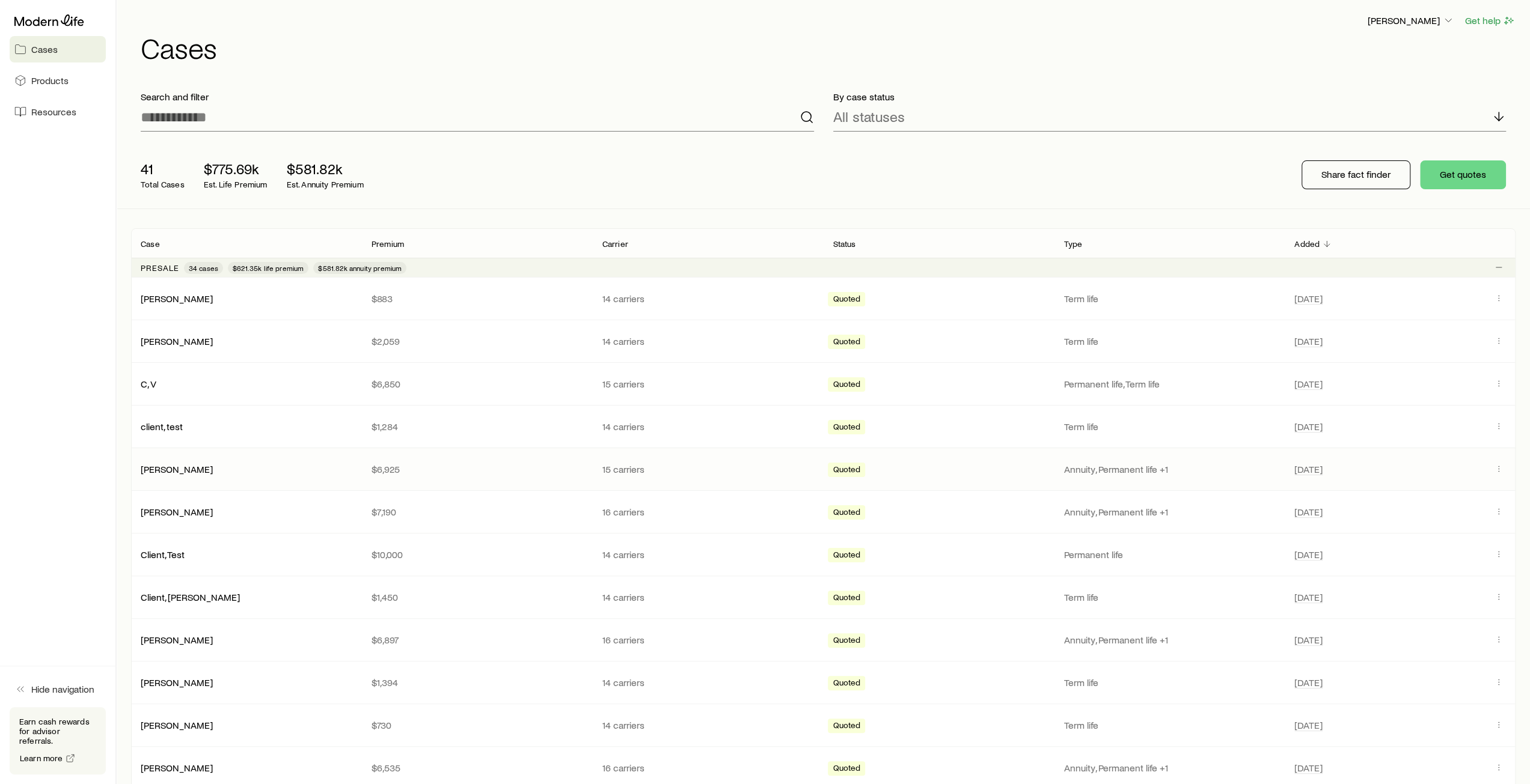
scroll to position [60, 0]
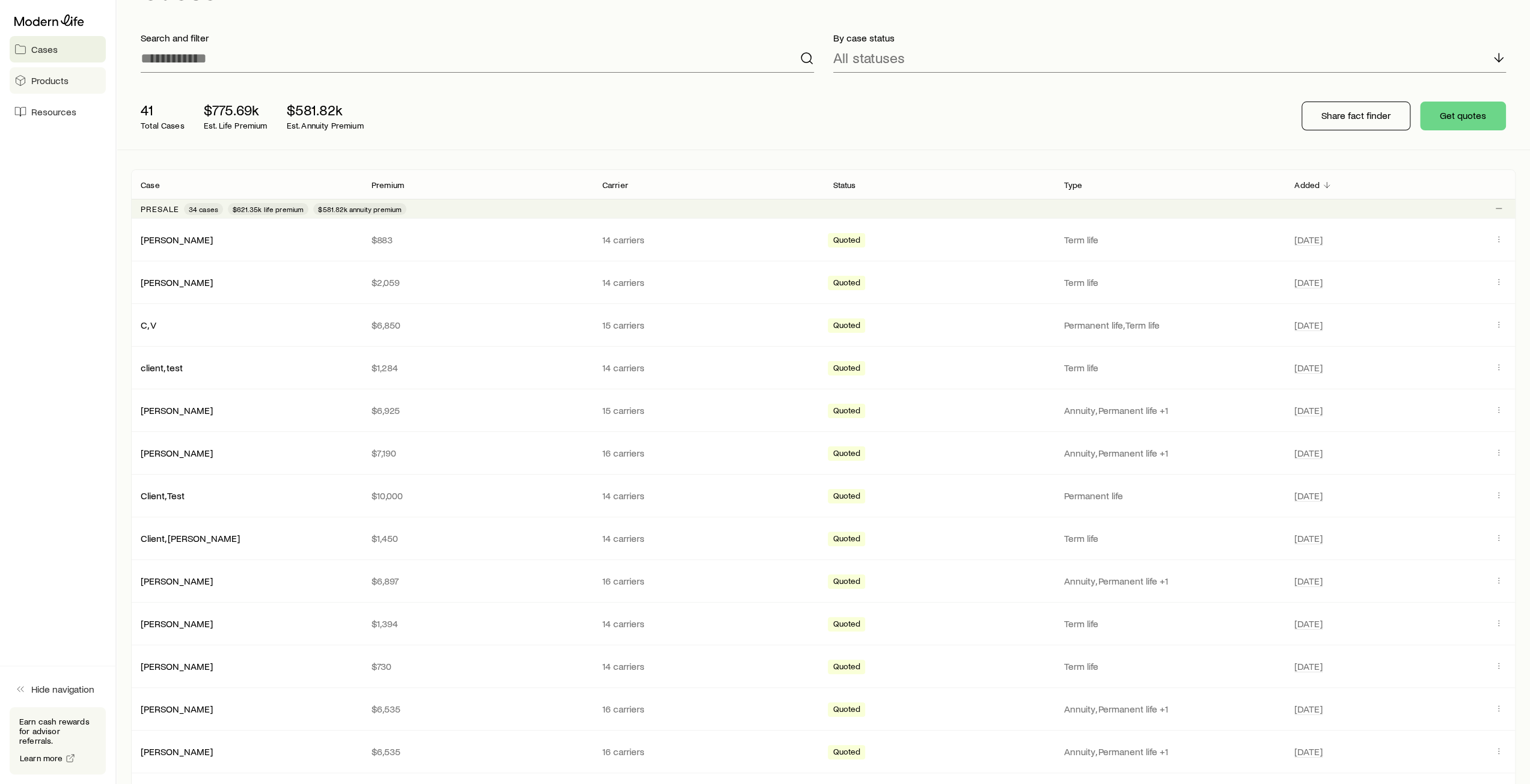
click at [40, 84] on span "Products" at bounding box center [49, 80] width 38 height 12
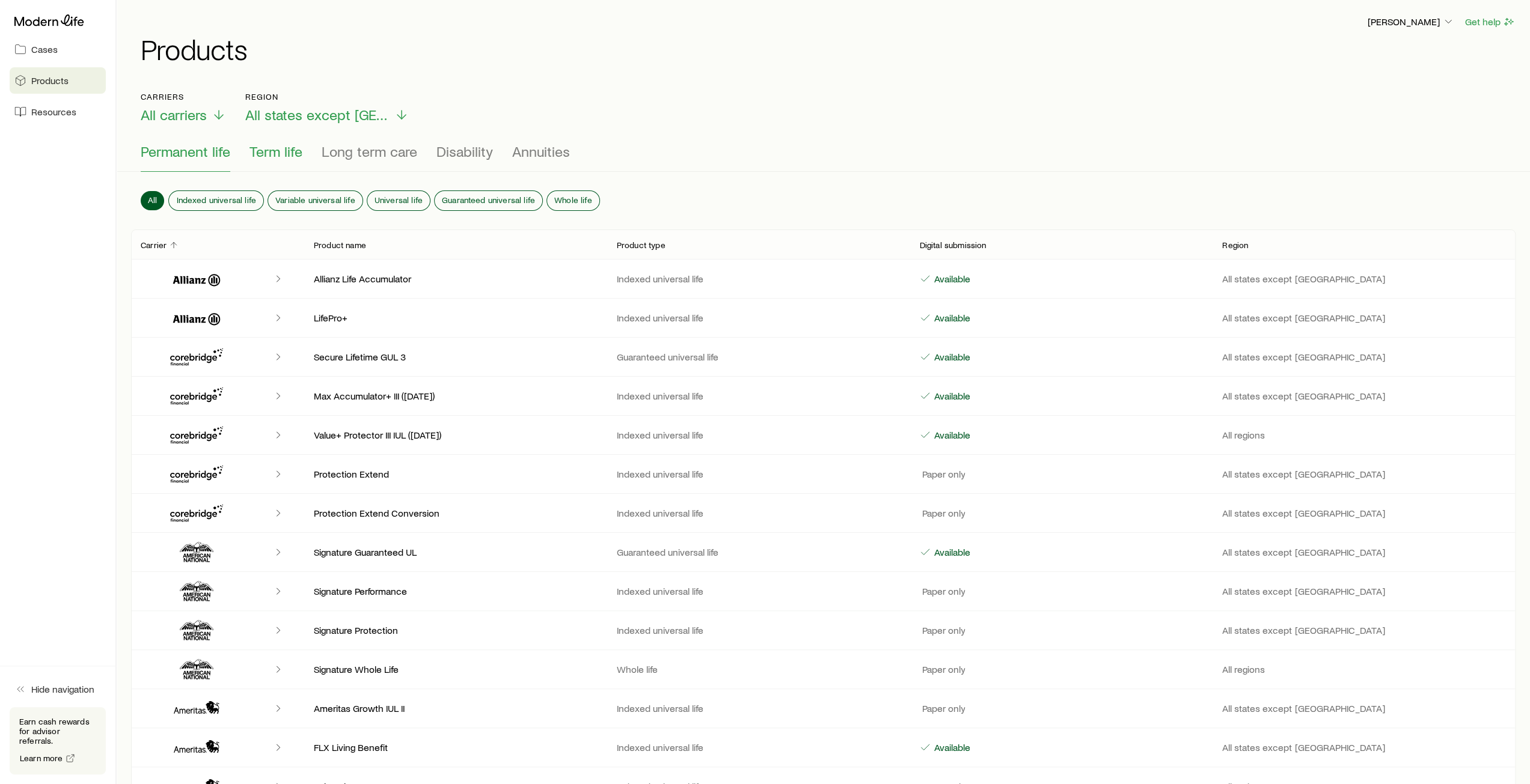
click at [288, 151] on span "Term life" at bounding box center [275, 151] width 53 height 16
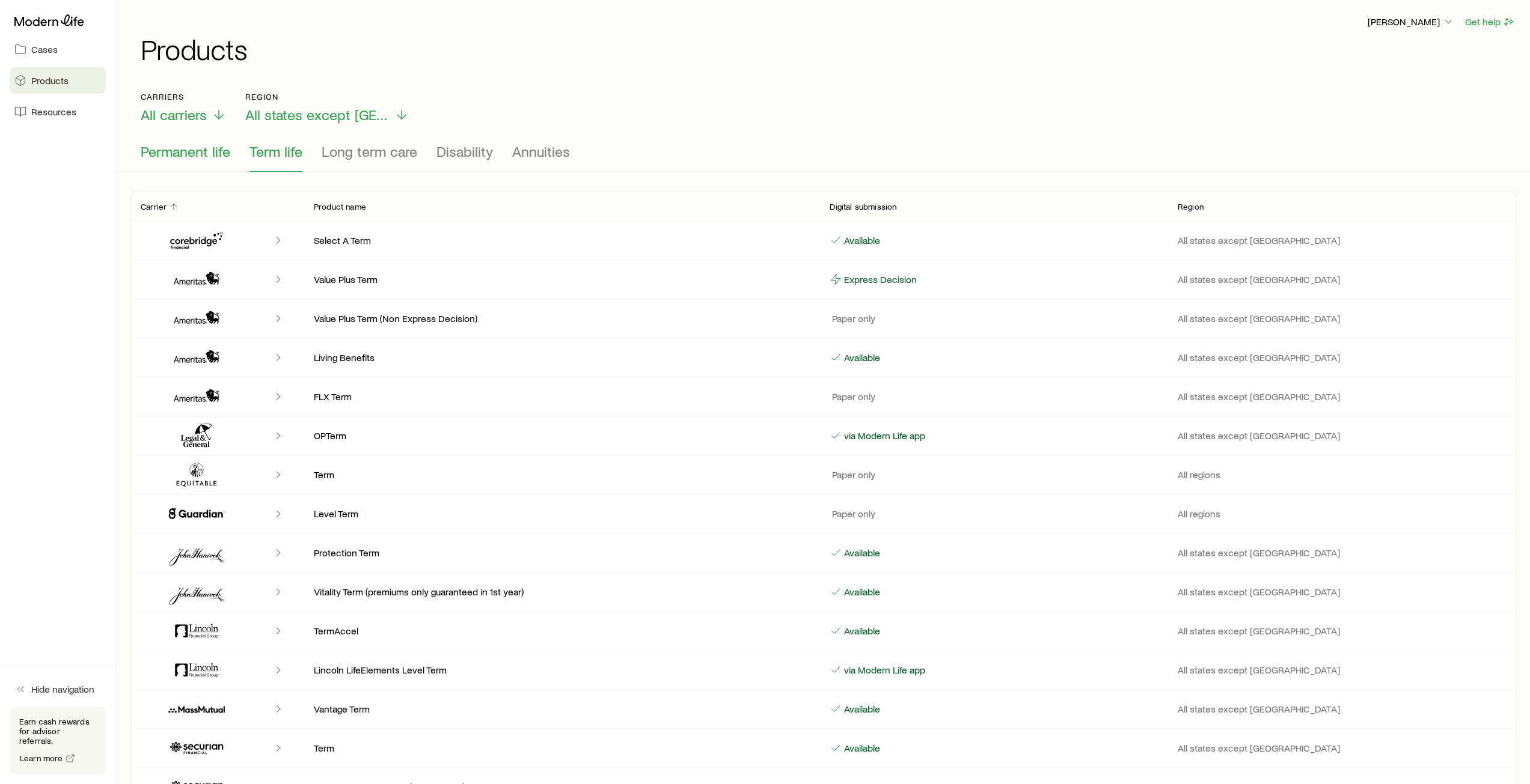
click at [184, 156] on span "Permanent life" at bounding box center [185, 151] width 89 height 16
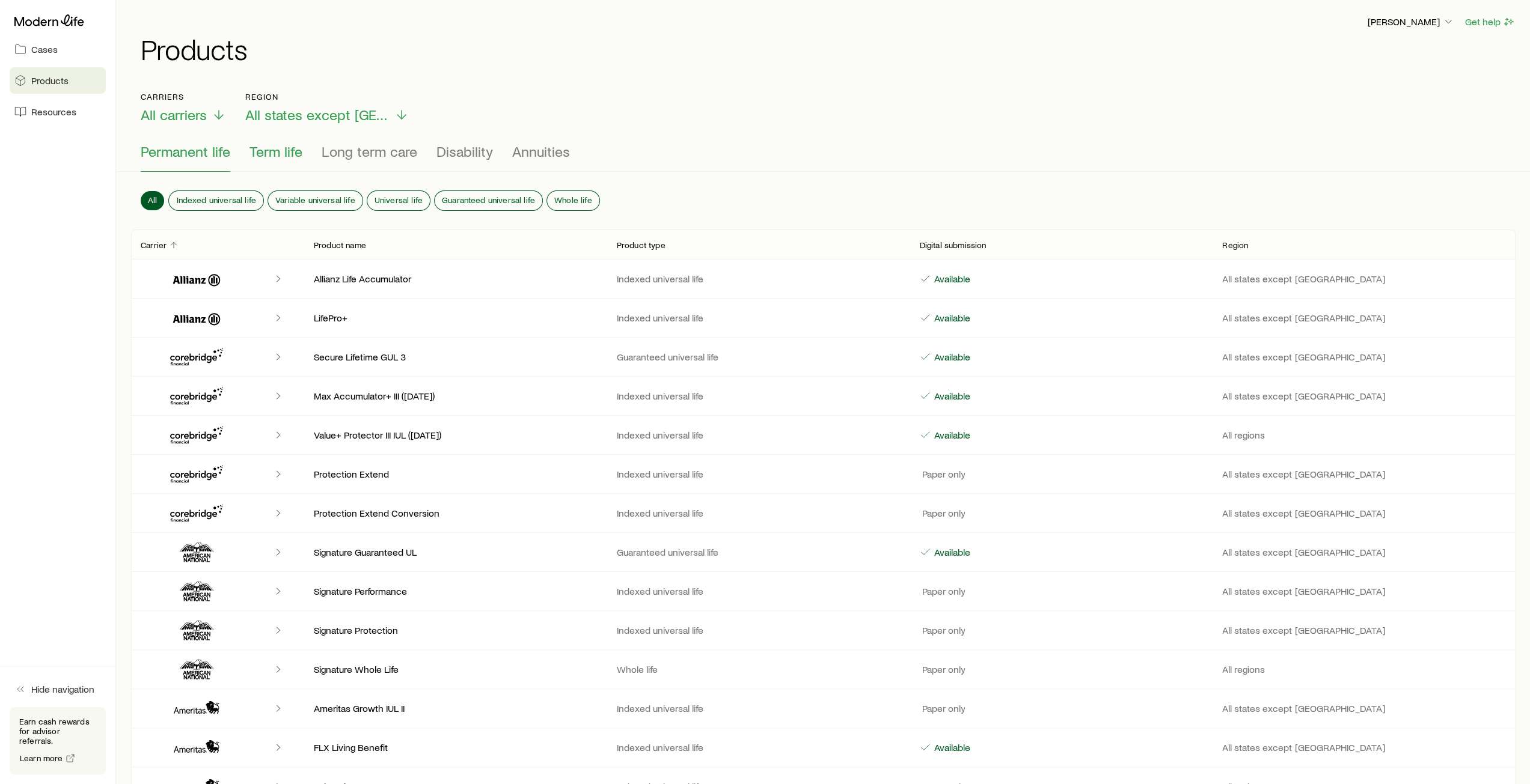
click at [264, 155] on span "Term life" at bounding box center [275, 151] width 53 height 16
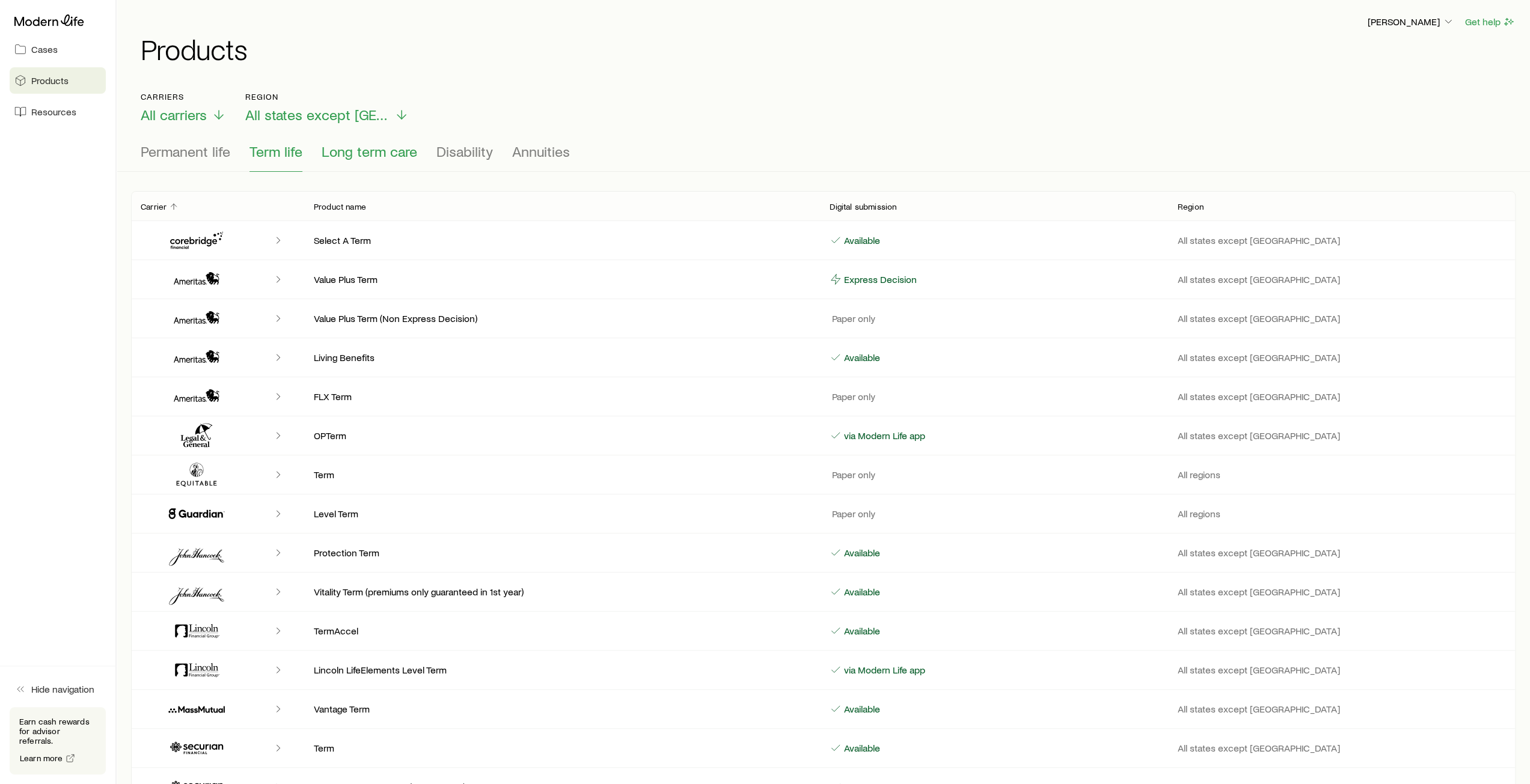
click at [364, 158] on span "Long term care" at bounding box center [369, 151] width 95 height 16
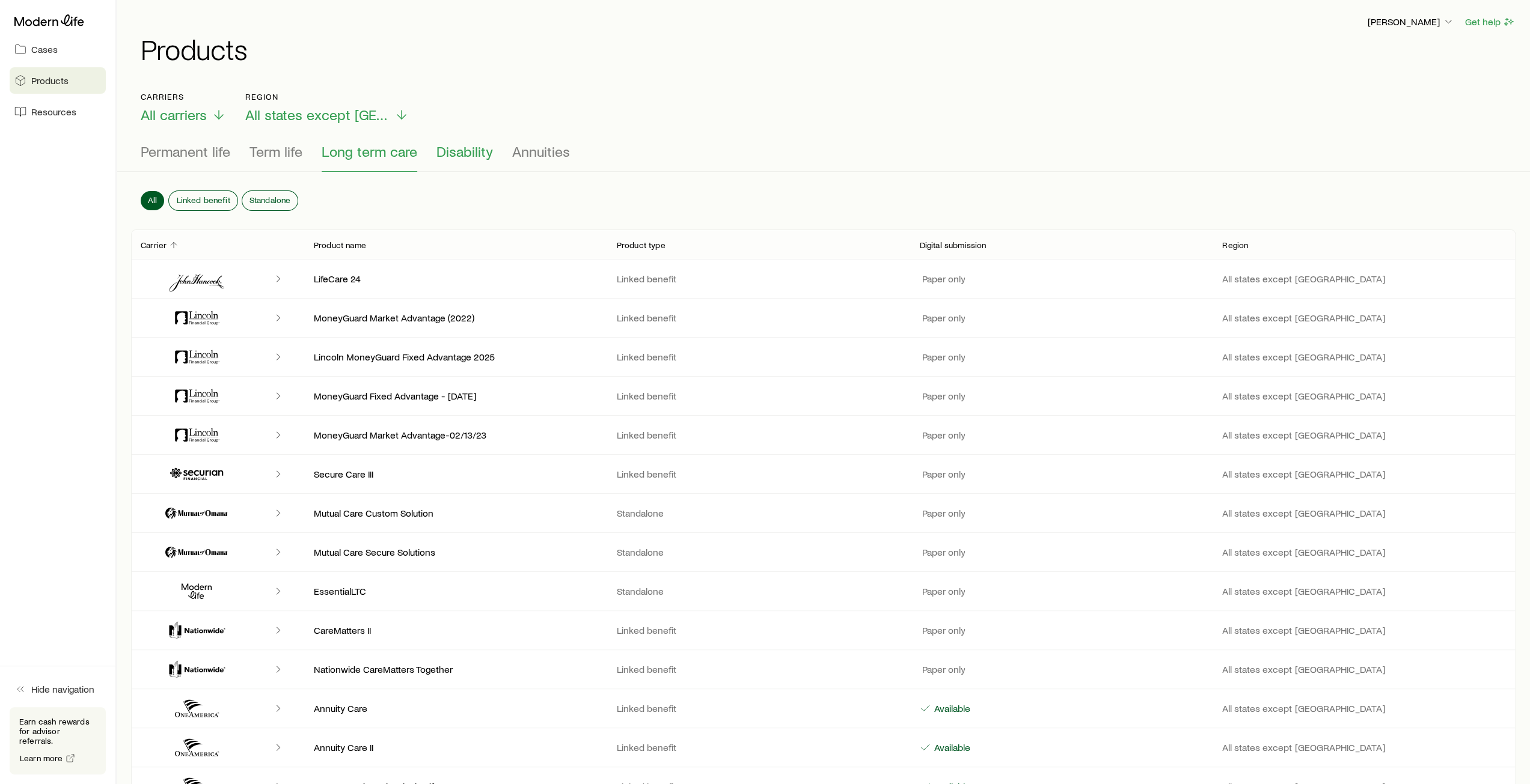
click at [448, 155] on span "Disability" at bounding box center [465, 151] width 57 height 16
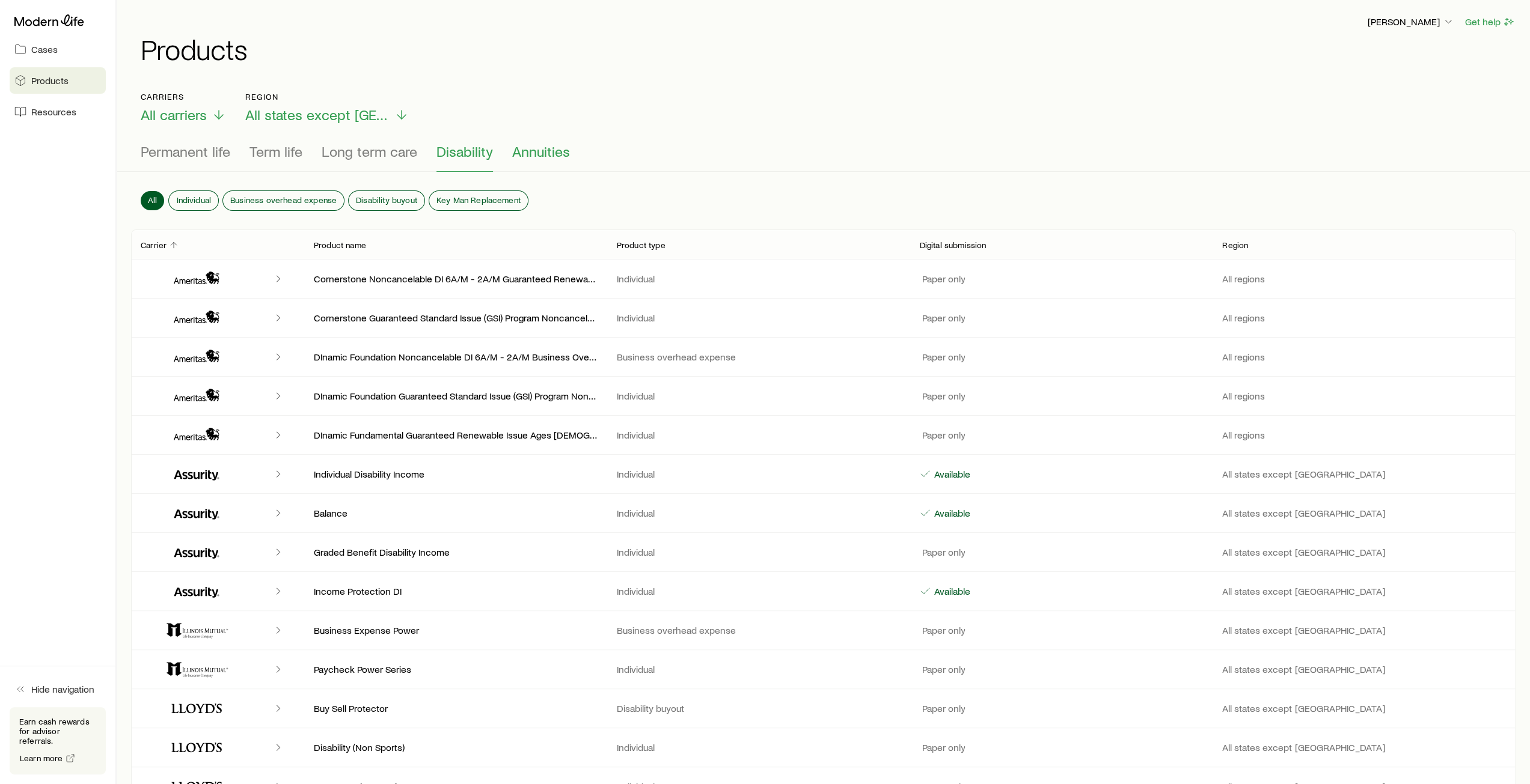
click at [550, 155] on span "Annuities" at bounding box center [541, 151] width 58 height 16
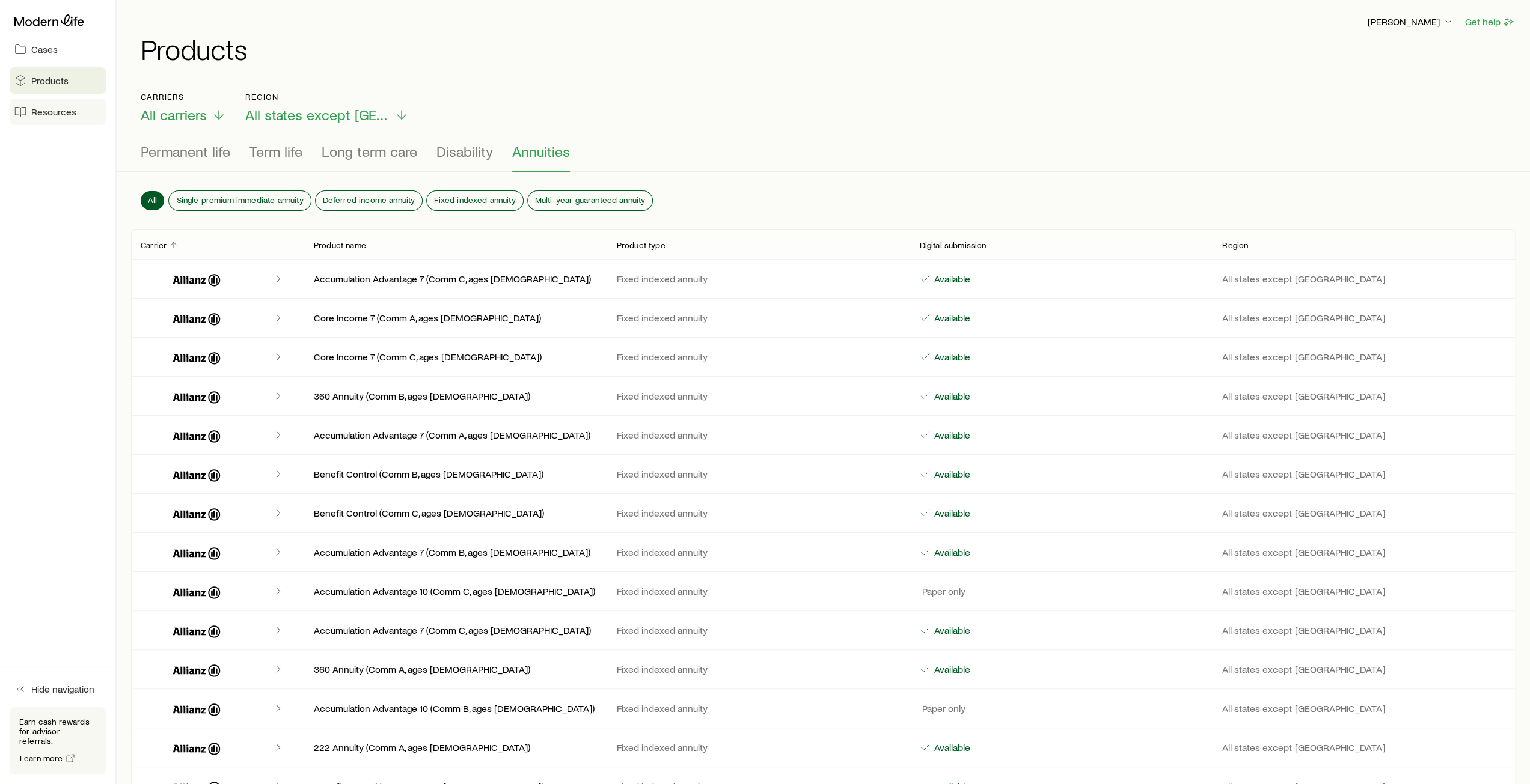
click at [43, 117] on span "Resources" at bounding box center [53, 112] width 45 height 12
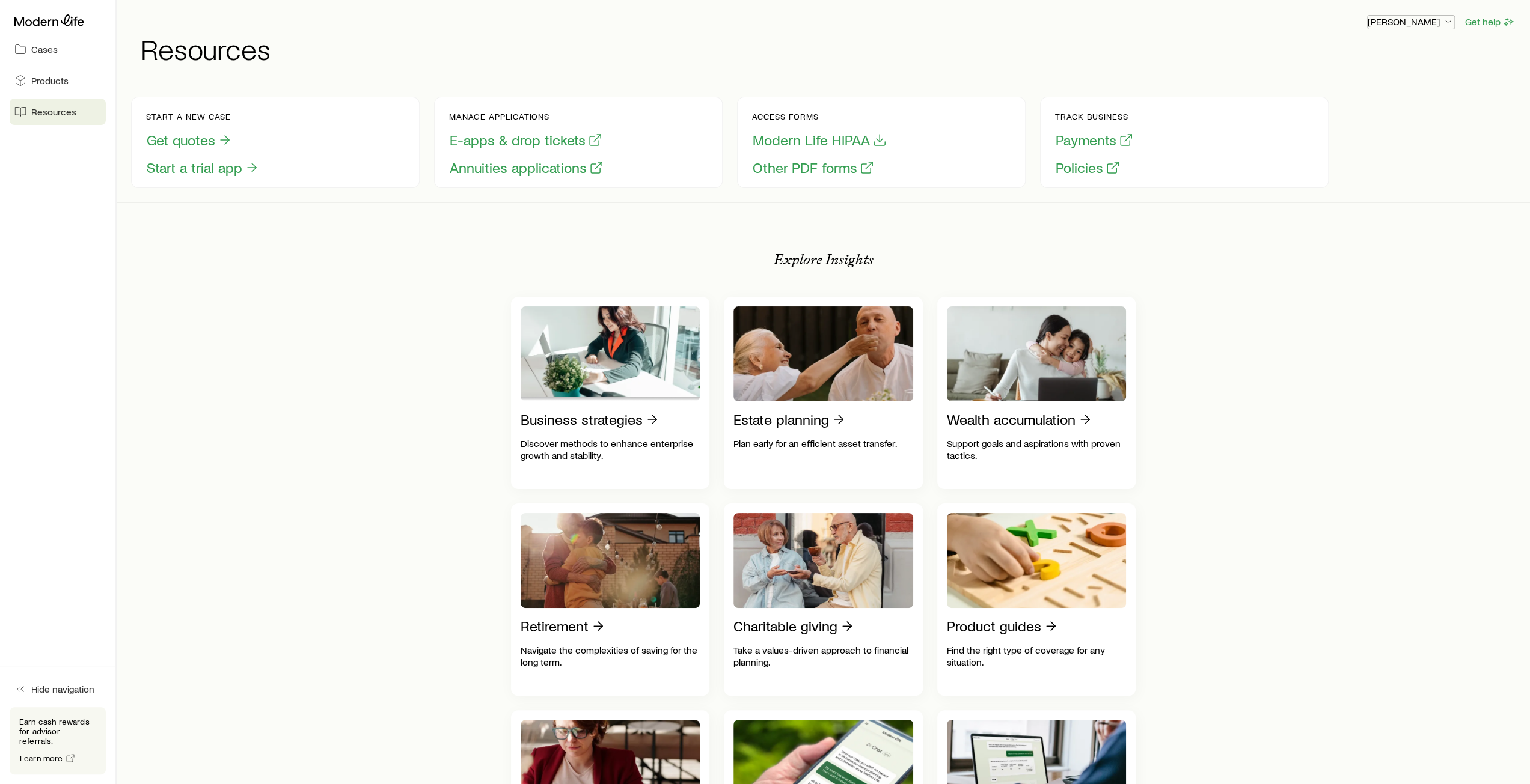
click at [1438, 24] on p "[PERSON_NAME]" at bounding box center [1411, 21] width 87 height 12
click at [1242, 73] on div "[PERSON_NAME] Get help Resources" at bounding box center [823, 38] width 1385 height 78
click at [1441, 19] on p "[PERSON_NAME]" at bounding box center [1411, 21] width 87 height 12
click at [1343, 145] on span "Sign out" at bounding box center [1354, 144] width 33 height 12
